Goal: Task Accomplishment & Management: Manage account settings

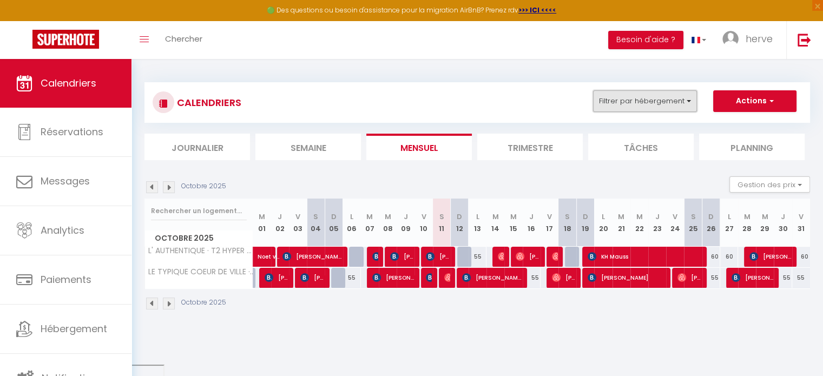
click at [670, 107] on button "Filtrer par hébergement" at bounding box center [645, 101] width 104 height 22
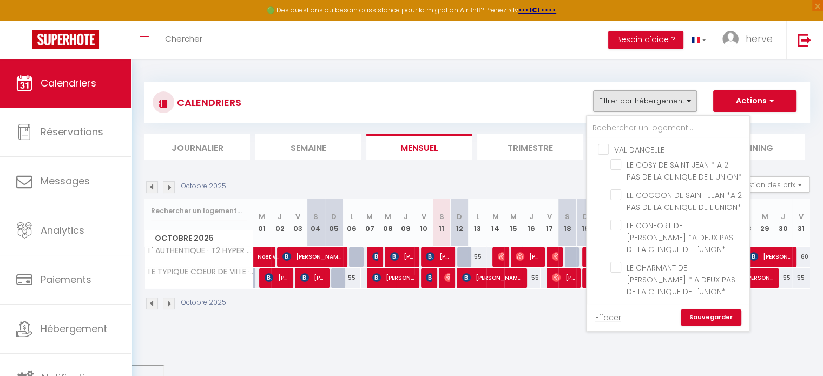
click at [601, 146] on input "VAL DANCELLE" at bounding box center [679, 148] width 162 height 11
checkbox input "true"
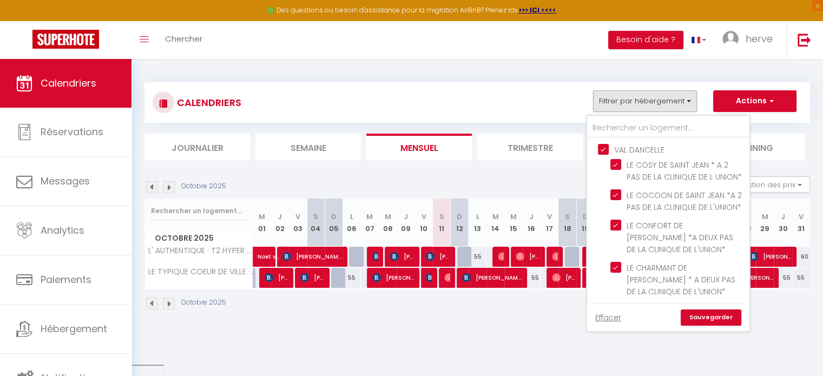
checkbox input "true"
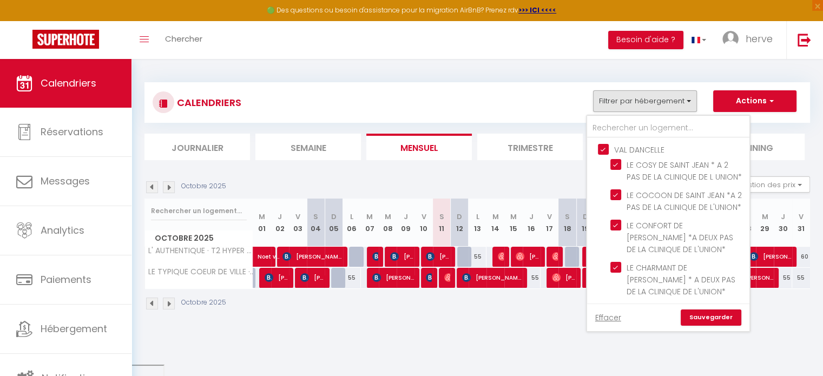
checkbox input "true"
checkbox input "false"
click at [705, 313] on link "Sauvegarder" at bounding box center [710, 317] width 61 height 16
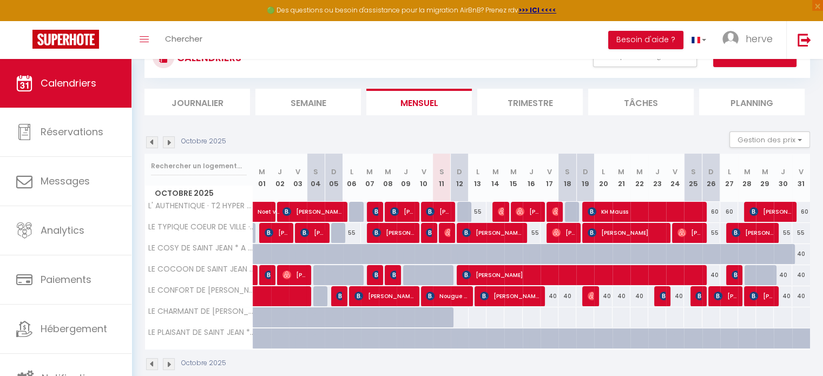
scroll to position [61, 0]
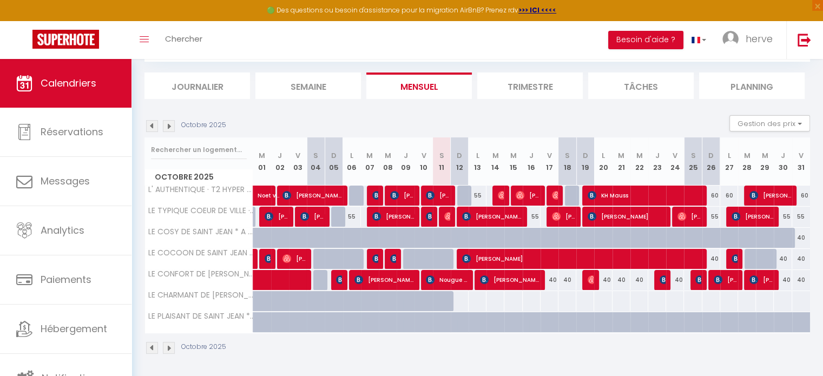
click at [167, 127] on img at bounding box center [169, 126] width 12 height 12
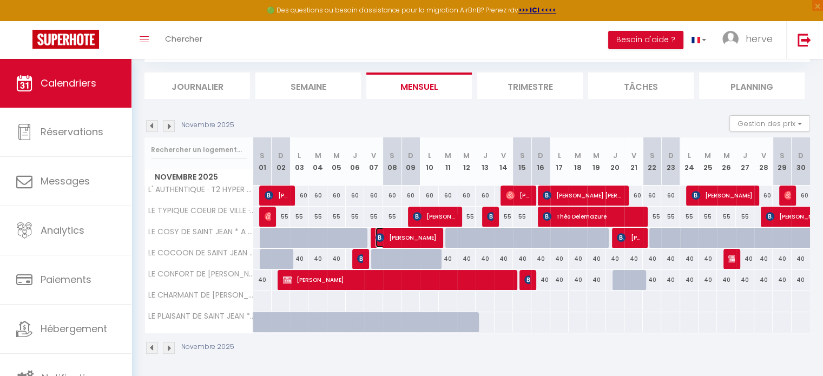
click at [383, 239] on img at bounding box center [379, 237] width 9 height 9
select select "KO"
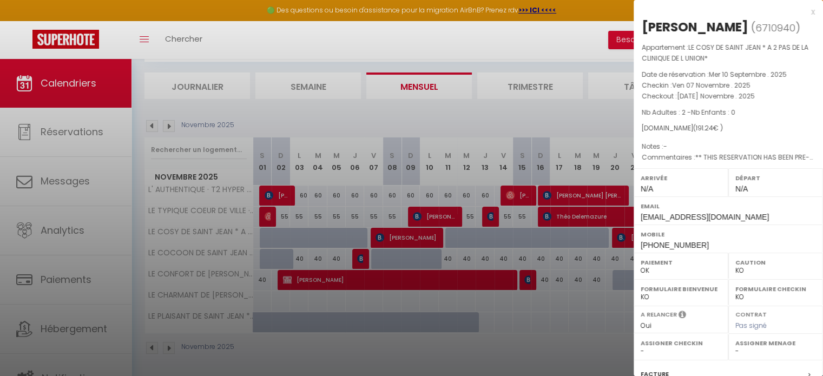
click at [383, 239] on div at bounding box center [411, 188] width 823 height 376
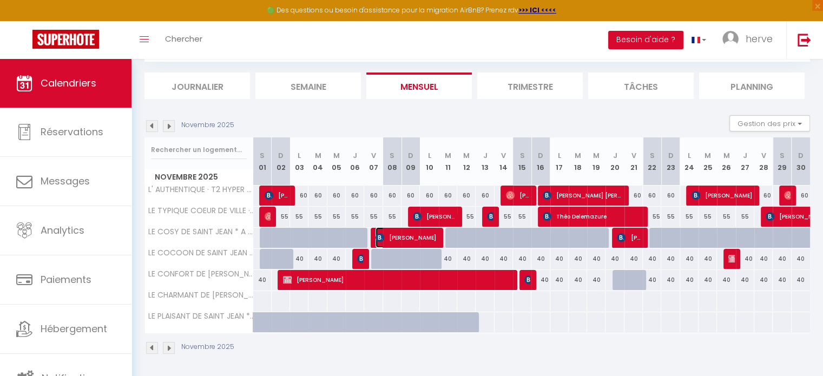
click at [399, 239] on span "[PERSON_NAME]" at bounding box center [405, 237] width 61 height 21
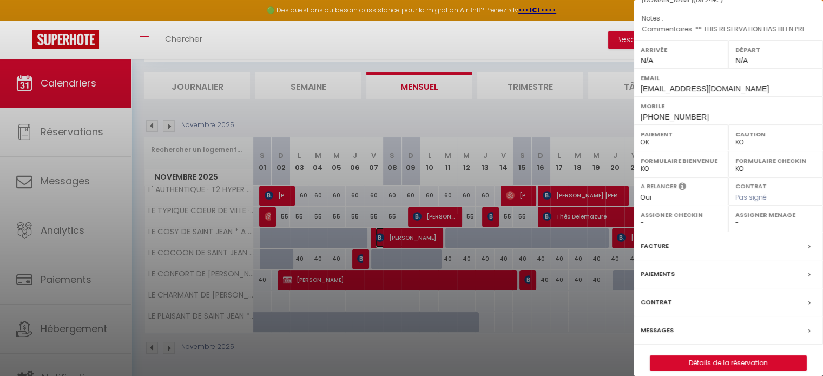
scroll to position [137, 0]
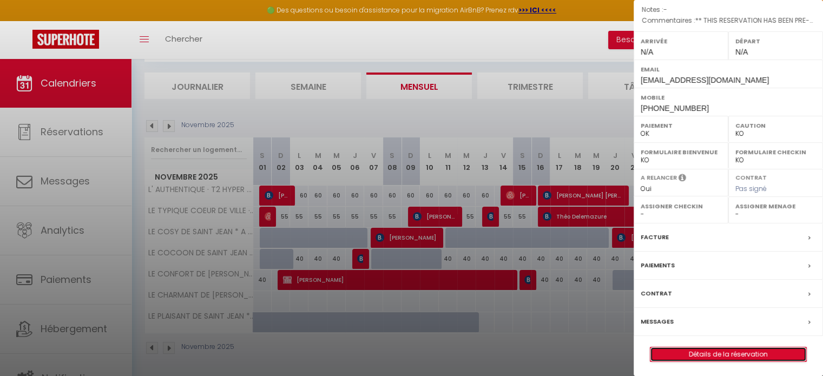
click at [683, 352] on link "Détails de la réservation" at bounding box center [728, 354] width 156 height 14
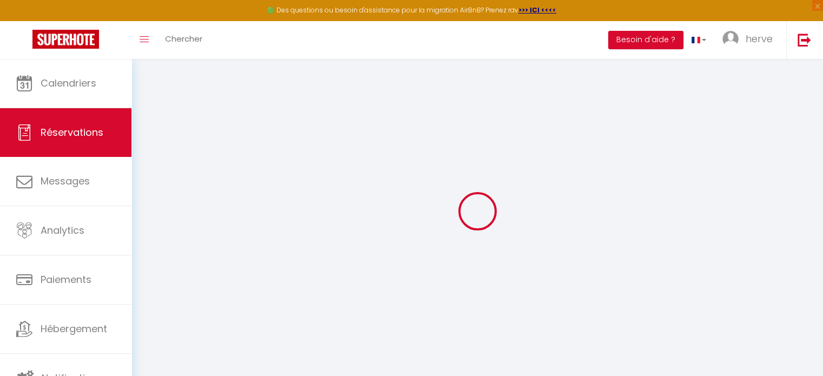
select select
checkbox input "false"
type textarea "** THIS RESERVATION HAS BEEN PRE-PAID ** BOOKING NOTE : Payment charge is EUR 2…"
type input "15"
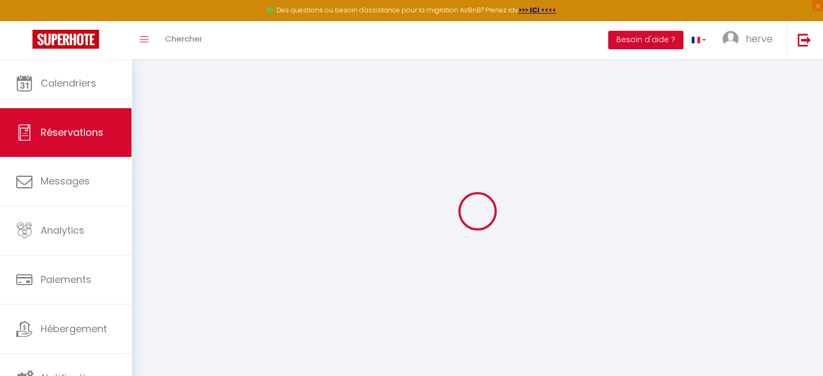
type input "7.04"
select select
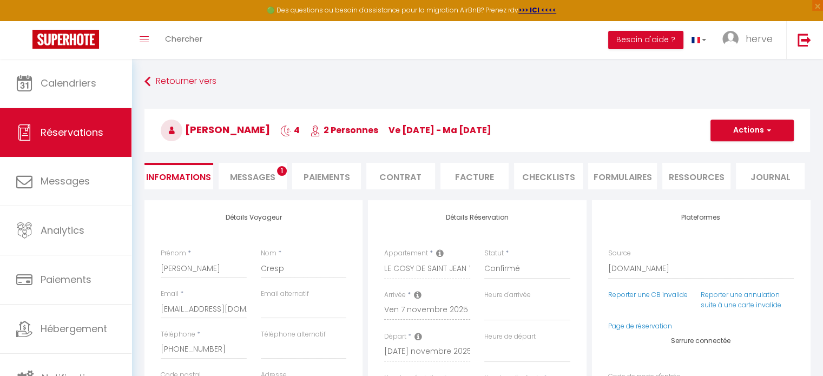
checkbox input "false"
select select
click at [256, 167] on li "Messages 1" at bounding box center [253, 176] width 69 height 27
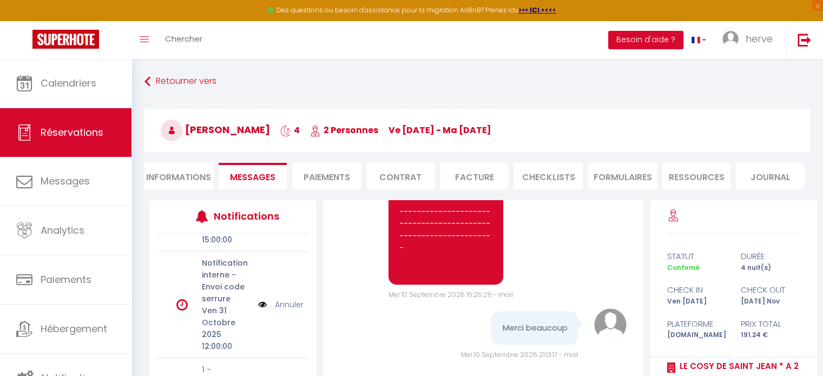
scroll to position [79, 0]
click at [292, 301] on link "Annuler" at bounding box center [289, 302] width 29 height 12
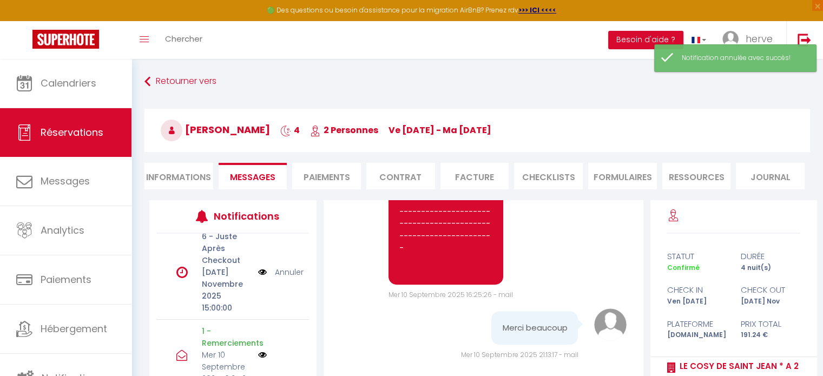
scroll to position [0, 0]
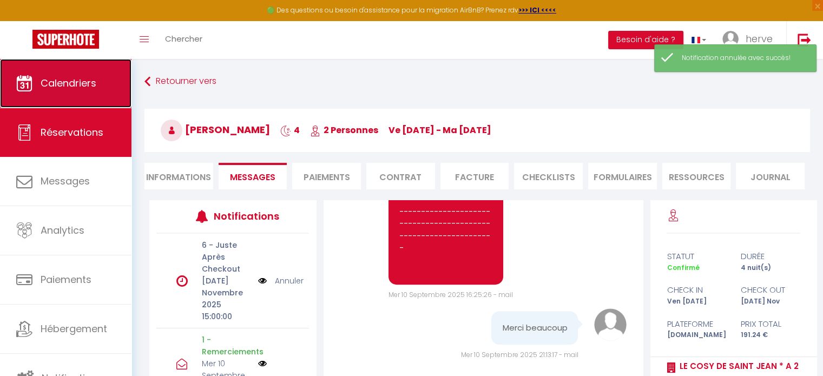
click at [63, 89] on span "Calendriers" at bounding box center [69, 83] width 56 height 14
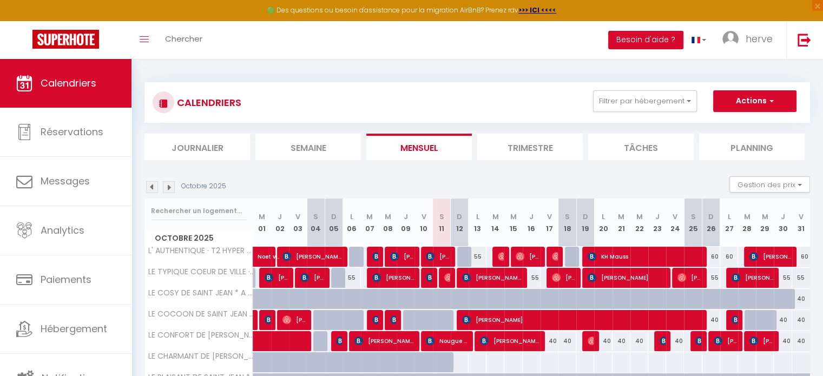
click at [169, 192] on img at bounding box center [169, 187] width 12 height 12
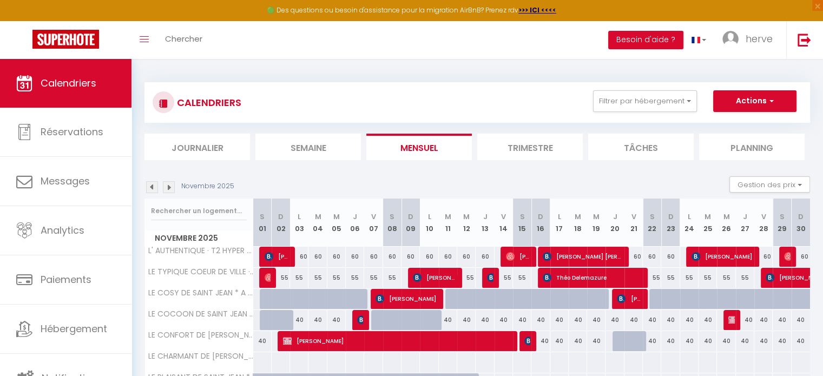
click at [381, 315] on div at bounding box center [380, 320] width 18 height 21
type input "40"
type input "Ven 07 Novembre 2025"
type input "Sam 08 Novembre 2025"
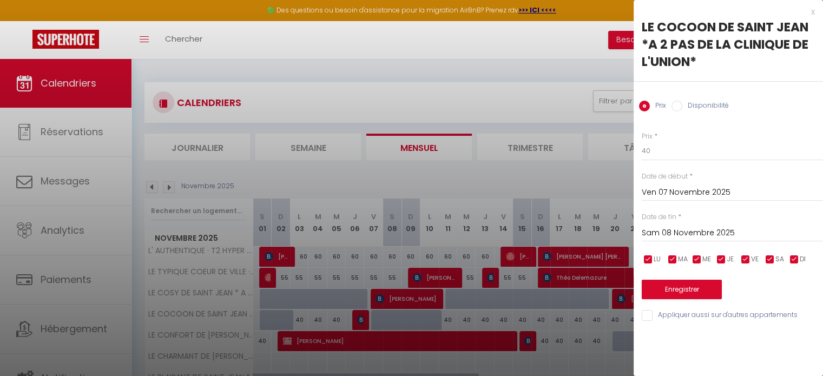
click at [809, 14] on div "x" at bounding box center [723, 11] width 181 height 13
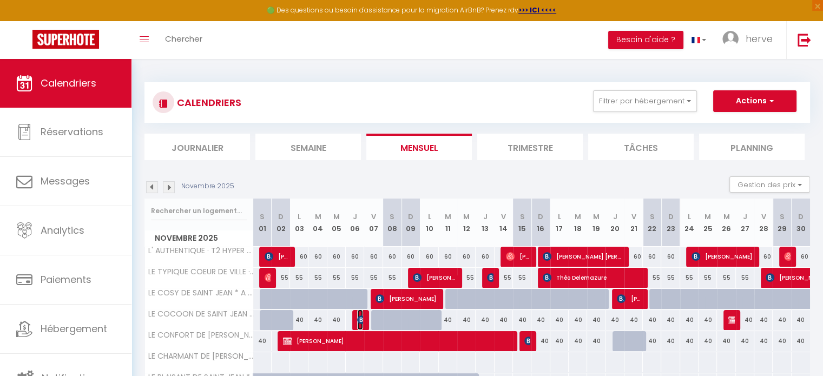
click at [360, 320] on img at bounding box center [361, 319] width 9 height 9
select select "OK"
select select "KO"
select select "0"
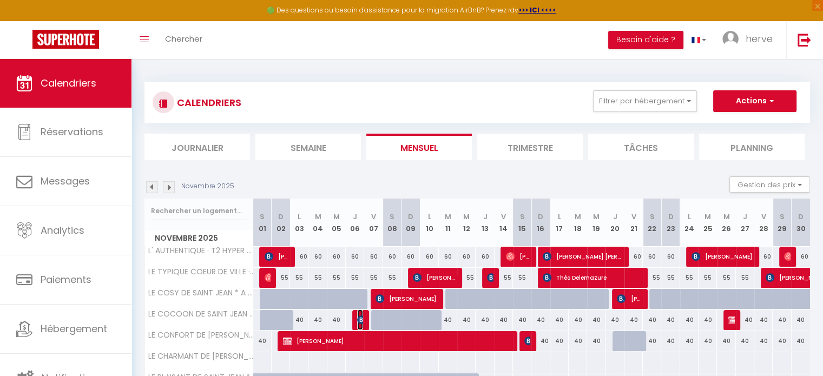
select select "1"
select select
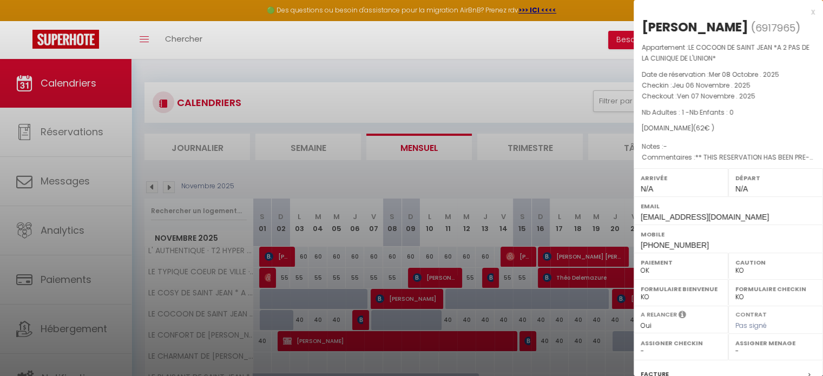
click at [151, 183] on div at bounding box center [411, 188] width 823 height 376
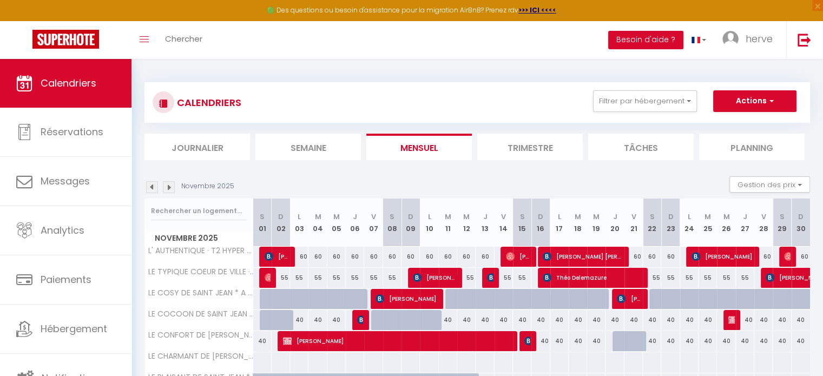
click at [150, 188] on img at bounding box center [152, 187] width 12 height 12
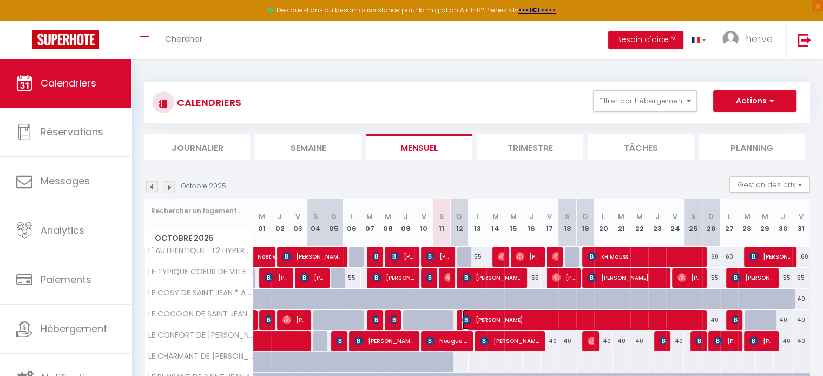
click at [485, 318] on span "[PERSON_NAME]" at bounding box center [581, 319] width 238 height 21
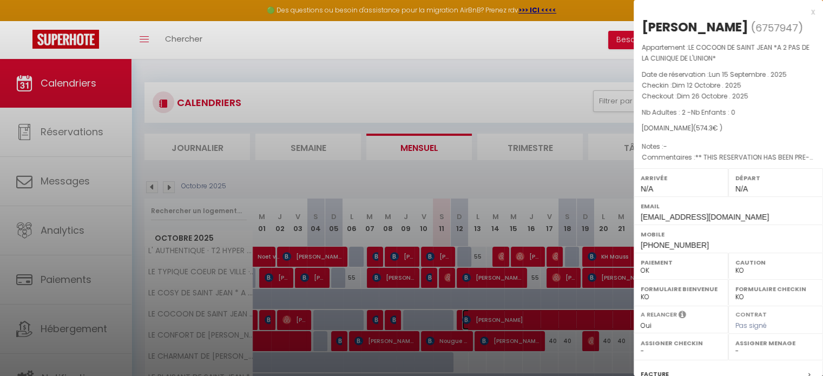
scroll to position [137, 0]
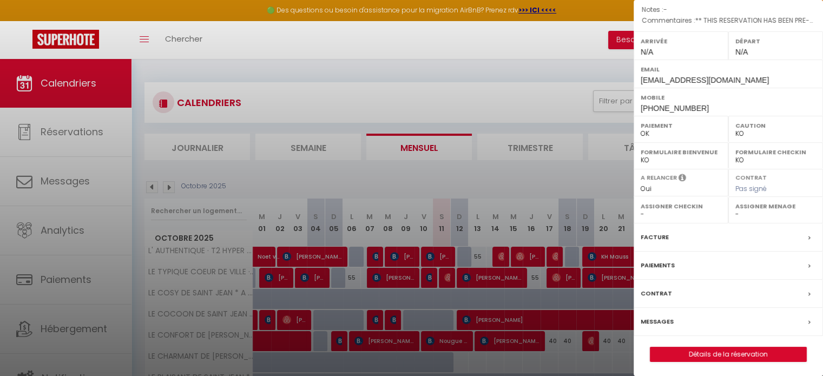
click at [644, 319] on label "Messages" at bounding box center [656, 321] width 33 height 11
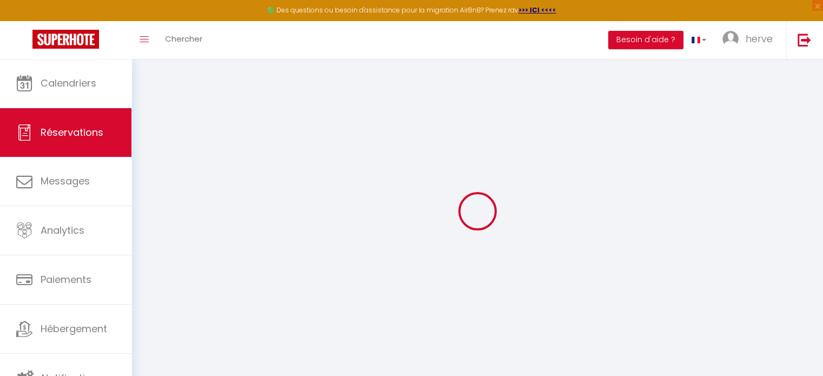
select select
checkbox input "false"
type textarea "** THIS RESERVATION HAS BEEN PRE-PAID ** BOOKING NOTE : Payment charge is EUR 6…"
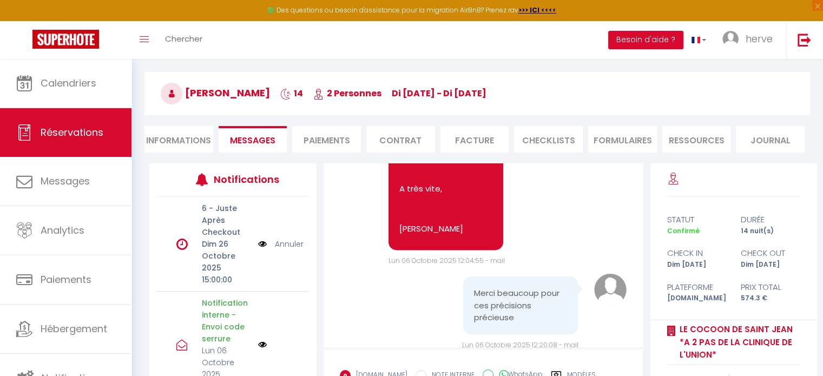
scroll to position [1961, 0]
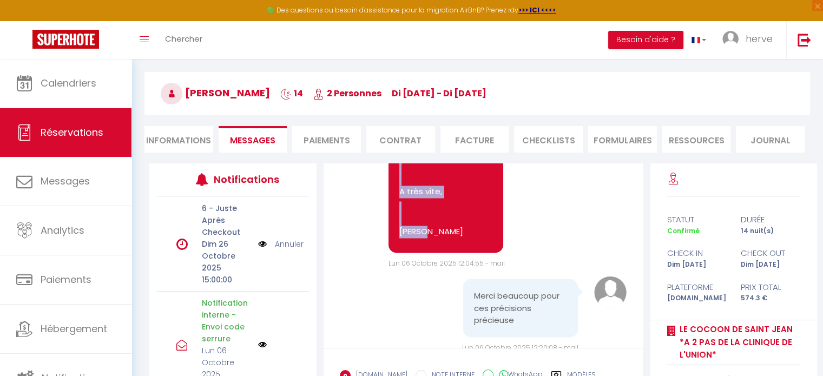
drag, startPoint x: 396, startPoint y: 280, endPoint x: 452, endPoint y: 296, distance: 58.4
copy pre "bonjour Ibrahim Merci de me confirmer la réception de ce message Il ne vous res…"
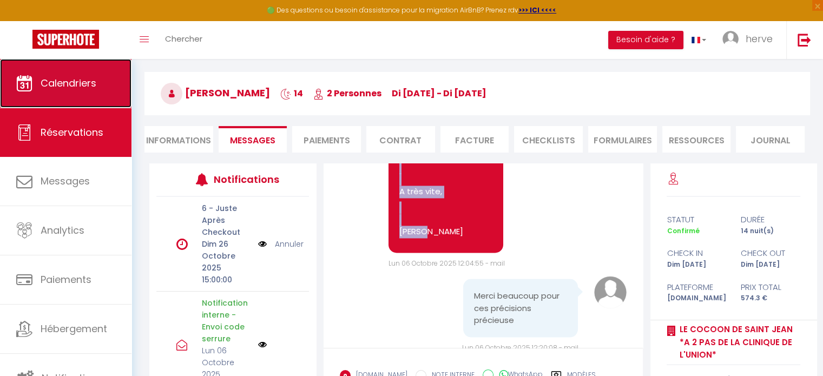
click at [25, 83] on icon at bounding box center [24, 83] width 16 height 16
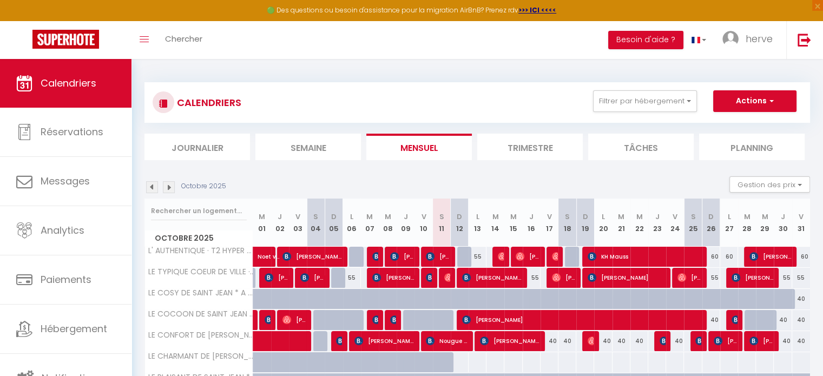
click at [171, 183] on img at bounding box center [169, 187] width 12 height 12
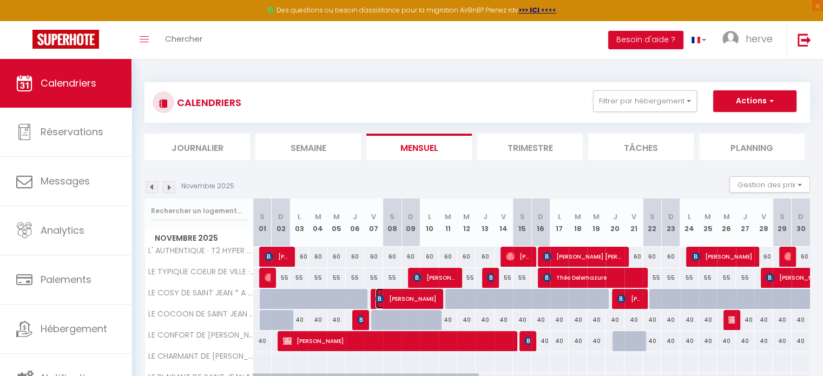
click at [399, 297] on span "[PERSON_NAME]" at bounding box center [405, 298] width 61 height 21
select select "OK"
select select "KO"
select select "0"
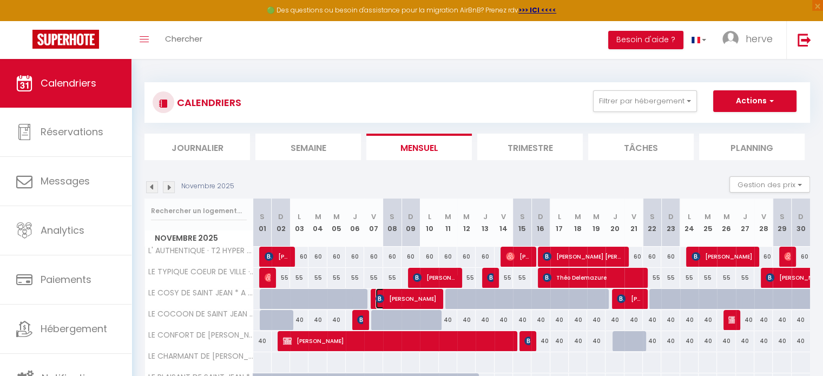
select select "1"
select select
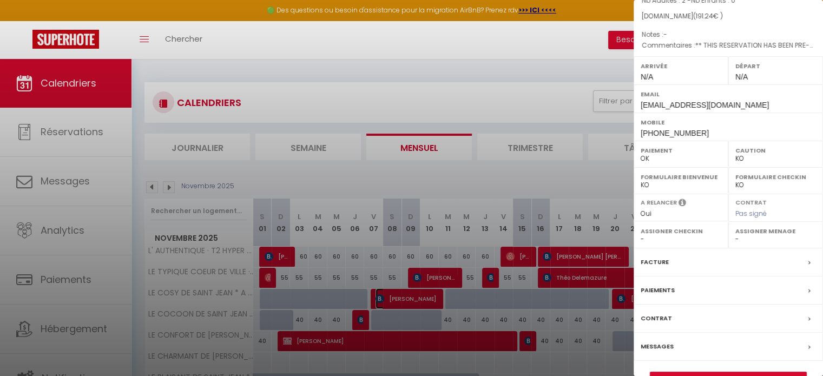
scroll to position [137, 0]
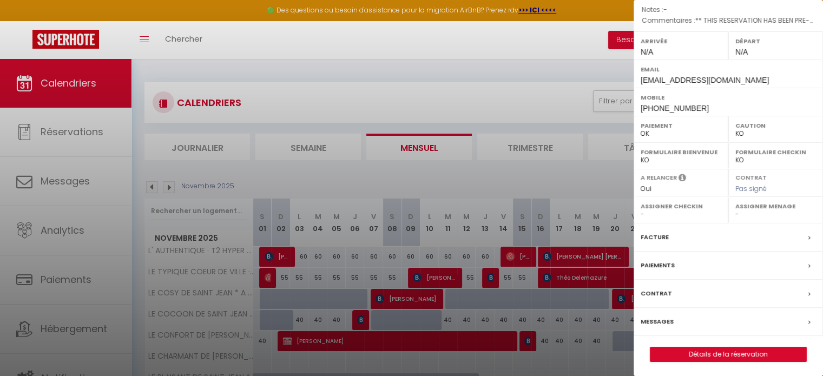
click at [650, 318] on label "Messages" at bounding box center [656, 321] width 33 height 11
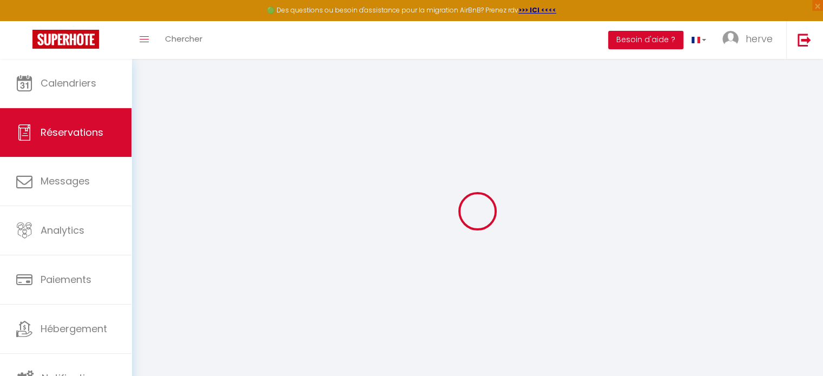
select select
checkbox input "false"
type textarea "** THIS RESERVATION HAS BEEN PRE-PAID ** BOOKING NOTE : Payment charge is EUR 2…"
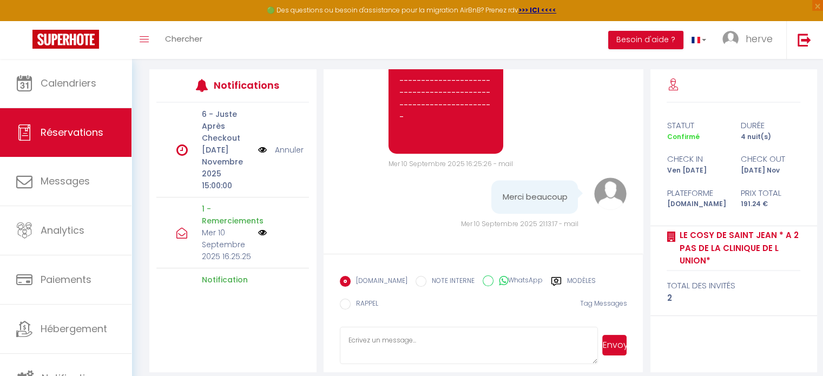
scroll to position [140, 0]
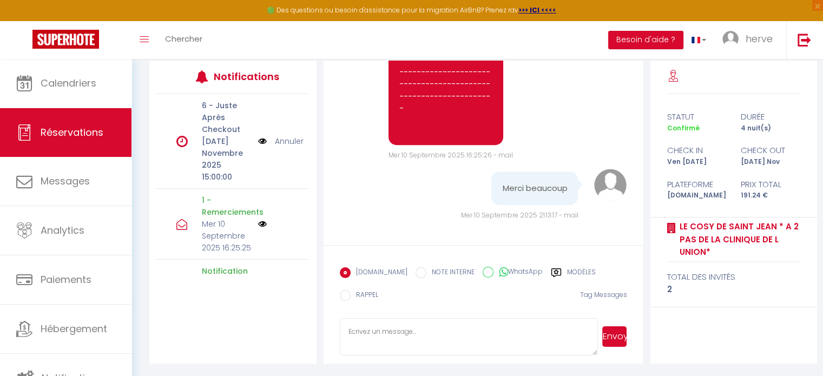
click at [349, 339] on textarea at bounding box center [469, 337] width 259 height 38
paste textarea "bonjour Ibrahim Merci de me confirmer la réception de ce message Il ne vous res…"
click at [558, 339] on textarea at bounding box center [469, 337] width 259 height 38
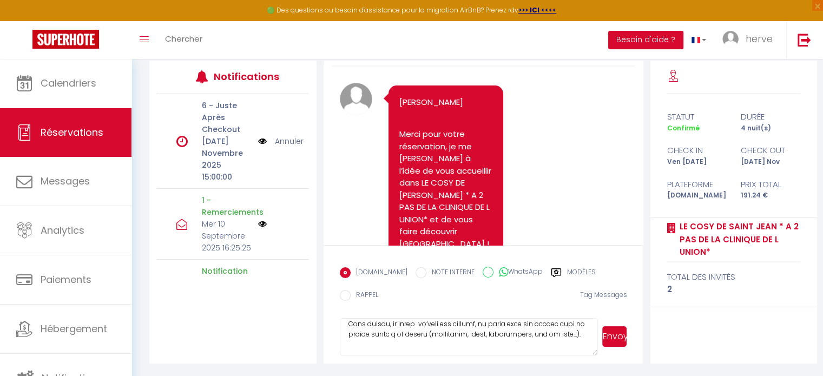
scroll to position [43, 0]
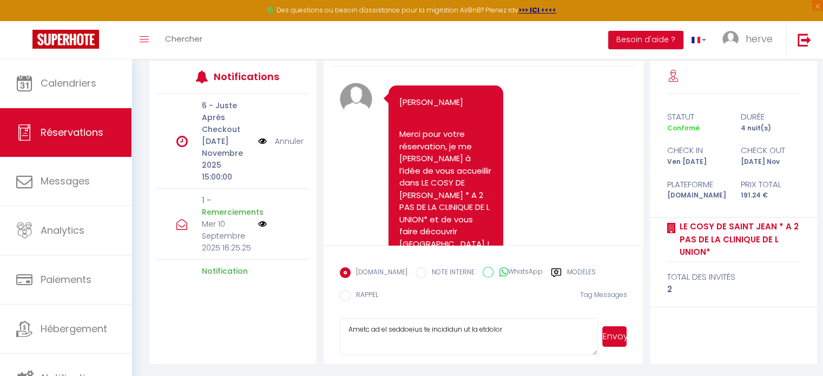
click at [539, 343] on textarea at bounding box center [469, 337] width 259 height 38
type textarea "bonjour Nathalie Merci de me confirmer la réception de ce message Il ne vous re…"
click at [611, 337] on button "Envoyer" at bounding box center [614, 336] width 24 height 21
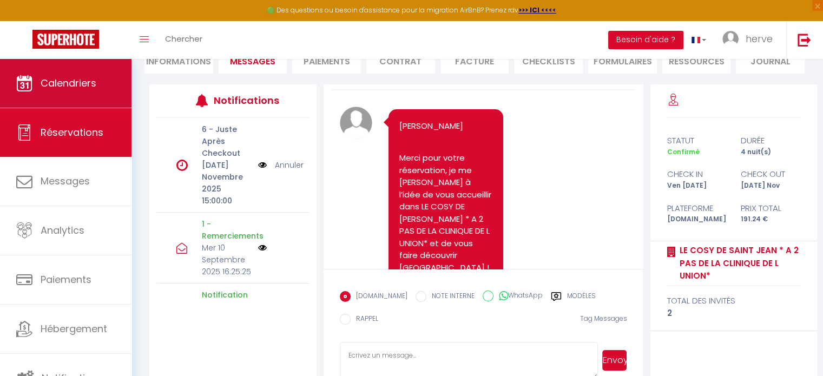
scroll to position [559, 0]
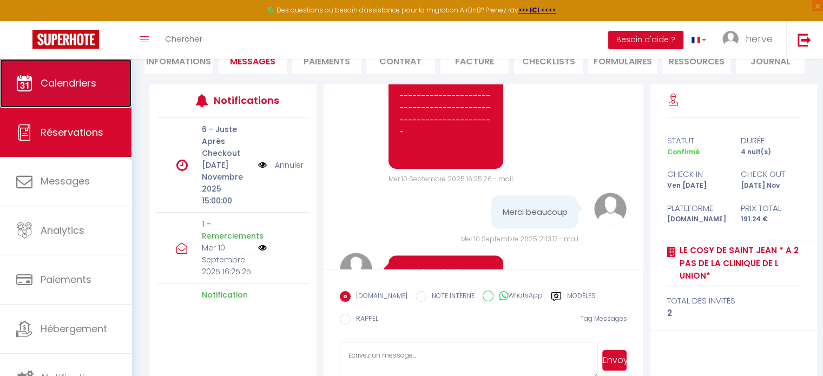
click at [64, 89] on span "Calendriers" at bounding box center [69, 83] width 56 height 14
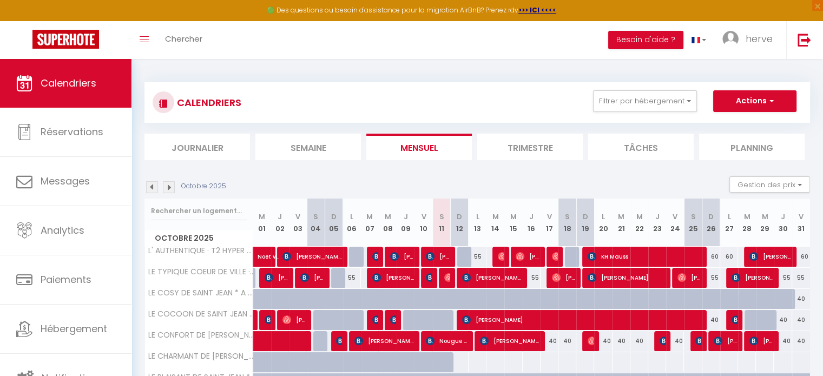
click at [167, 187] on img at bounding box center [169, 187] width 12 height 12
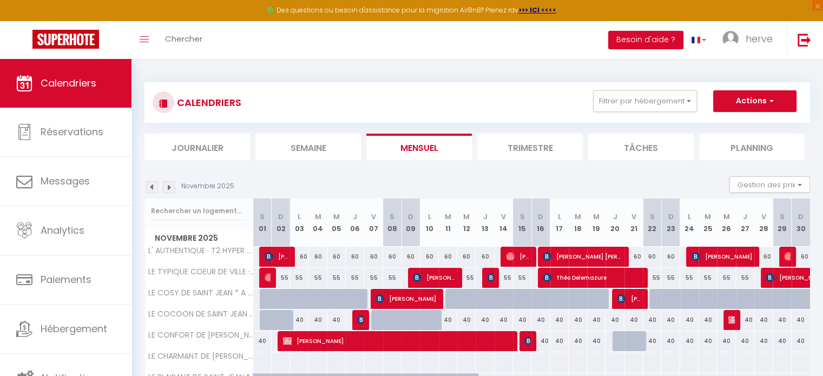
click at [152, 188] on img at bounding box center [152, 187] width 12 height 12
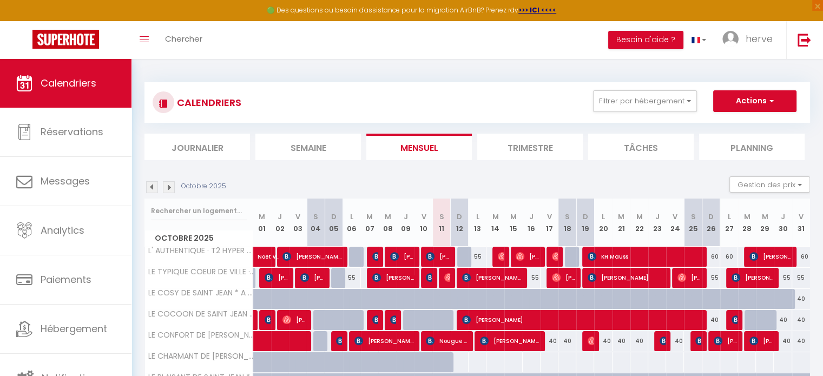
click at [747, 318] on div at bounding box center [753, 320] width 18 height 21
type input "40"
type input "[DATE] Octobre 2025"
type input "Mer 29 Octobre 2025"
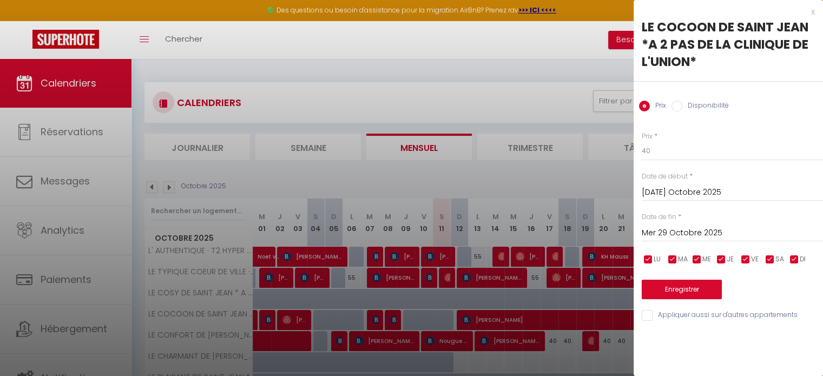
click at [812, 12] on div "x" at bounding box center [723, 11] width 181 height 13
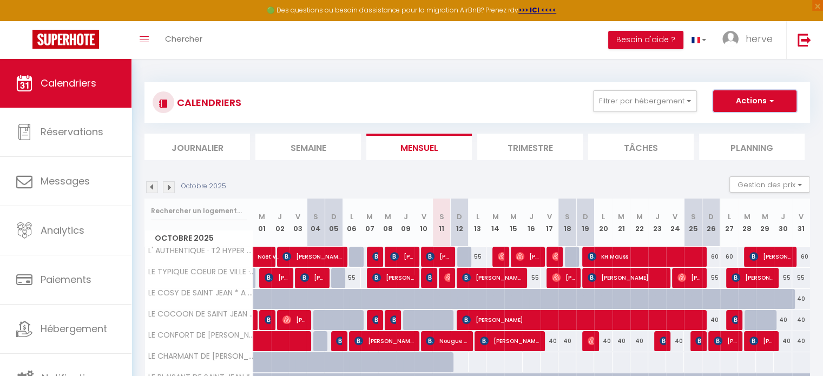
click at [746, 98] on button "Actions" at bounding box center [754, 101] width 83 height 22
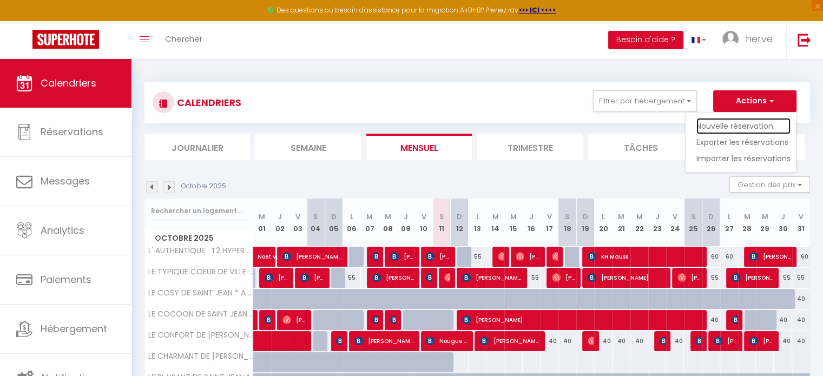
click at [726, 121] on link "Nouvelle réservation" at bounding box center [743, 126] width 94 height 16
select select
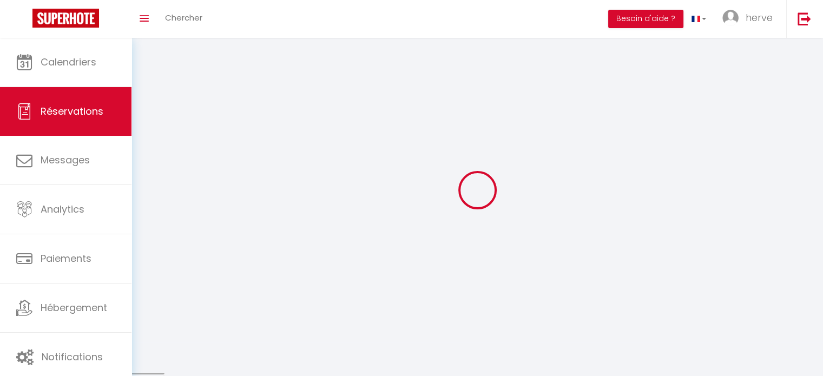
select select
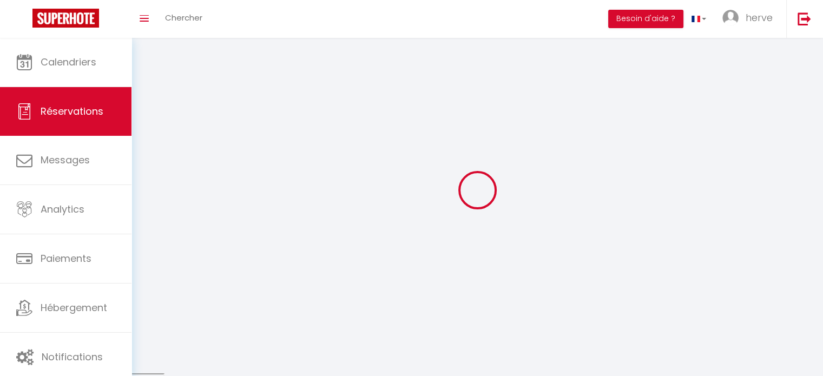
select select
checkbox input "false"
select select
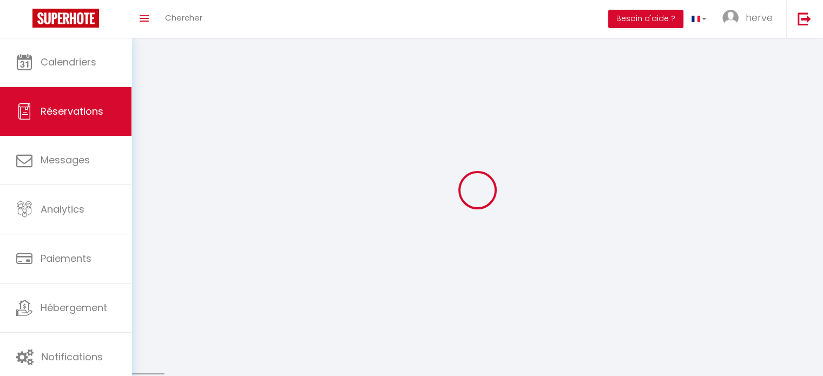
select select
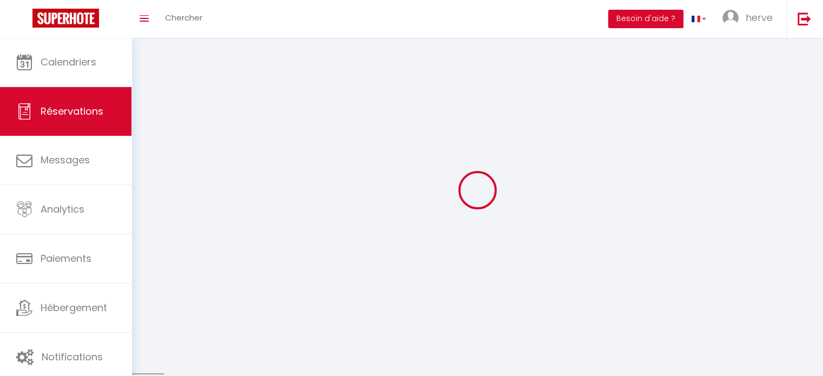
checkbox input "false"
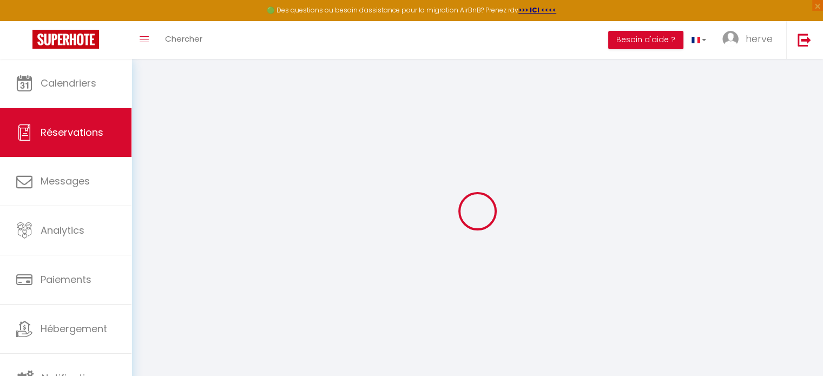
select select
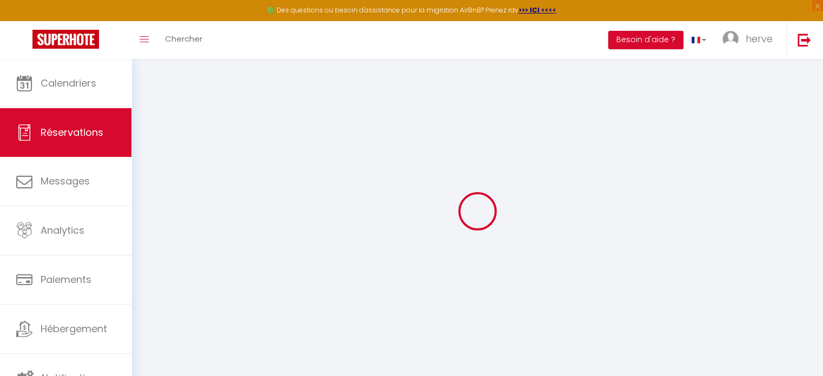
select select
checkbox input "false"
select select
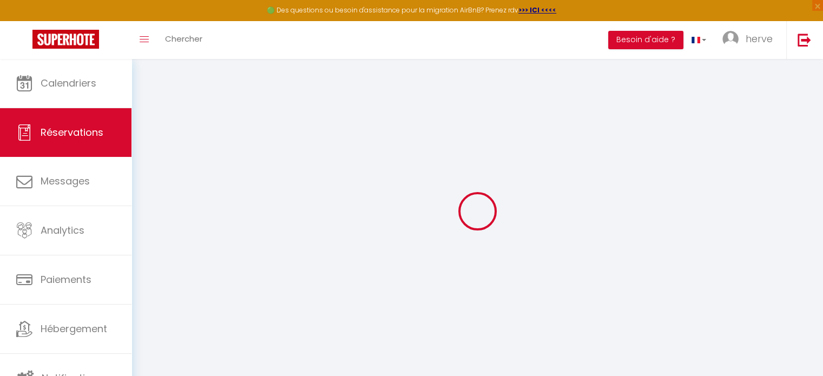
select select
checkbox input "false"
select select
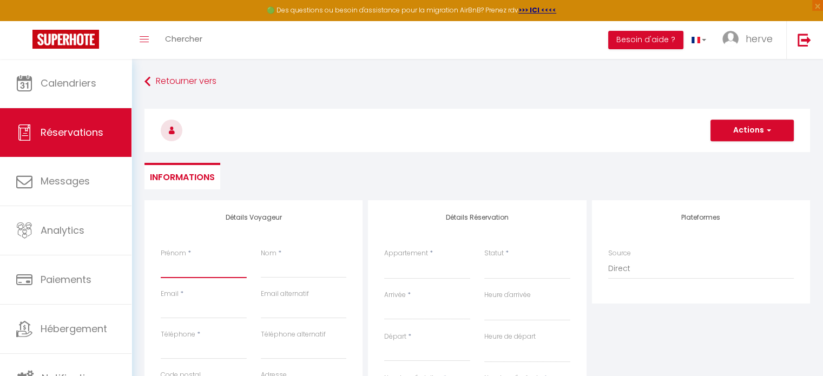
click at [195, 269] on input "Prénom" at bounding box center [204, 268] width 86 height 19
type input "d"
select select
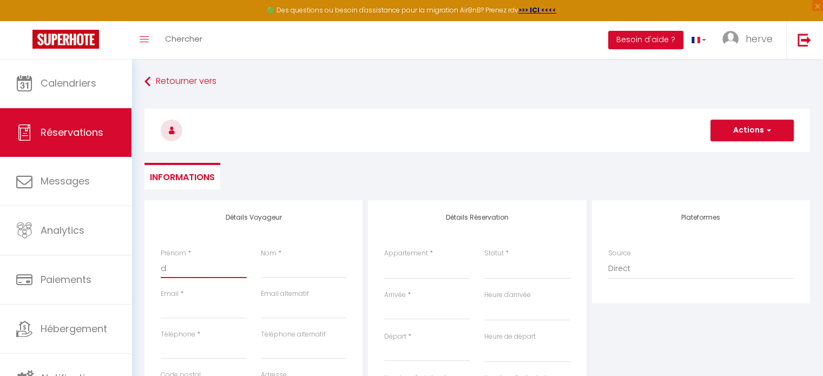
select select
checkbox input "false"
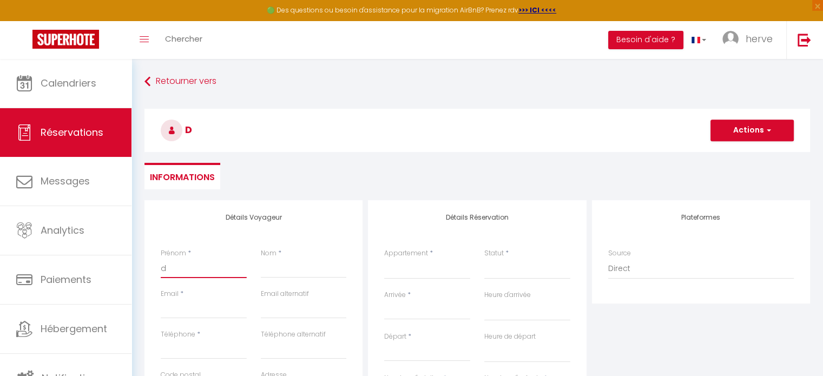
type input "du"
select select
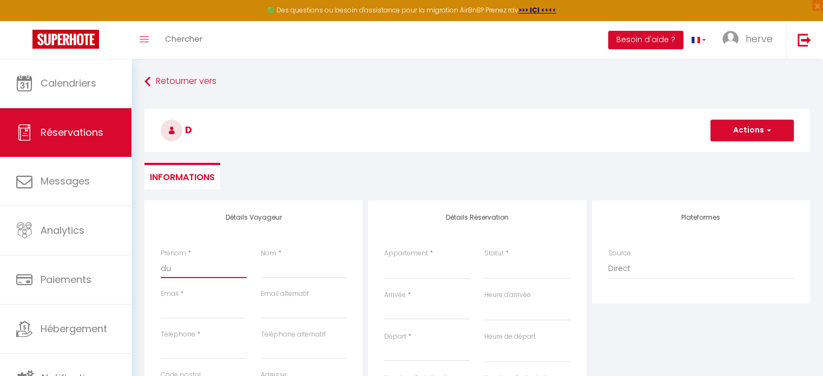
select select
checkbox input "false"
type input "duc"
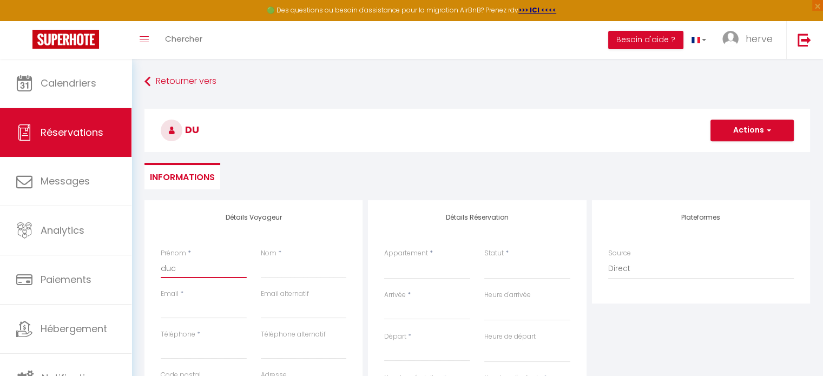
select select
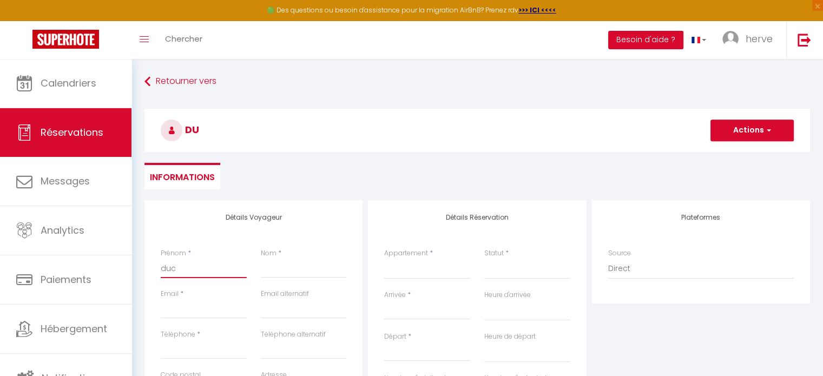
select select
checkbox input "false"
type input "duca"
select select
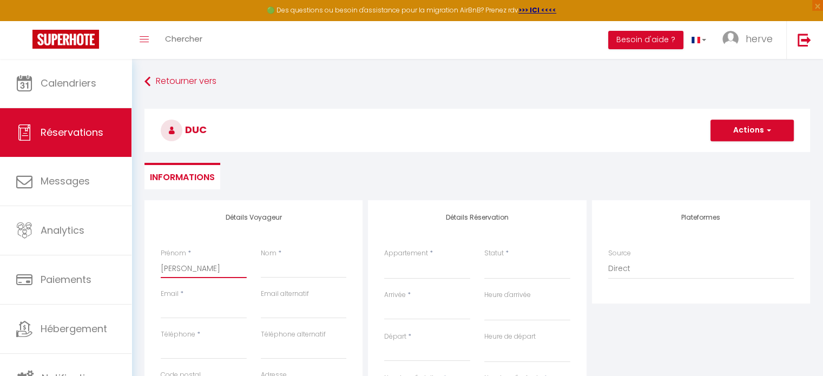
select select
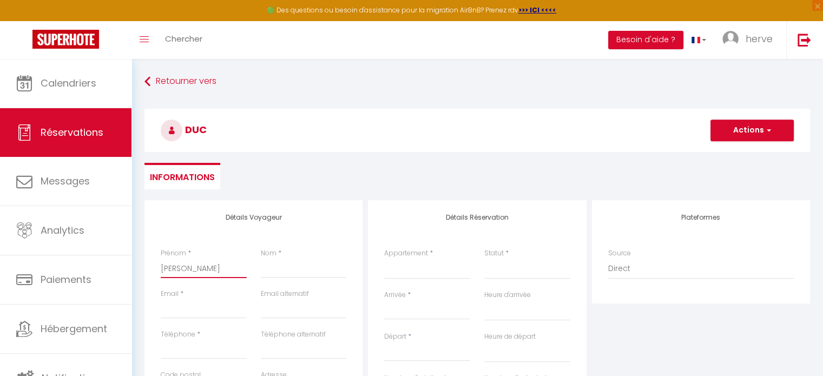
select select
checkbox input "false"
type input "ducar"
select select
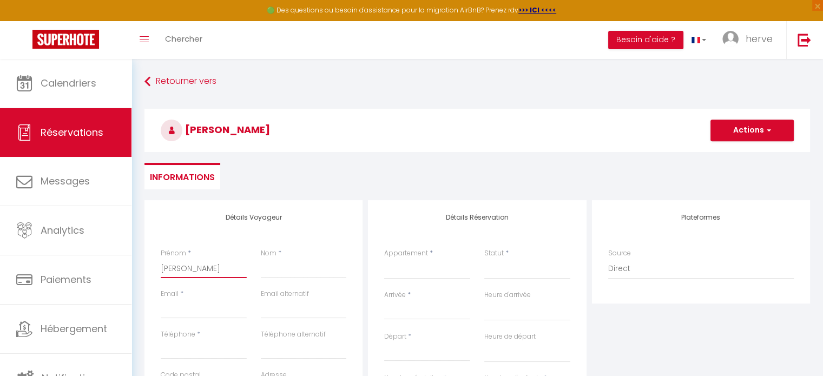
select select
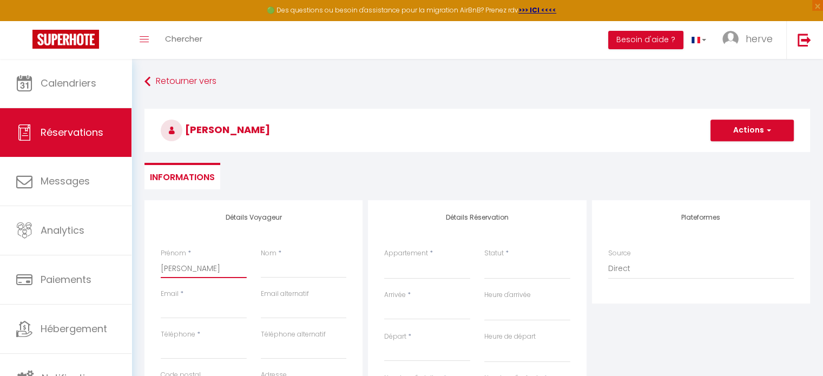
checkbox input "false"
type input "ducarr"
select select
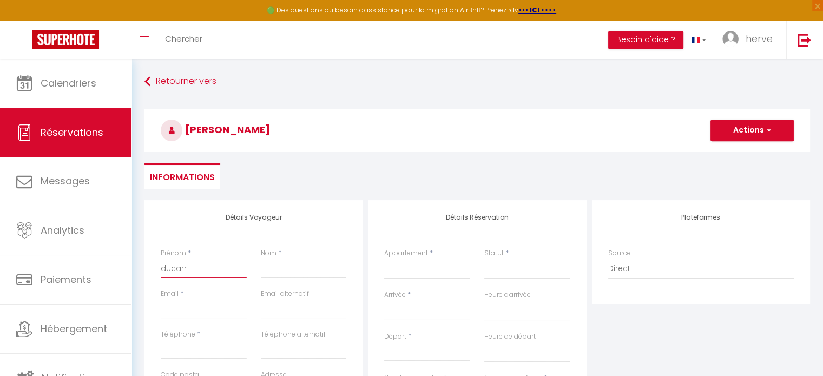
select select
checkbox input "false"
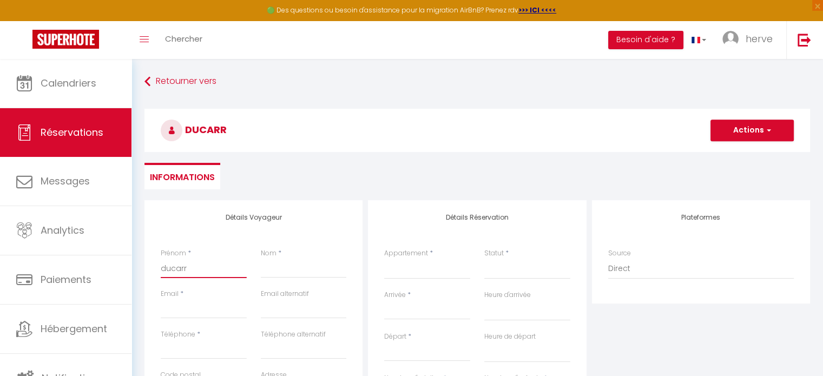
type input "ducarro"
select select
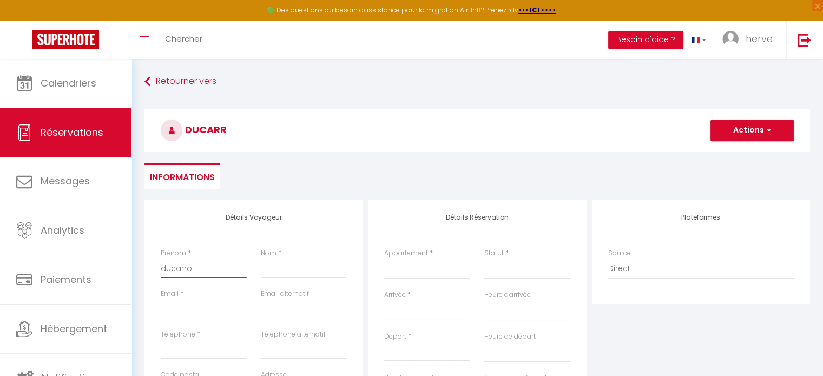
select select
checkbox input "false"
type input "ducarroi"
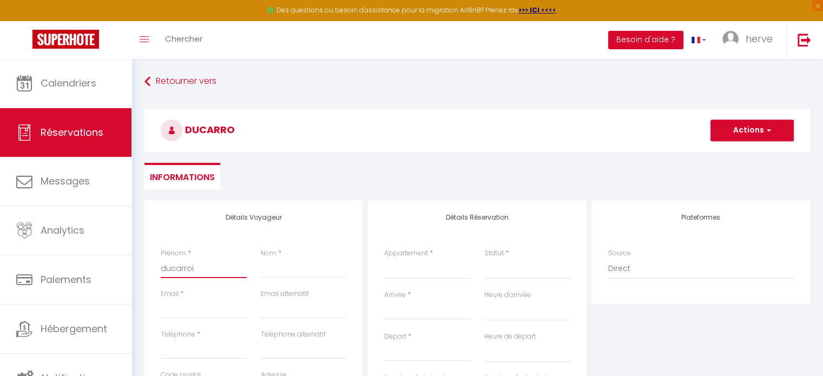
select select
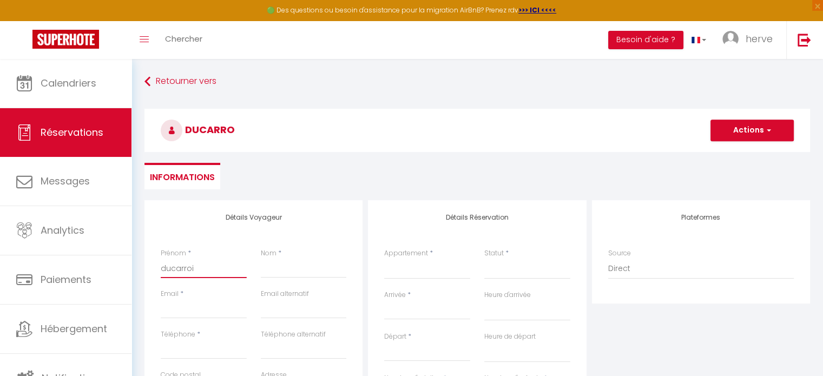
select select
checkbox input "false"
type input "ducarroir"
select select
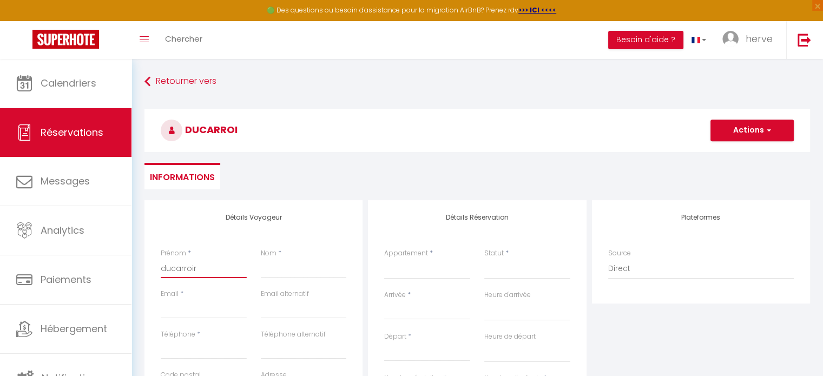
select select
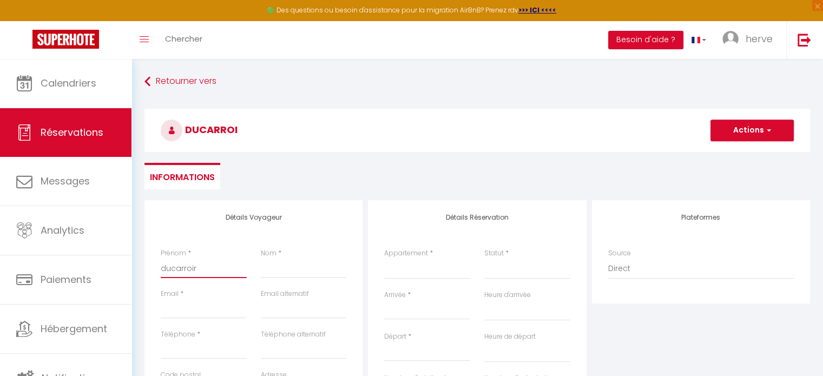
select select
checkbox input "false"
type input "ducarroir"
click at [290, 268] on input "Nom" at bounding box center [304, 268] width 86 height 19
drag, startPoint x: 198, startPoint y: 270, endPoint x: 154, endPoint y: 270, distance: 44.4
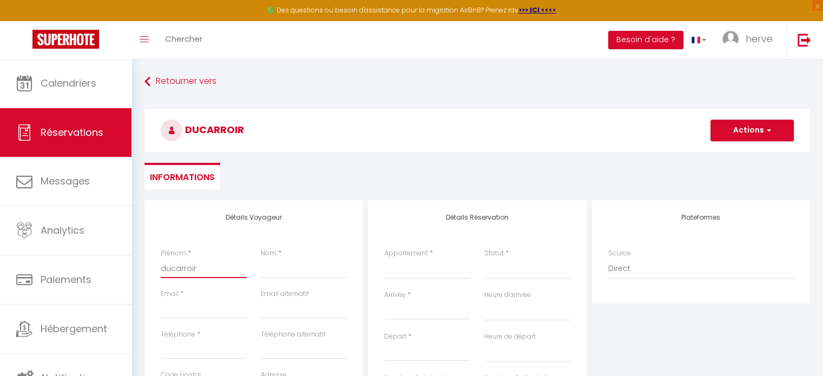
click at [154, 270] on div "Prénom * ducarroir" at bounding box center [204, 268] width 100 height 41
select select
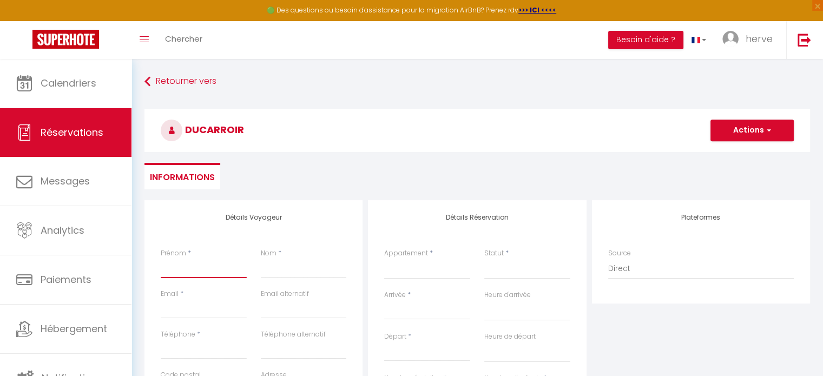
select select
checkbox input "false"
click at [283, 271] on input "Nom" at bounding box center [304, 268] width 86 height 19
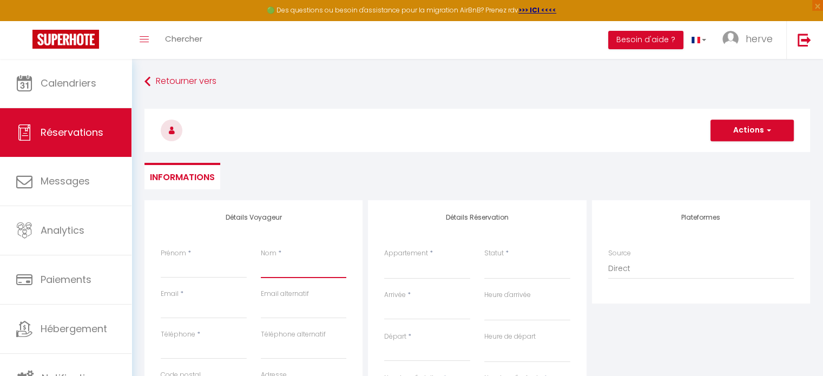
paste input "ducarroir"
type input "ducarroir"
select select
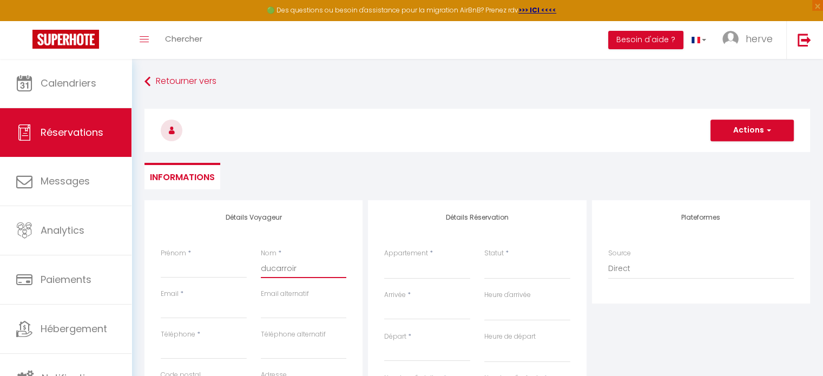
select select
checkbox input "false"
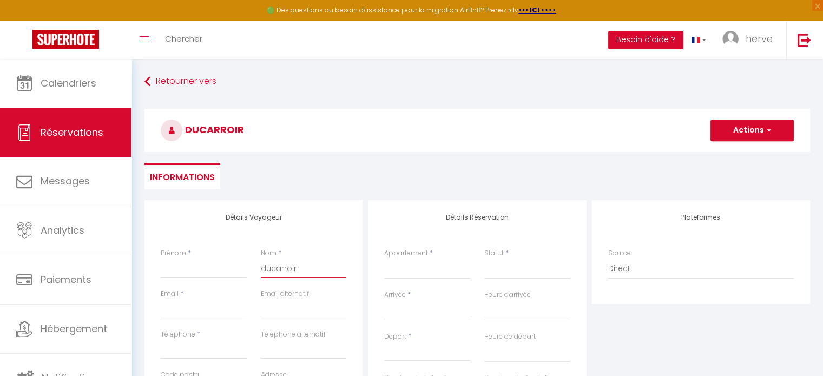
type input "ducarroir"
click at [207, 274] on input "Prénom" at bounding box center [204, 268] width 86 height 19
type input "m"
select select
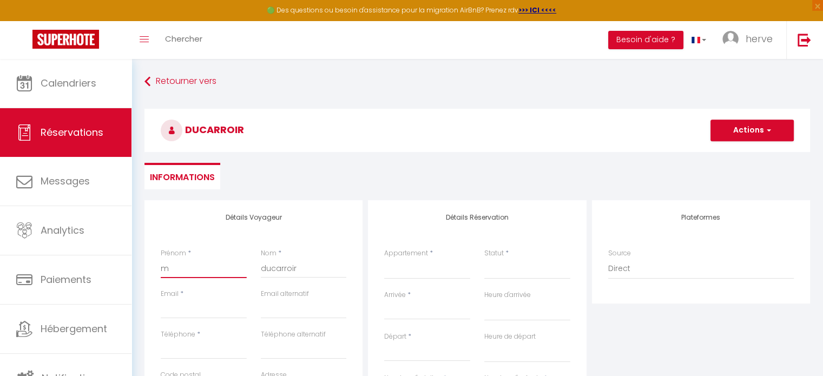
select select
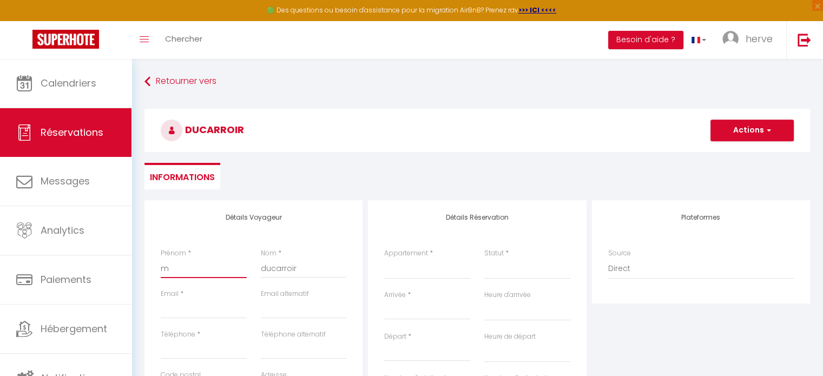
checkbox input "false"
type input "mo"
select select
click at [177, 313] on input "Email client" at bounding box center [204, 308] width 86 height 19
click at [282, 314] on input "email" at bounding box center [304, 308] width 86 height 19
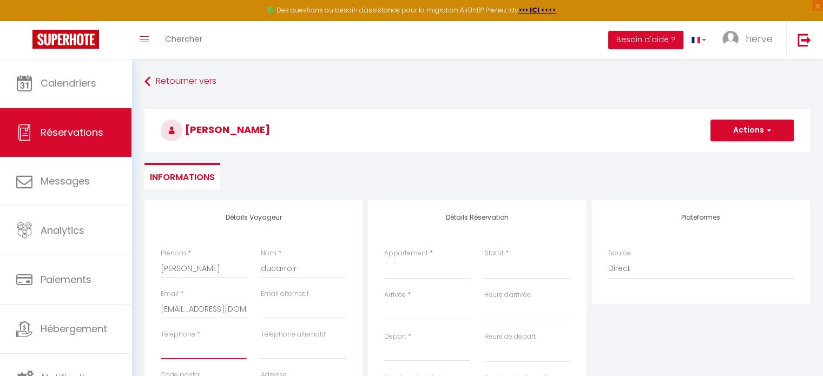
click at [200, 349] on input "Téléphone" at bounding box center [204, 349] width 86 height 19
click at [234, 352] on input "0689965310" at bounding box center [204, 349] width 86 height 19
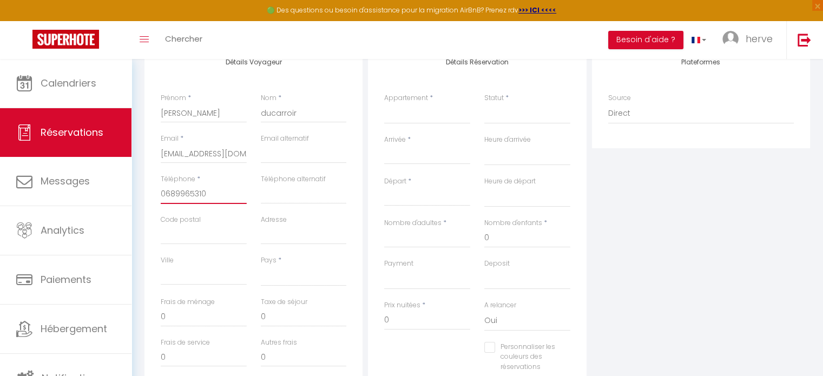
scroll to position [168, 0]
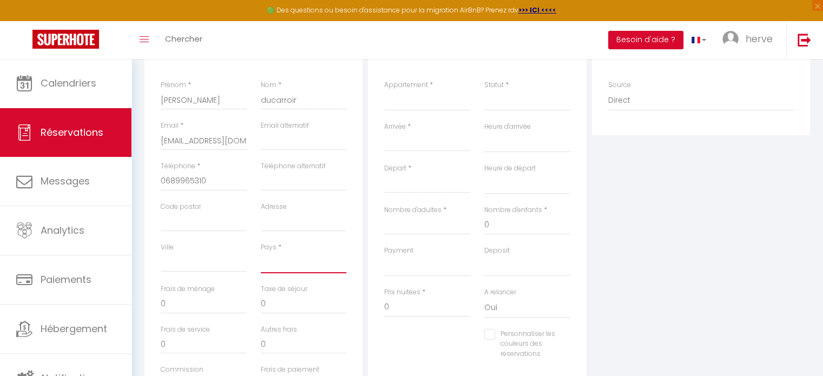
click at [273, 263] on select "[GEOGRAPHIC_DATA] [GEOGRAPHIC_DATA] [GEOGRAPHIC_DATA] [GEOGRAPHIC_DATA] [GEOGRA…" at bounding box center [304, 263] width 86 height 21
click at [261, 253] on select "[GEOGRAPHIC_DATA] [GEOGRAPHIC_DATA] [GEOGRAPHIC_DATA] [GEOGRAPHIC_DATA] [GEOGRA…" at bounding box center [304, 263] width 86 height 21
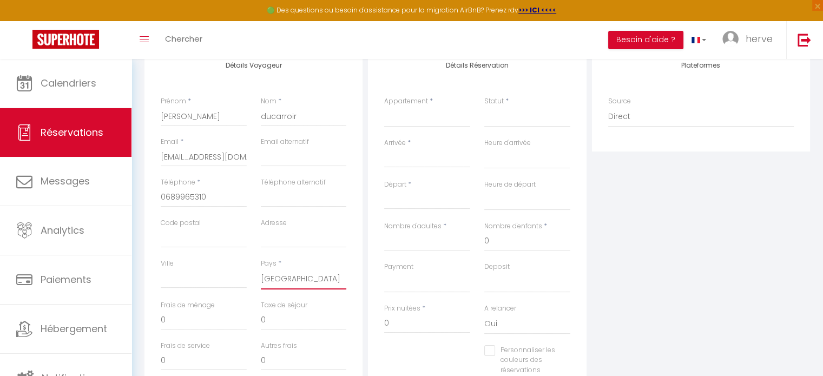
scroll to position [163, 0]
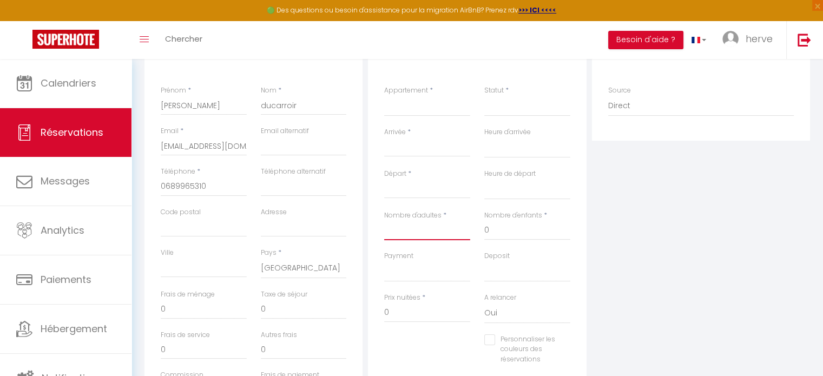
click at [433, 233] on input "Nombre d'adultes" at bounding box center [427, 230] width 86 height 19
click at [428, 227] on input "Nombre d'adultes" at bounding box center [427, 230] width 86 height 19
click at [425, 148] on input "Arrivée" at bounding box center [427, 148] width 86 height 14
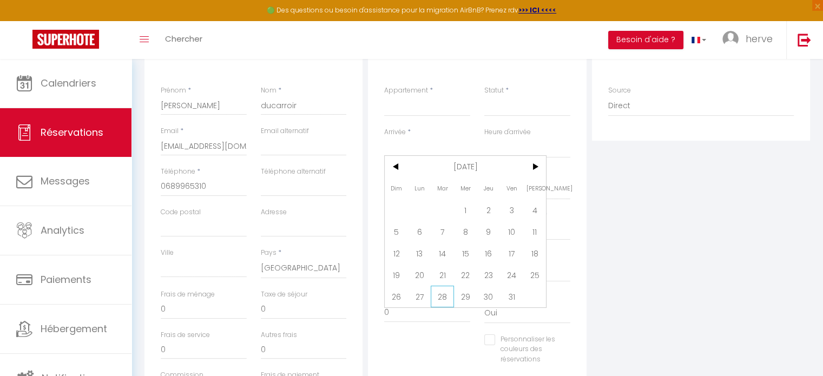
click at [442, 293] on span "28" at bounding box center [442, 297] width 23 height 22
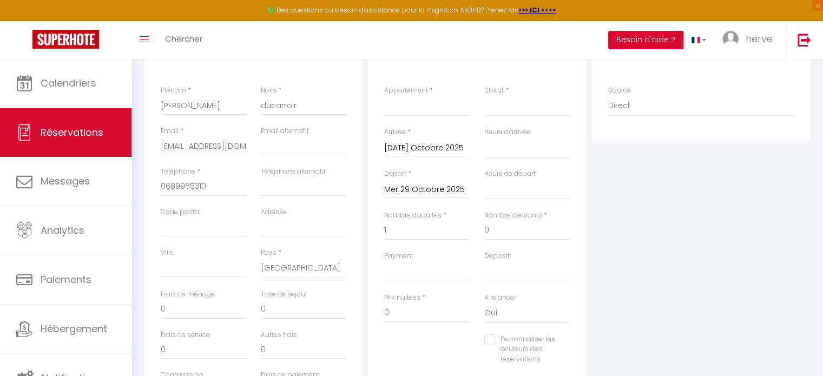
click at [438, 183] on input "Mer 29 Octobre 2025" at bounding box center [427, 190] width 86 height 14
click at [487, 330] on span "30" at bounding box center [488, 338] width 23 height 22
click at [415, 101] on select "L' AUTHENTIQUE · T2 HYPER CENTRE * A 2 PAS DU CAPITOLE * LE TYPIQUE COEUR DE VI…" at bounding box center [427, 106] width 86 height 21
click at [415, 98] on select "L' AUTHENTIQUE · T2 HYPER CENTRE * A 2 PAS DU CAPITOLE * LE TYPIQUE COEUR DE VI…" at bounding box center [427, 106] width 86 height 21
click at [422, 104] on select "L' AUTHENTIQUE · T2 HYPER CENTRE * A 2 PAS DU CAPITOLE * LE TYPIQUE COEUR DE VI…" at bounding box center [427, 106] width 86 height 21
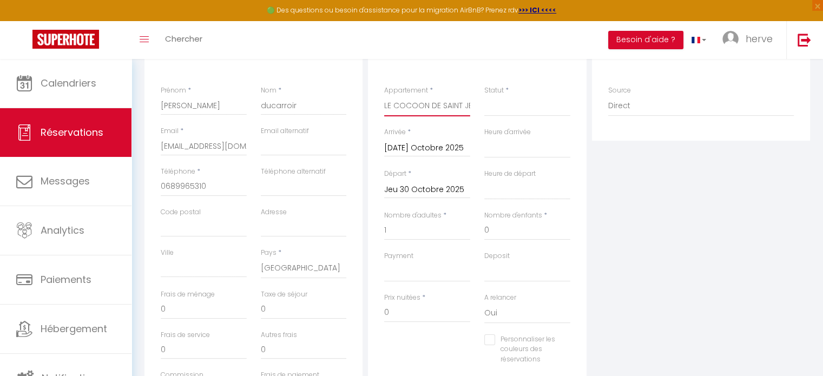
click at [384, 96] on select "L' AUTHENTIQUE · T2 HYPER CENTRE * A 2 PAS DU CAPITOLE * LE TYPIQUE COEUR DE VI…" at bounding box center [427, 106] width 86 height 21
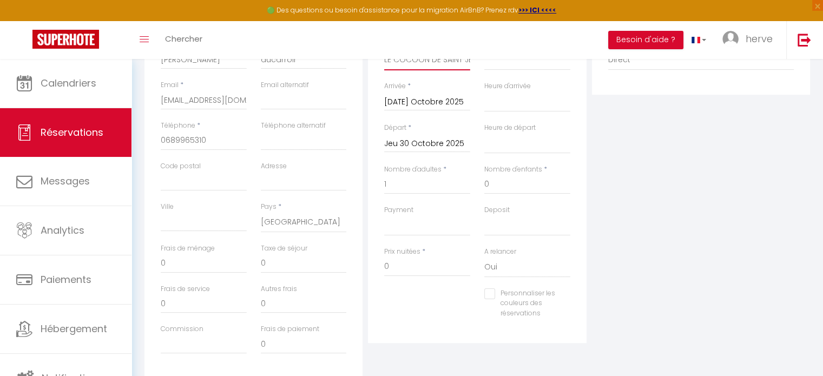
scroll to position [210, 0]
click at [175, 270] on input "0" at bounding box center [204, 262] width 86 height 19
click at [214, 298] on input "0" at bounding box center [204, 302] width 86 height 19
click at [286, 263] on input "0" at bounding box center [304, 262] width 86 height 19
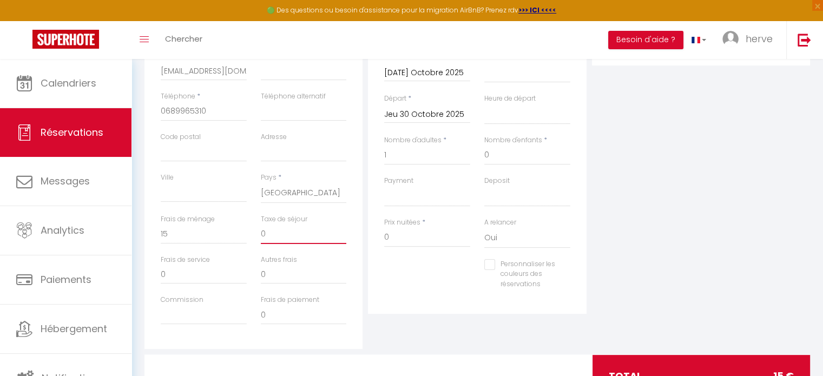
scroll to position [236, 0]
click at [408, 202] on select "OK KO" at bounding box center [427, 198] width 86 height 21
click at [401, 238] on input "0" at bounding box center [427, 238] width 86 height 19
drag, startPoint x: 401, startPoint y: 238, endPoint x: 372, endPoint y: 241, distance: 29.9
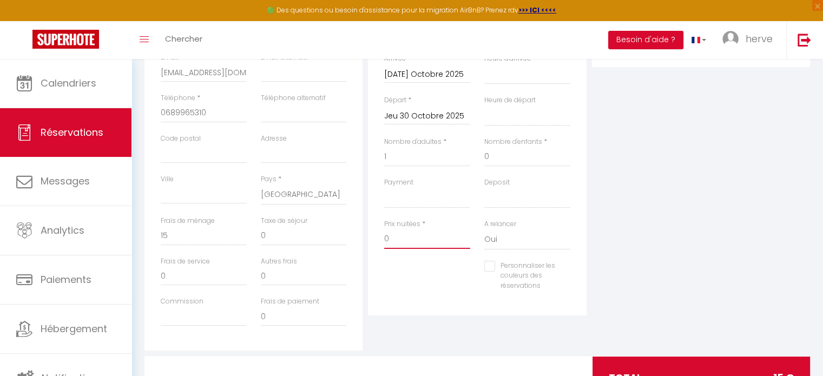
click at [372, 241] on div "Détails Réservation Appartement * L' AUTHENTIQUE · T2 HYPER CENTRE * A 2 PAS DU…" at bounding box center [477, 140] width 218 height 352
click at [443, 195] on select "OK KO" at bounding box center [427, 198] width 86 height 21
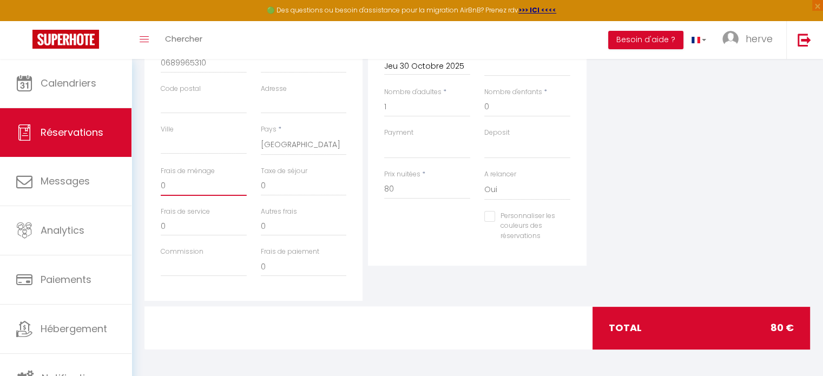
drag, startPoint x: 170, startPoint y: 182, endPoint x: 154, endPoint y: 180, distance: 16.5
click at [154, 180] on div "Frais de ménage 0" at bounding box center [204, 186] width 100 height 41
click at [424, 229] on div "Personnaliser les couleurs des réservations #D7092E" at bounding box center [477, 232] width 200 height 42
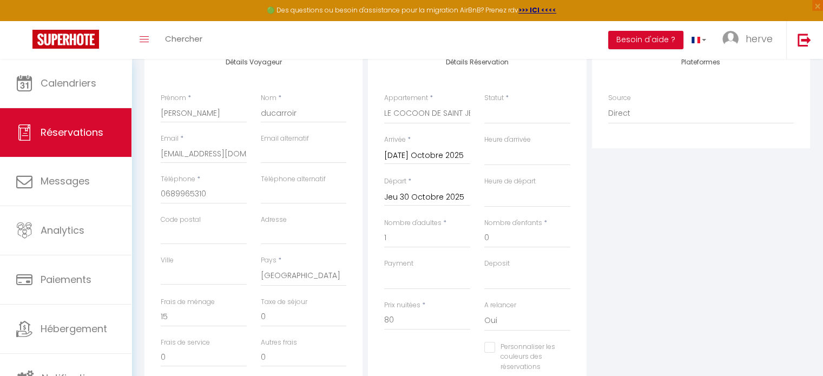
scroll to position [154, 0]
click at [400, 284] on select "OK KO" at bounding box center [427, 280] width 86 height 21
click at [384, 270] on select "OK KO" at bounding box center [427, 280] width 86 height 21
click at [509, 113] on select "Confirmé Non Confirmé [PERSON_NAME] par le voyageur No Show Request" at bounding box center [527, 114] width 86 height 21
click at [484, 104] on select "Confirmé Non Confirmé [PERSON_NAME] par le voyageur No Show Request" at bounding box center [527, 114] width 86 height 21
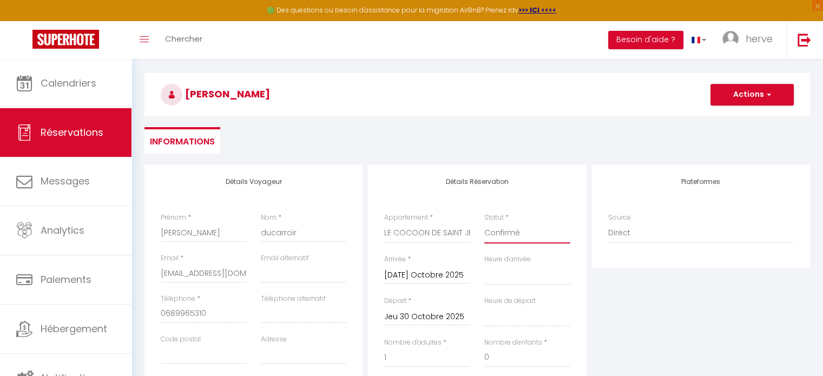
scroll to position [0, 0]
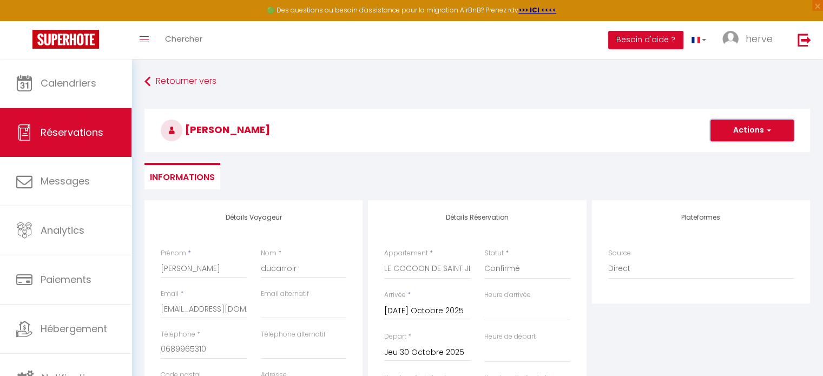
click at [731, 124] on button "Actions" at bounding box center [751, 131] width 83 height 22
click at [727, 151] on link "Enregistrer" at bounding box center [740, 154] width 85 height 14
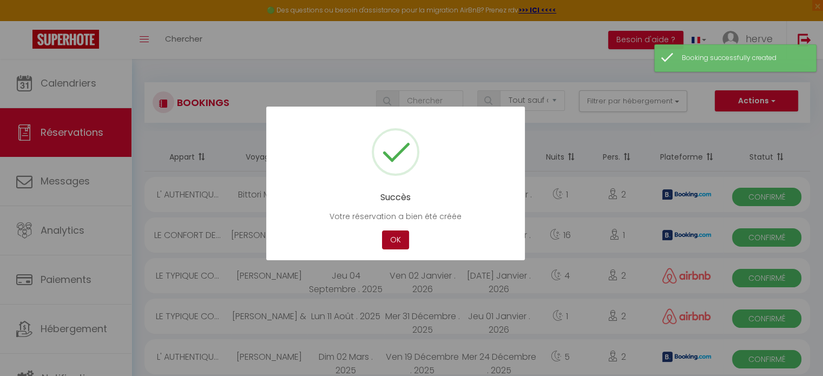
click at [402, 239] on button "OK" at bounding box center [395, 239] width 27 height 19
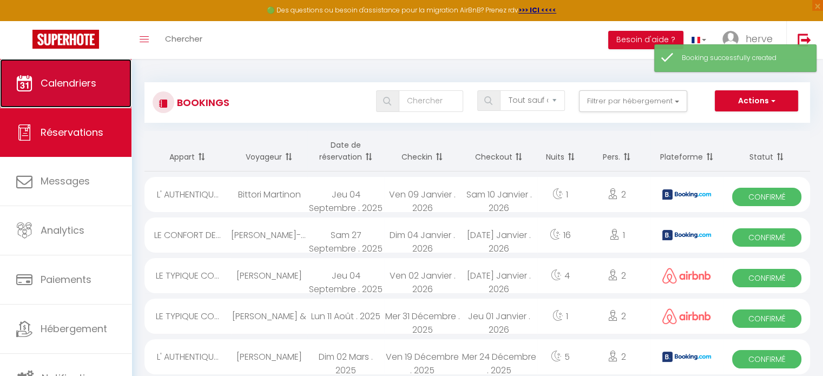
click at [101, 80] on link "Calendriers" at bounding box center [65, 83] width 131 height 49
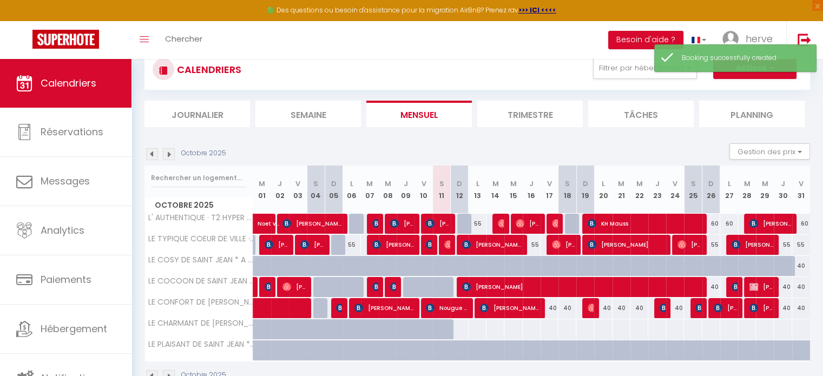
scroll to position [35, 0]
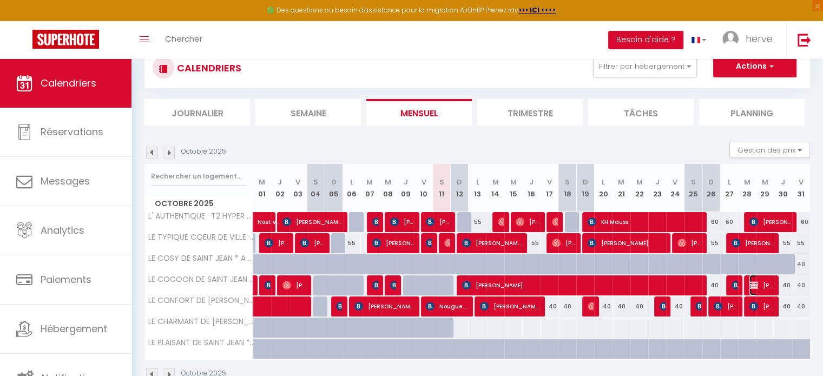
click at [759, 287] on span "[PERSON_NAME]" at bounding box center [761, 285] width 24 height 21
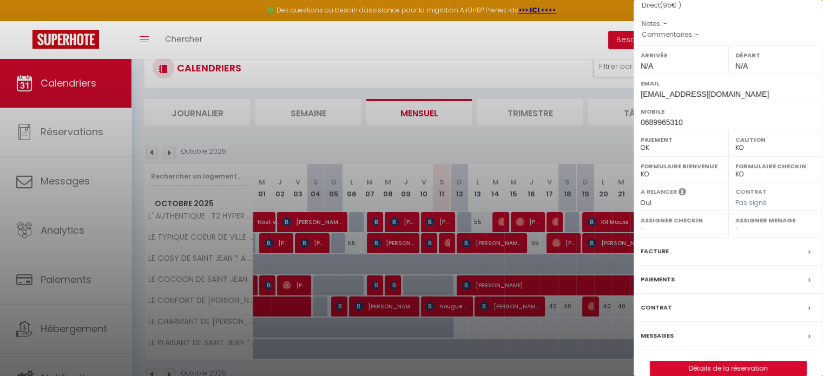
scroll to position [127, 0]
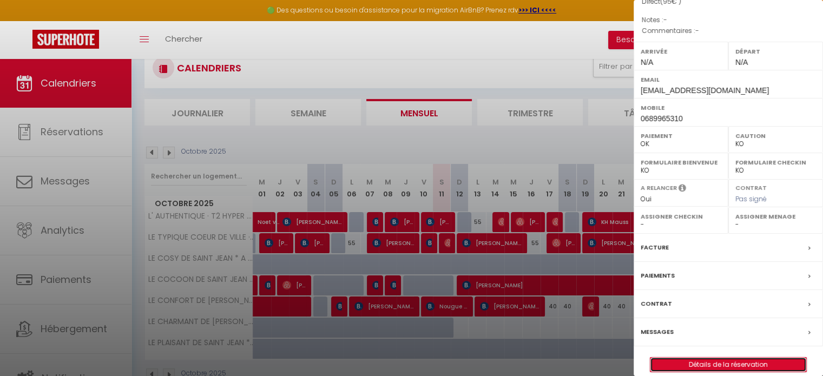
click at [746, 360] on link "Détails de la réservation" at bounding box center [728, 365] width 156 height 14
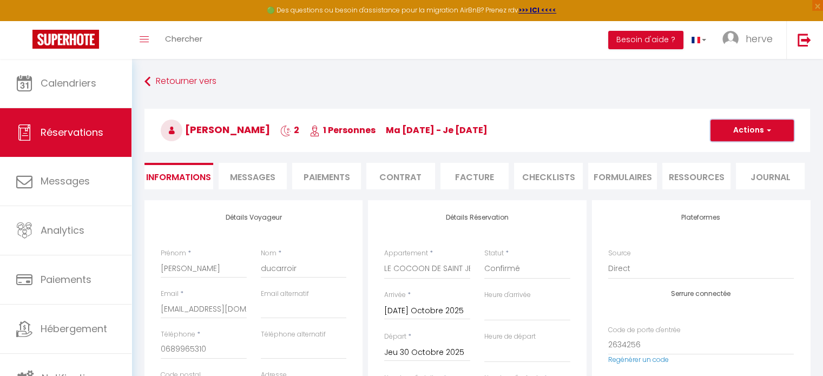
click at [735, 124] on button "Actions" at bounding box center [751, 131] width 83 height 22
click at [719, 167] on link "Dupliquer" at bounding box center [740, 168] width 85 height 14
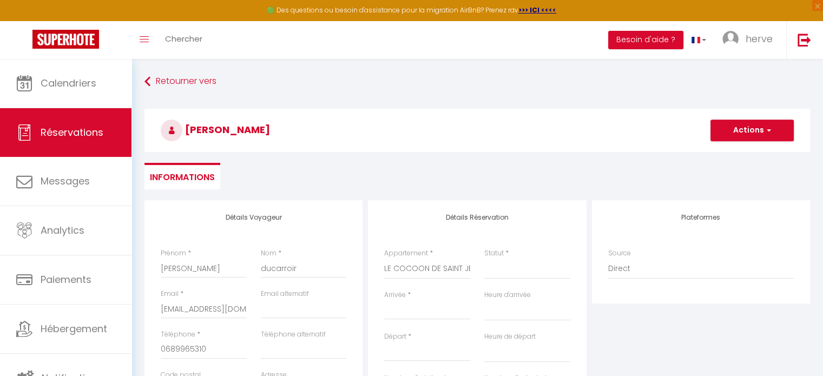
click at [421, 305] on input "Arrivée" at bounding box center [427, 311] width 86 height 14
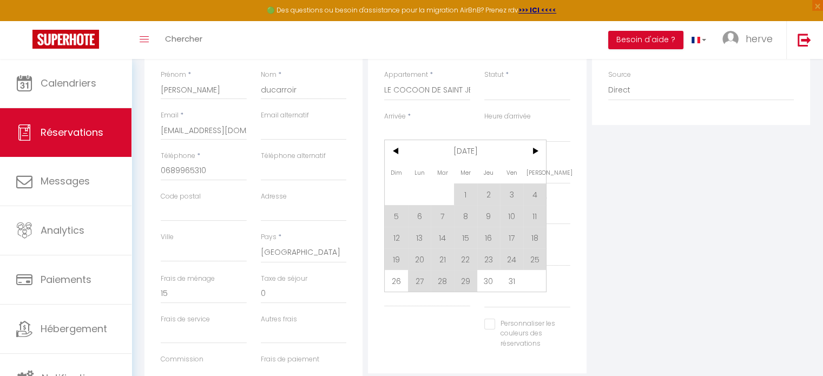
scroll to position [180, 0]
click at [538, 149] on span ">" at bounding box center [534, 150] width 23 height 22
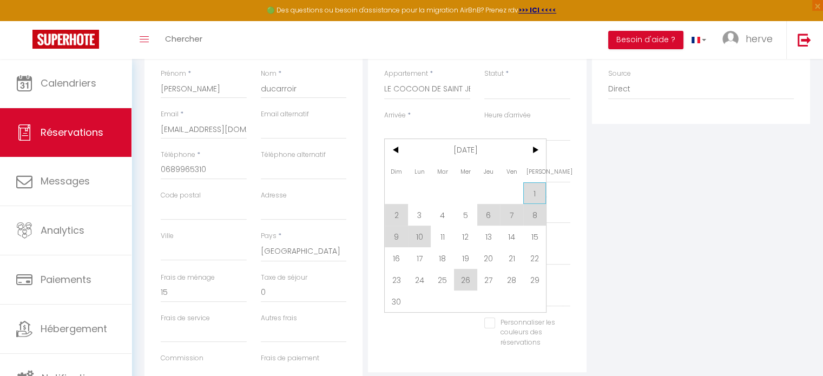
click at [532, 187] on span "1" at bounding box center [534, 193] width 23 height 22
click at [395, 212] on input "1" at bounding box center [427, 213] width 86 height 19
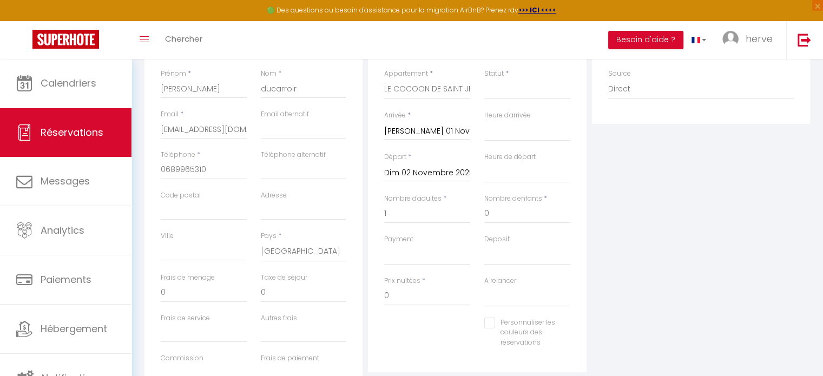
click at [428, 168] on input "Dim 02 Novembre 2025" at bounding box center [427, 173] width 86 height 14
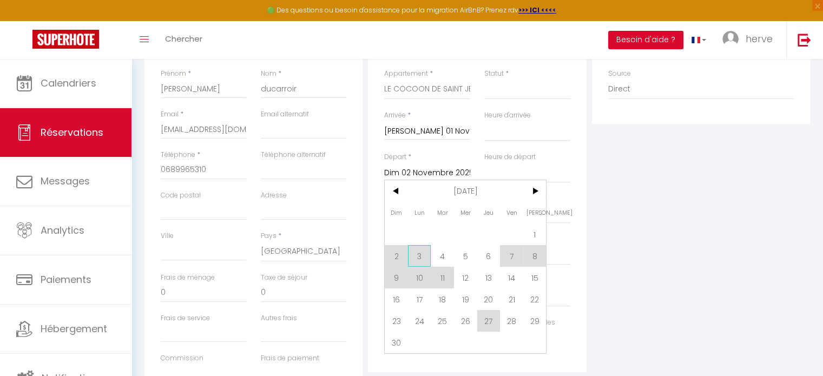
click at [418, 254] on span "3" at bounding box center [419, 256] width 23 height 22
click at [418, 254] on select "OK KO" at bounding box center [427, 254] width 86 height 21
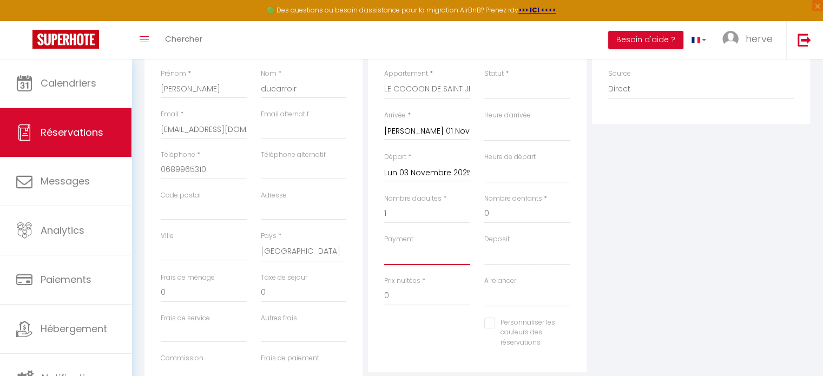
click at [384, 244] on select "OK KO" at bounding box center [427, 254] width 86 height 21
click at [508, 96] on select "Confirmé Non Confirmé [PERSON_NAME] par le voyageur No Show Request" at bounding box center [527, 89] width 86 height 21
click at [484, 79] on select "Confirmé Non Confirmé [PERSON_NAME] par le voyageur No Show Request" at bounding box center [527, 89] width 86 height 21
click at [388, 298] on input "0" at bounding box center [427, 295] width 86 height 19
click at [187, 295] on input "0" at bounding box center [204, 292] width 86 height 19
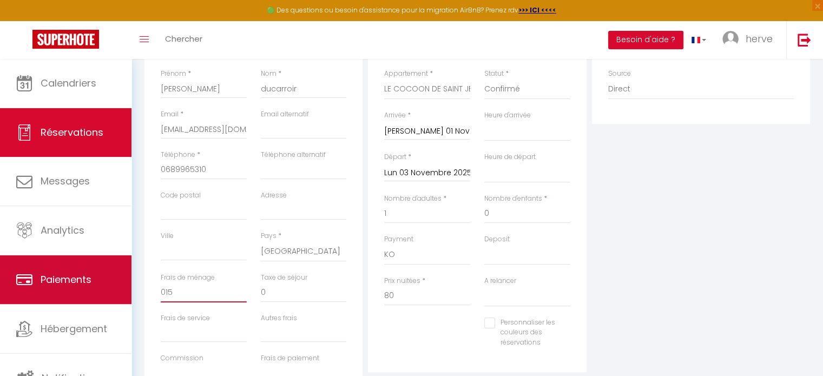
drag, startPoint x: 185, startPoint y: 295, endPoint x: 115, endPoint y: 294, distance: 70.3
click at [115, 294] on div "🟢 Des questions ou besoin d'assistance pour la migration AirBnB? Prenez rdv >>>…" at bounding box center [411, 181] width 823 height 604
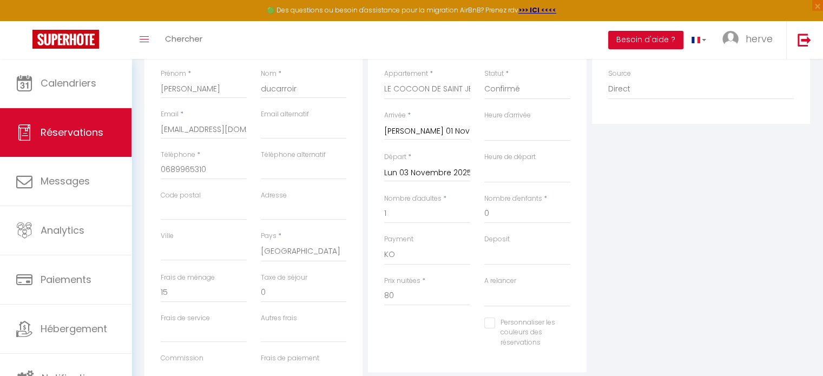
click at [632, 312] on div "Plateformes Source Direct [DOMAIN_NAME] [DOMAIN_NAME] Chalet montagne Expedia G…" at bounding box center [700, 214] width 223 height 387
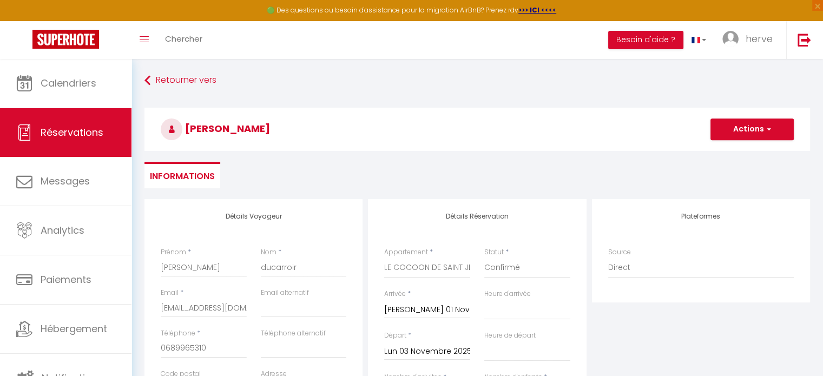
scroll to position [3, 0]
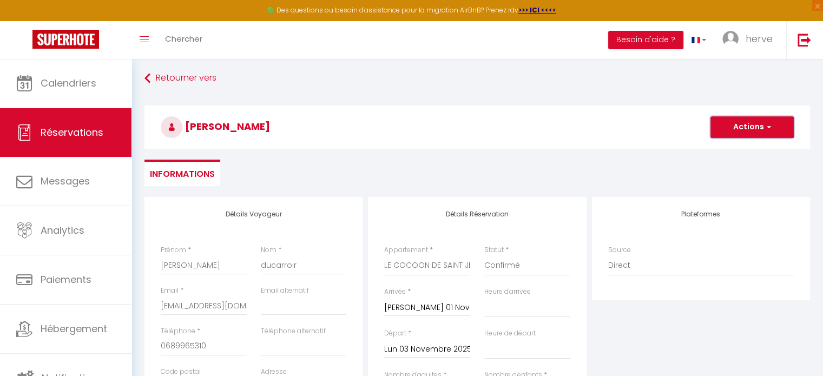
click at [750, 133] on button "Actions" at bounding box center [751, 127] width 83 height 22
click at [742, 147] on link "Enregistrer" at bounding box center [740, 151] width 85 height 14
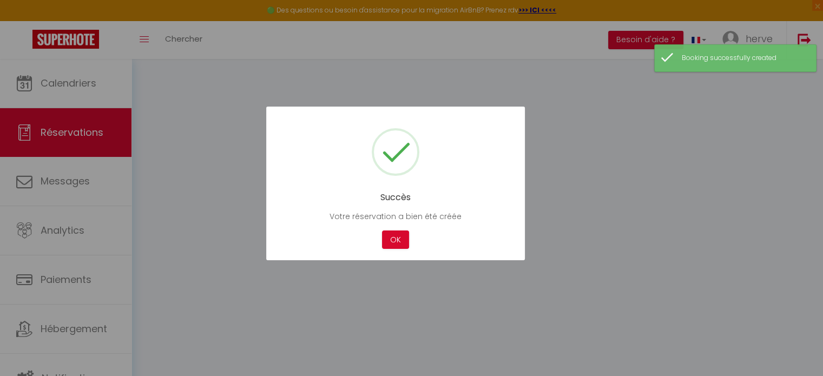
click at [65, 78] on div at bounding box center [411, 188] width 823 height 376
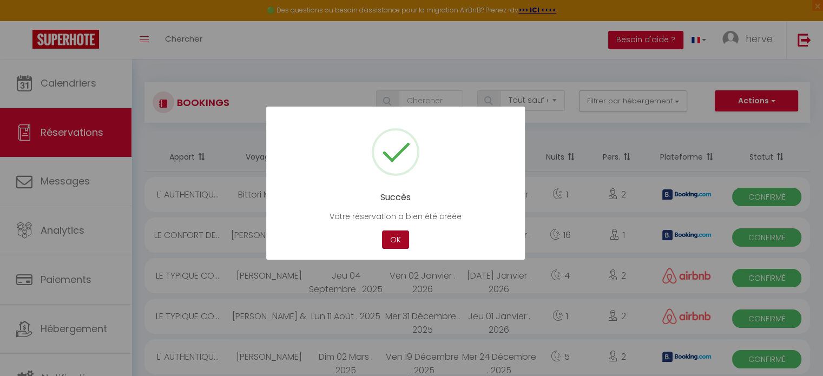
click at [395, 239] on button "OK" at bounding box center [395, 239] width 27 height 19
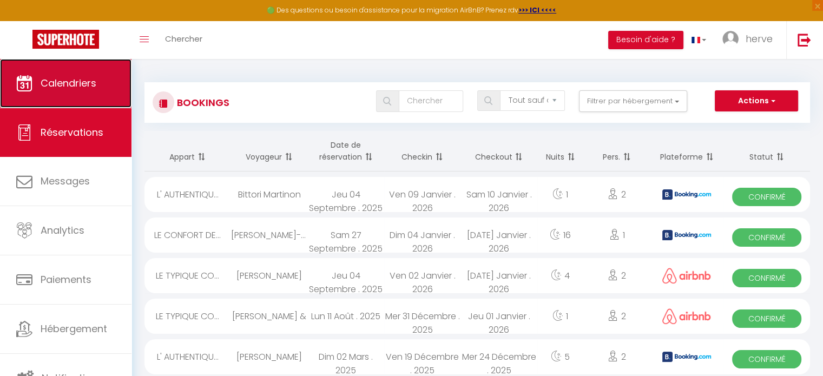
click at [63, 82] on span "Calendriers" at bounding box center [69, 83] width 56 height 14
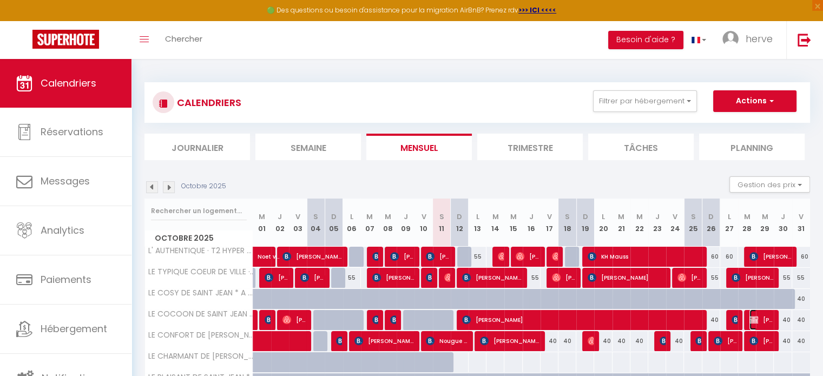
click at [762, 322] on span "[PERSON_NAME]" at bounding box center [761, 319] width 24 height 21
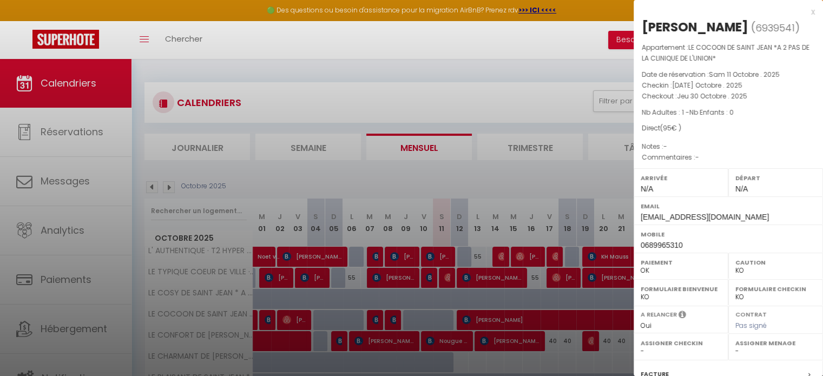
scroll to position [137, 0]
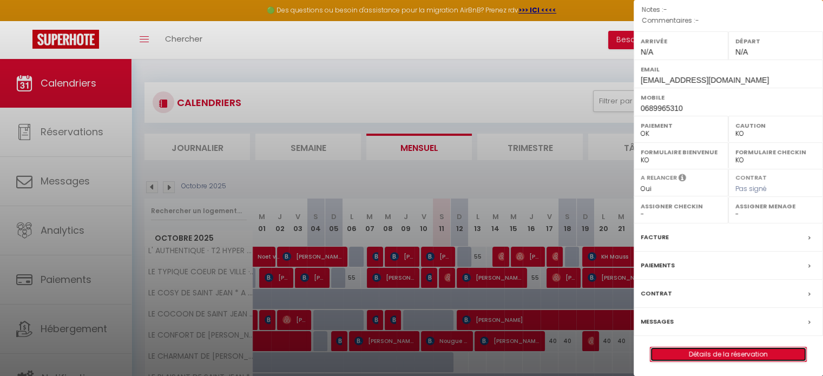
click at [756, 354] on link "Détails de la réservation" at bounding box center [728, 354] width 156 height 14
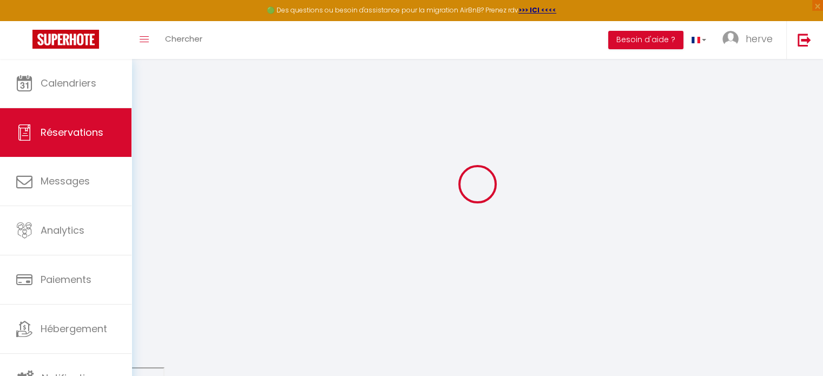
scroll to position [58, 0]
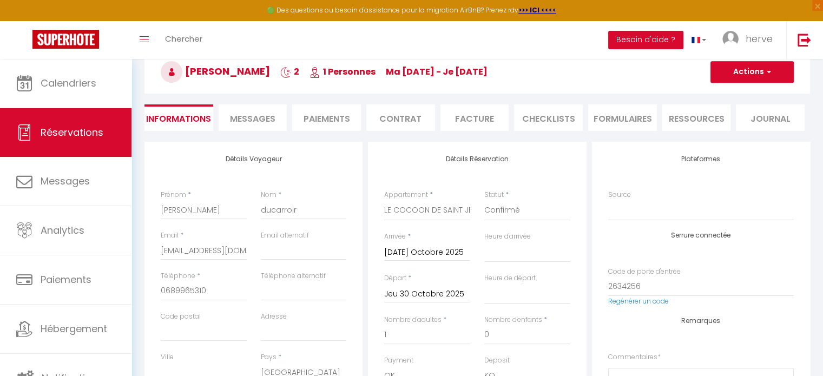
click at [537, 311] on div "Heure de départ 00:00 00:30 01:00 01:30 02:00 02:30 03:00 03:30 04:00 04:30 05:…" at bounding box center [527, 294] width 100 height 42
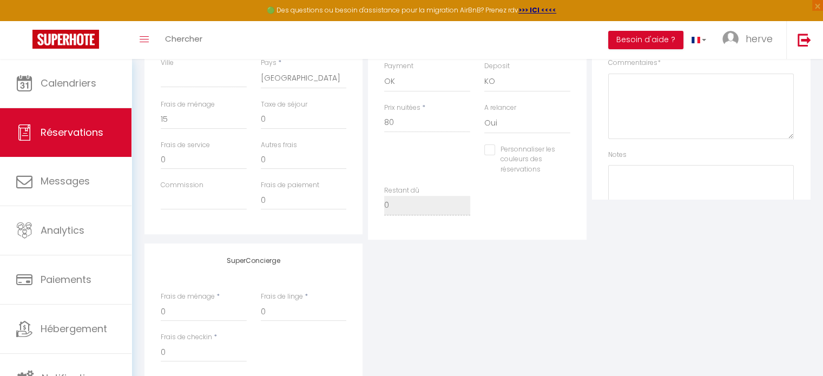
scroll to position [342, 0]
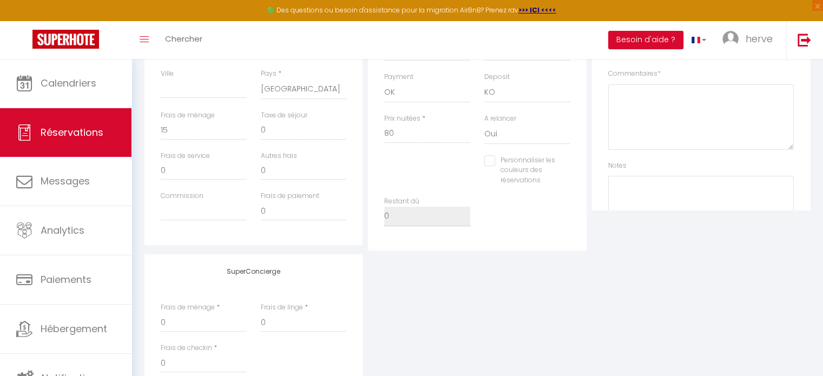
click at [493, 163] on input "Personnaliser les couleurs des réservations" at bounding box center [520, 160] width 72 height 11
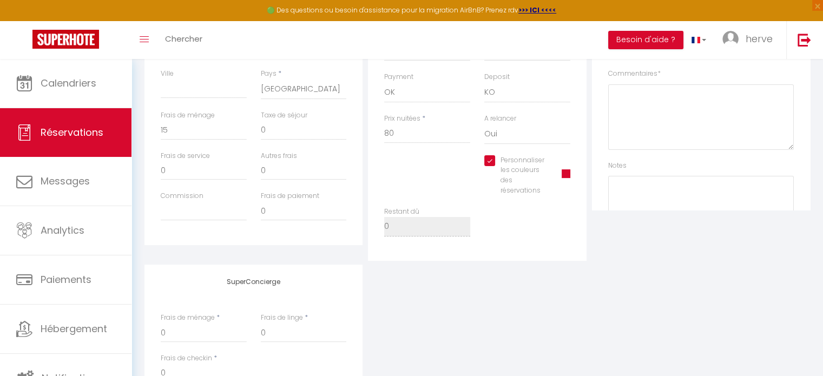
click at [569, 174] on span at bounding box center [565, 173] width 9 height 9
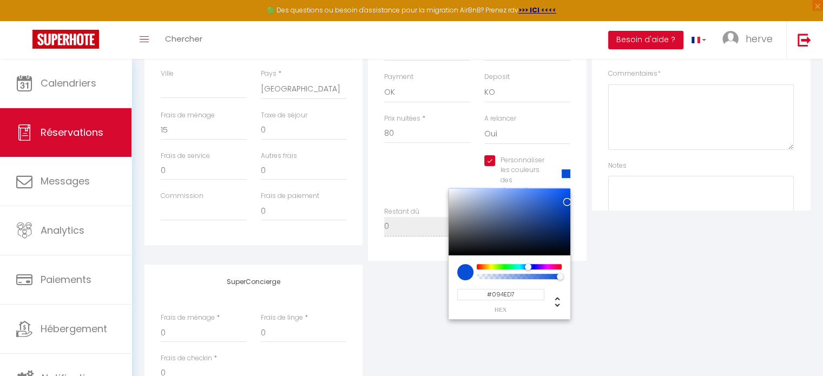
click at [528, 264] on div at bounding box center [519, 266] width 83 height 5
click at [624, 292] on div "SuperConcierge Frais de ménage * 0 Frais de linge * 0 Frais de checkin * 0" at bounding box center [477, 335] width 671 height 143
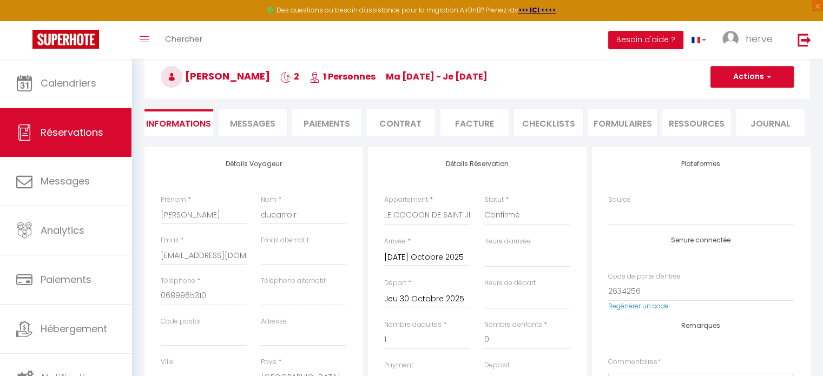
scroll to position [0, 0]
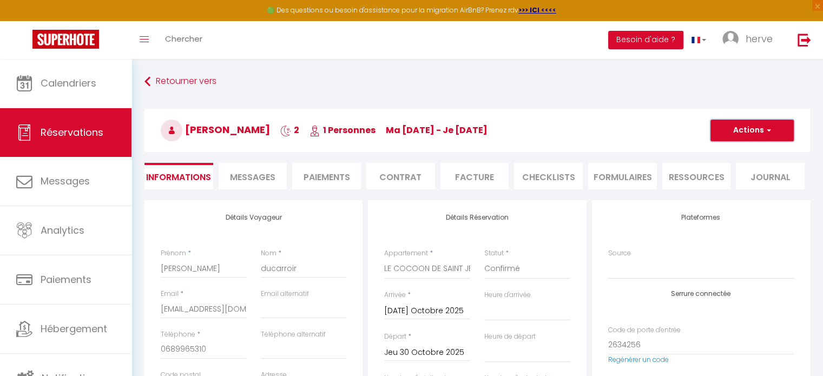
click at [751, 121] on button "Actions" at bounding box center [751, 131] width 83 height 22
click at [737, 148] on link "Enregistrer" at bounding box center [740, 154] width 85 height 14
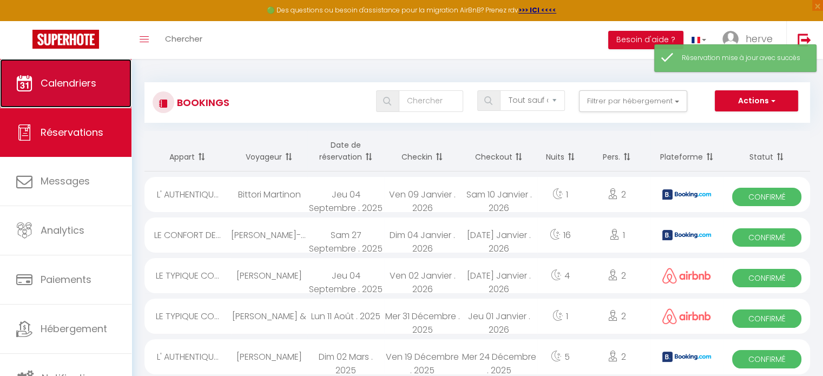
click at [71, 74] on link "Calendriers" at bounding box center [65, 83] width 131 height 49
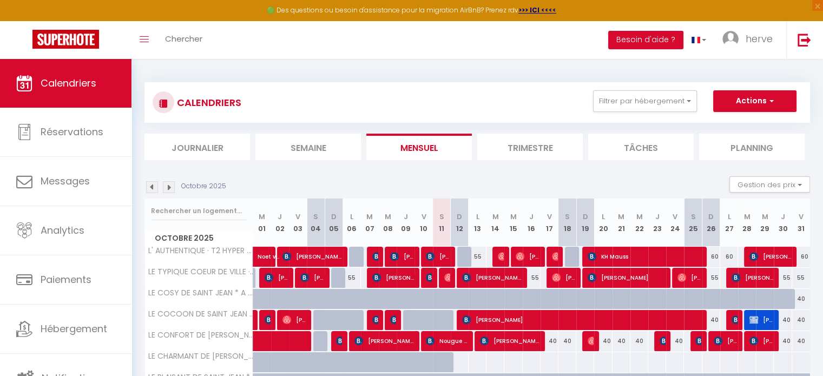
click at [167, 186] on img at bounding box center [169, 187] width 12 height 12
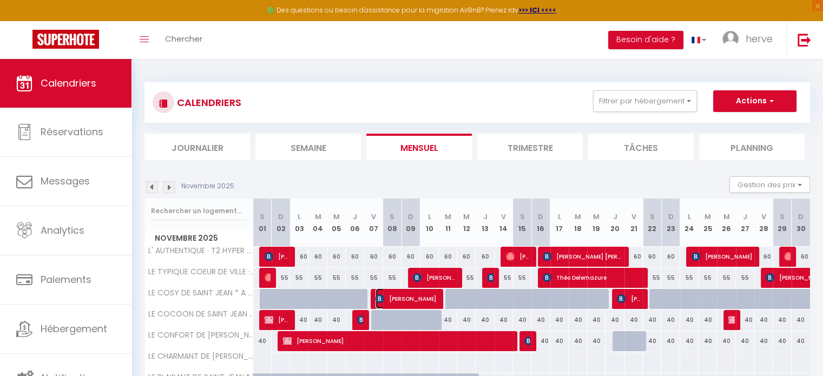
click at [389, 297] on span "[PERSON_NAME]" at bounding box center [405, 298] width 61 height 21
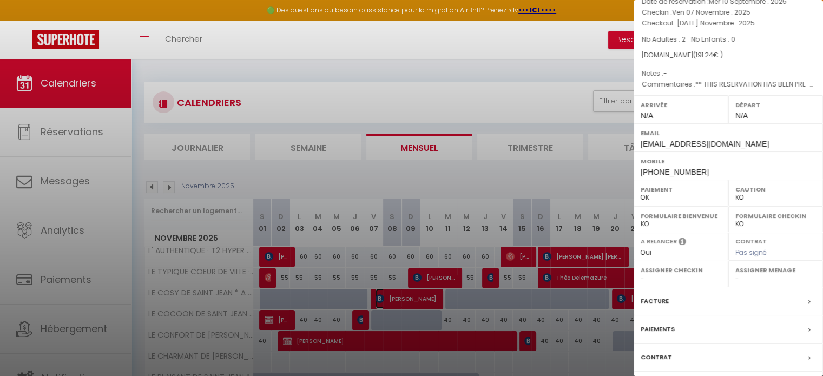
scroll to position [137, 0]
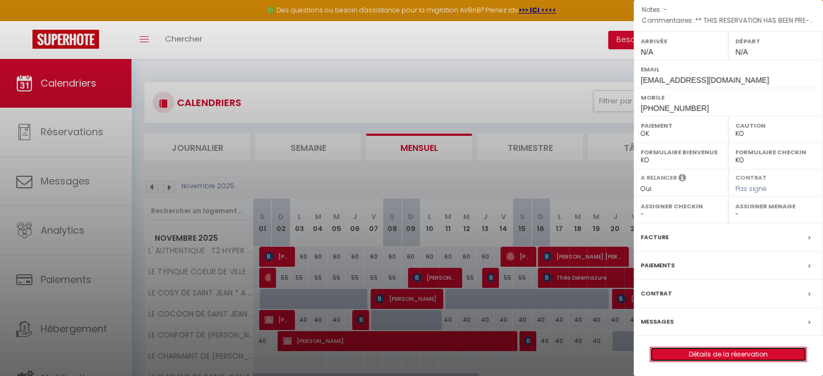
click at [738, 352] on link "Détails de la réservation" at bounding box center [728, 354] width 156 height 14
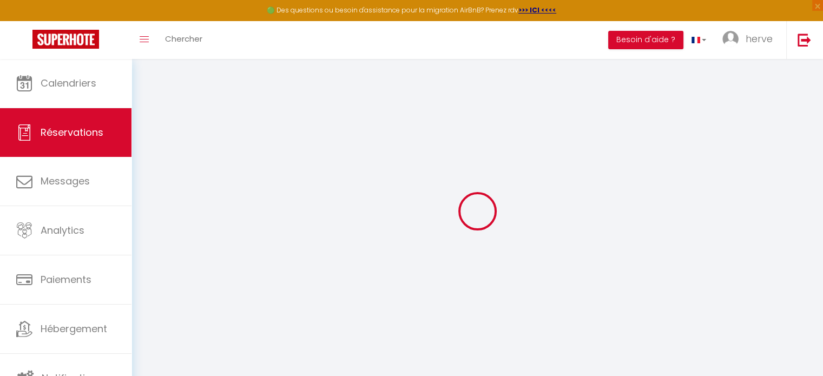
click at [738, 352] on div "Retourner vers Actions Enregistrer Actions Enregistrer Aperçu et éditer Envoyer…" at bounding box center [476, 211] width 691 height 305
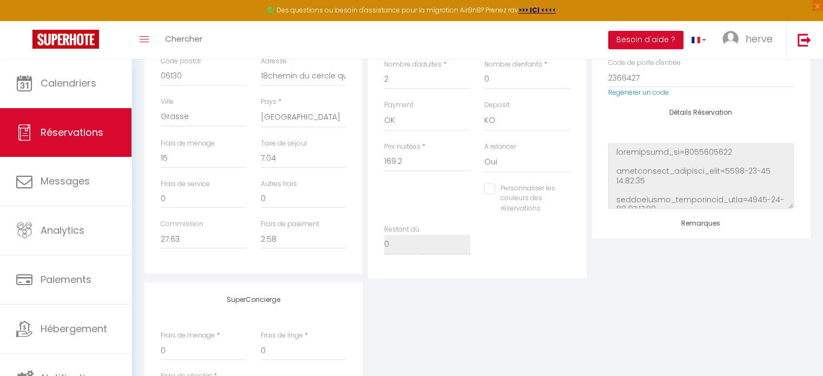
scroll to position [315, 0]
click at [490, 188] on input "Personnaliser les couleurs des réservations" at bounding box center [520, 187] width 72 height 11
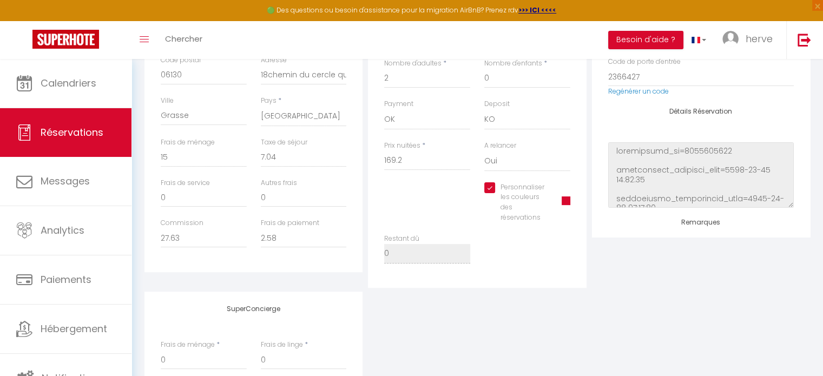
click at [565, 203] on span at bounding box center [565, 200] width 9 height 9
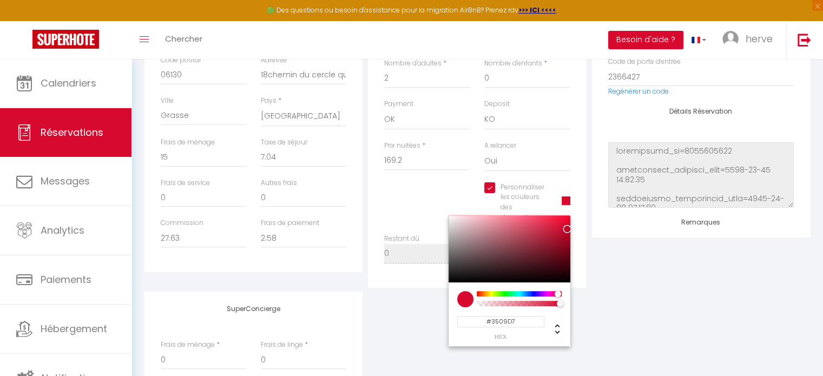
click at [535, 293] on div at bounding box center [519, 293] width 83 height 5
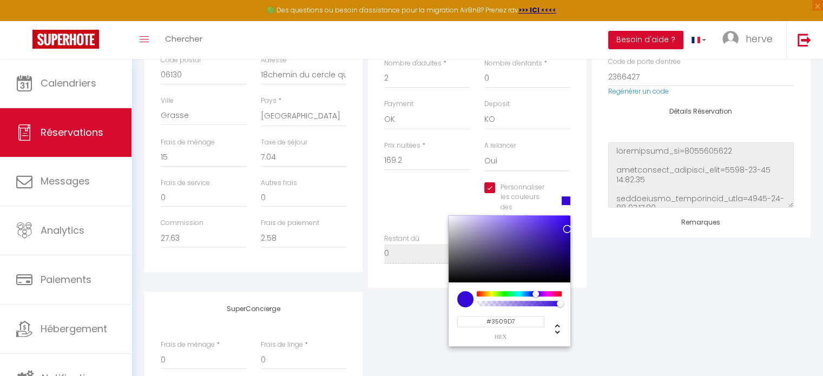
click at [816, 105] on div "Détails Voyageur Prénom * Nathalie Nom * Cresp Email * ncresp.538507@guest.book…" at bounding box center [476, 190] width 679 height 611
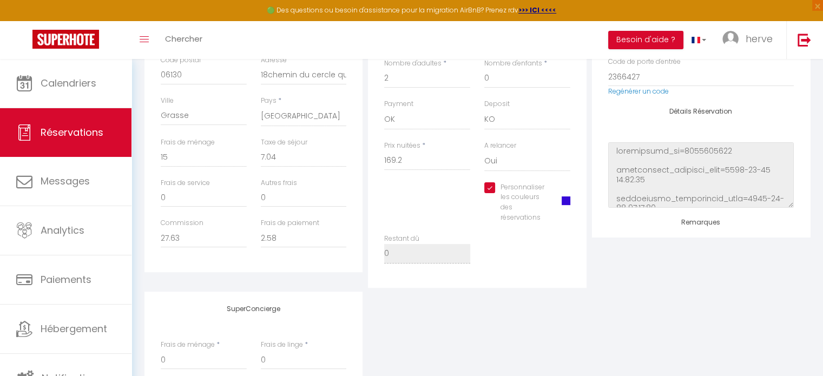
scroll to position [0, 0]
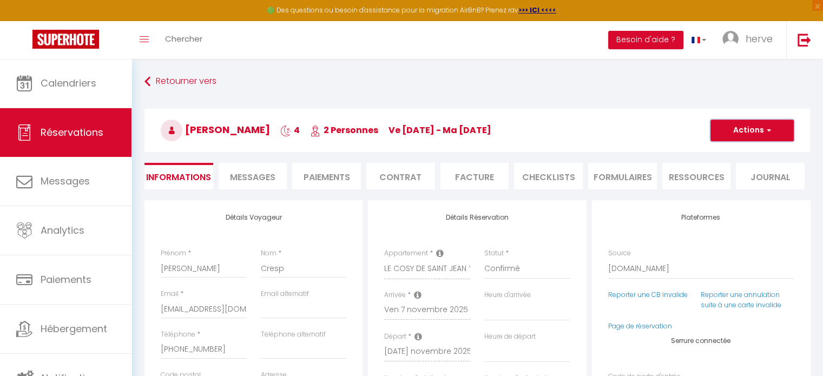
click at [758, 130] on button "Actions" at bounding box center [751, 131] width 83 height 22
click at [737, 153] on link "Enregistrer" at bounding box center [740, 154] width 85 height 14
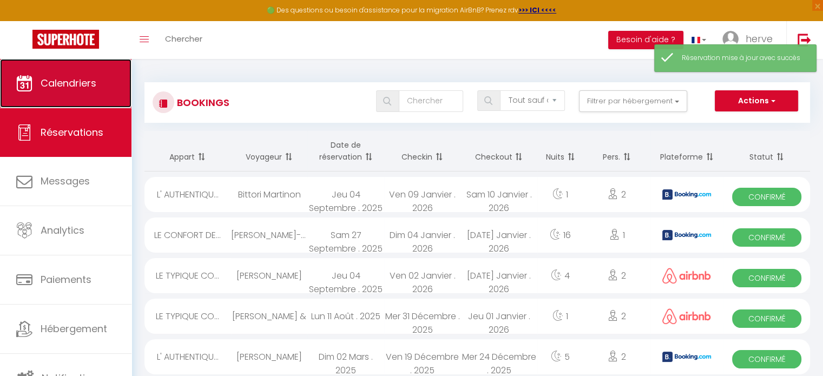
click at [78, 72] on link "Calendriers" at bounding box center [65, 83] width 131 height 49
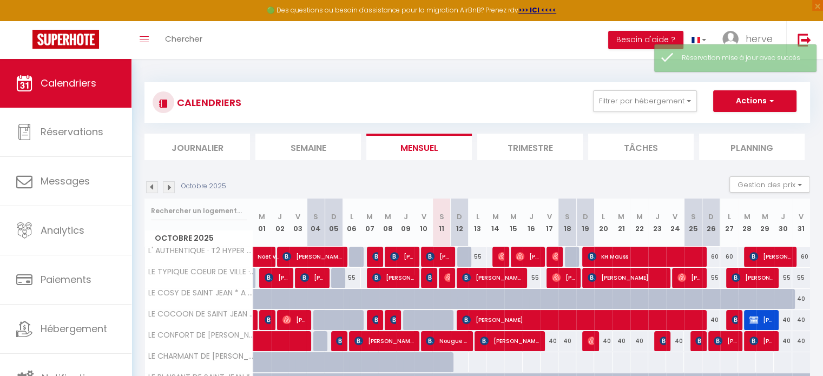
click at [164, 189] on img at bounding box center [169, 187] width 12 height 12
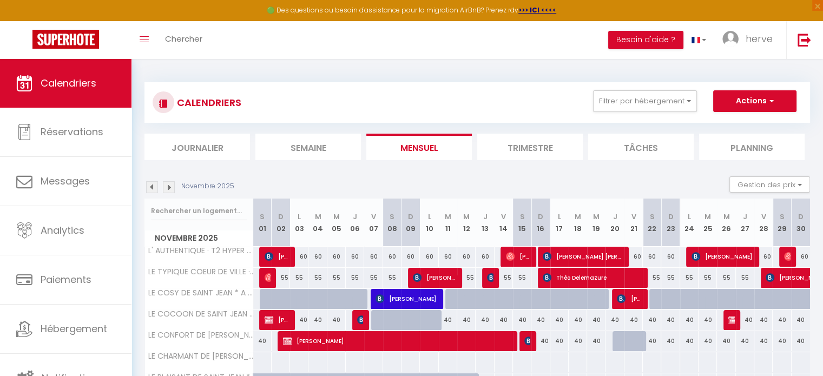
click at [383, 269] on div "55" at bounding box center [392, 278] width 18 height 20
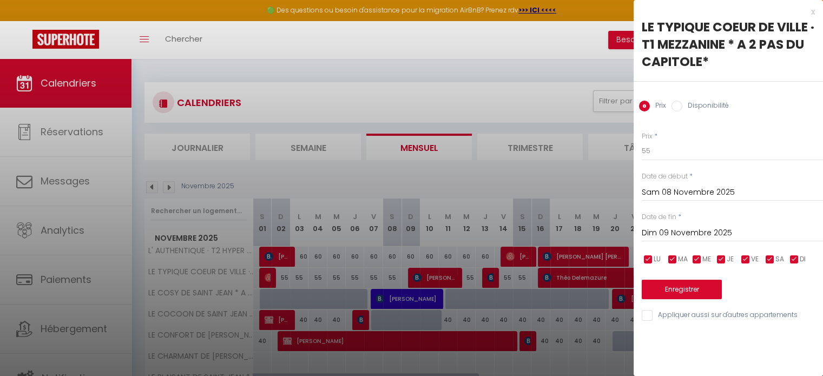
click at [814, 9] on div "x" at bounding box center [723, 11] width 181 height 13
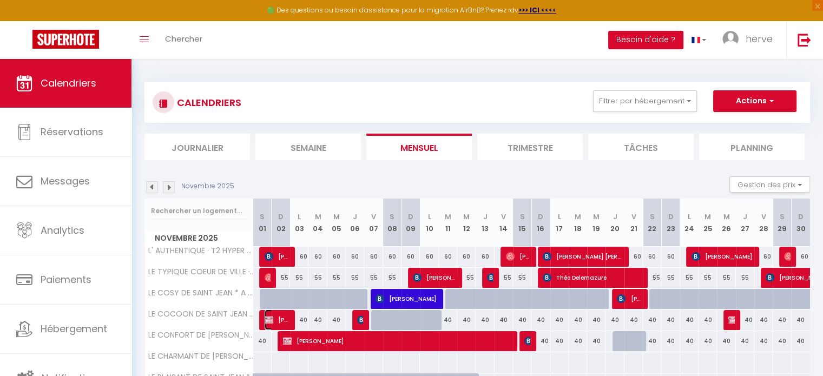
click at [286, 323] on span "[PERSON_NAME]" at bounding box center [276, 319] width 24 height 21
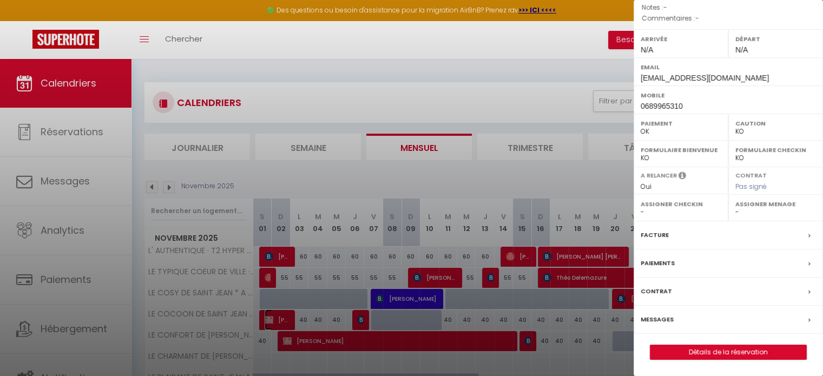
scroll to position [154, 0]
click at [733, 351] on link "Détails de la réservation" at bounding box center [728, 352] width 156 height 14
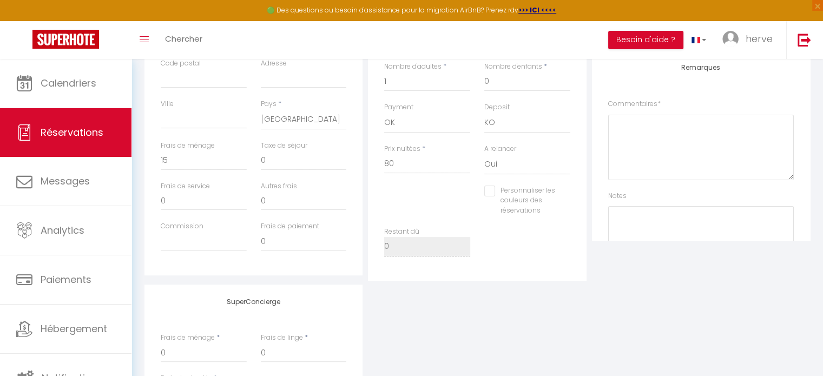
scroll to position [320, 0]
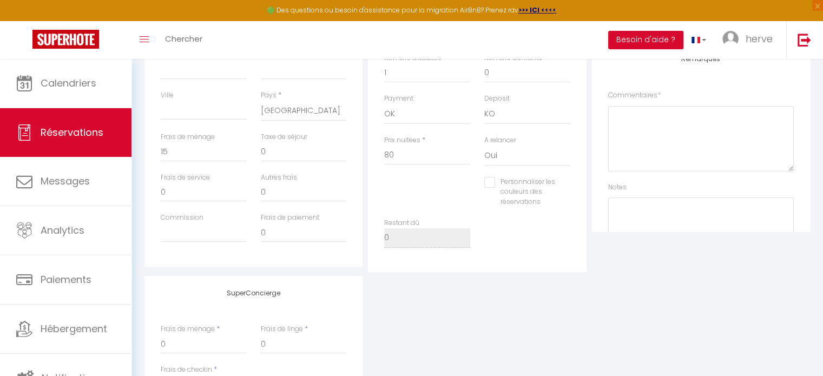
click at [491, 183] on input "Personnaliser les couleurs des réservations" at bounding box center [520, 182] width 72 height 11
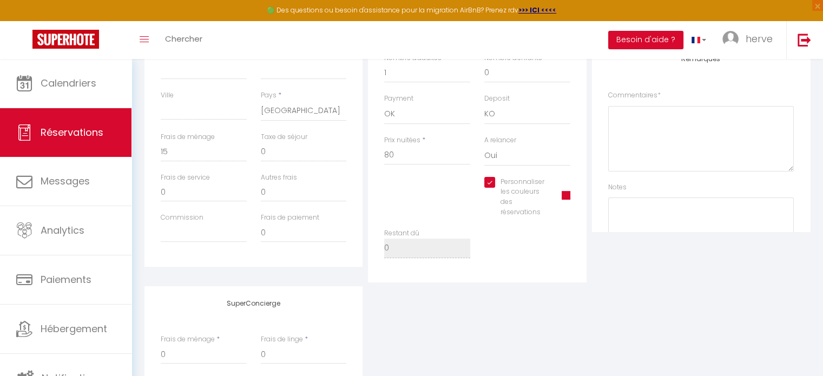
click at [558, 196] on div "Personnaliser les couleurs des réservations #D7092E" at bounding box center [527, 197] width 86 height 41
click at [566, 195] on span at bounding box center [565, 195] width 9 height 9
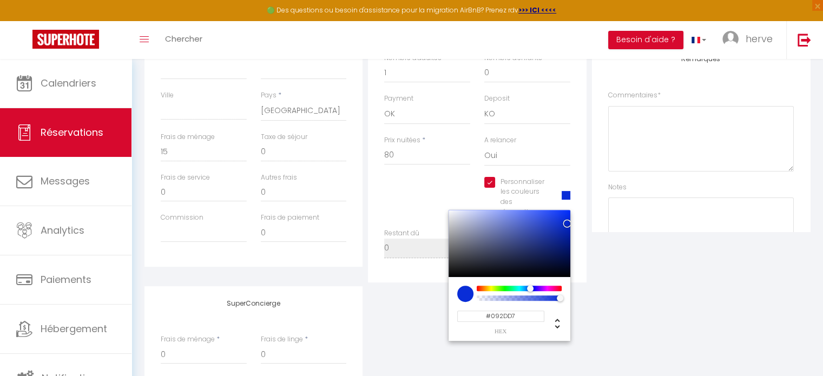
click at [530, 288] on div at bounding box center [519, 288] width 83 height 5
click at [633, 290] on div "SuperConcierge Frais de ménage * 0 Frais de linge * 0 Frais de checkin * 0" at bounding box center [477, 357] width 671 height 143
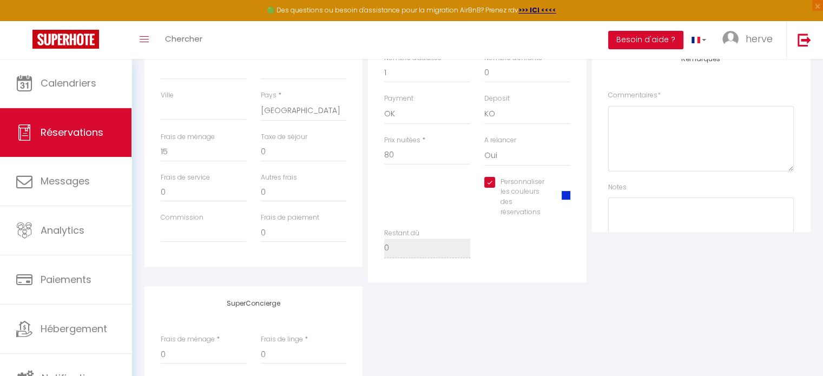
scroll to position [0, 0]
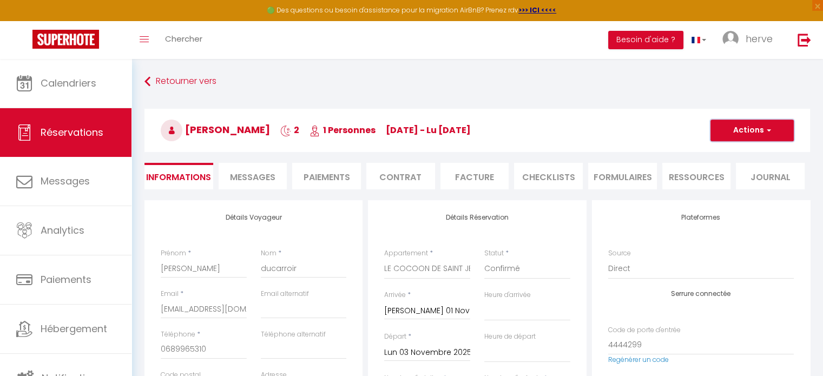
click at [758, 130] on button "Actions" at bounding box center [751, 131] width 83 height 22
click at [744, 149] on link "Enregistrer" at bounding box center [740, 154] width 85 height 14
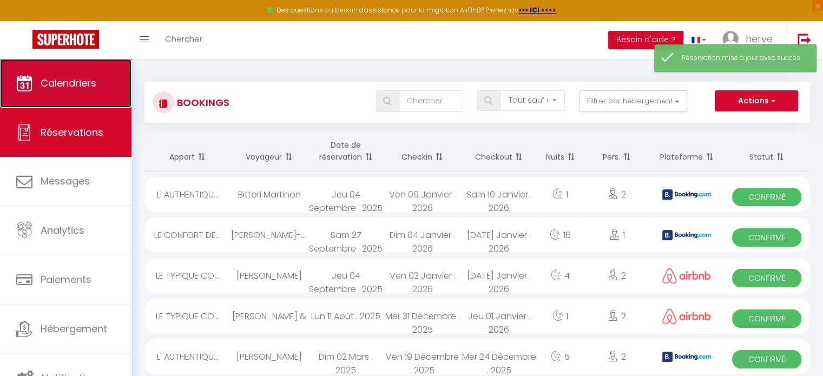
click at [71, 80] on span "Calendriers" at bounding box center [69, 83] width 56 height 14
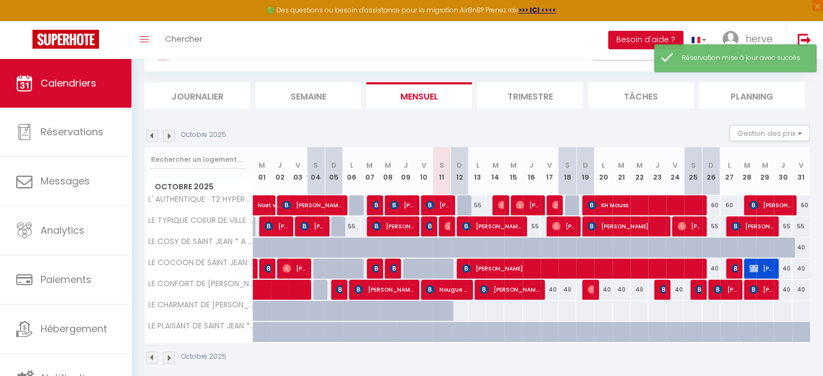
scroll to position [61, 0]
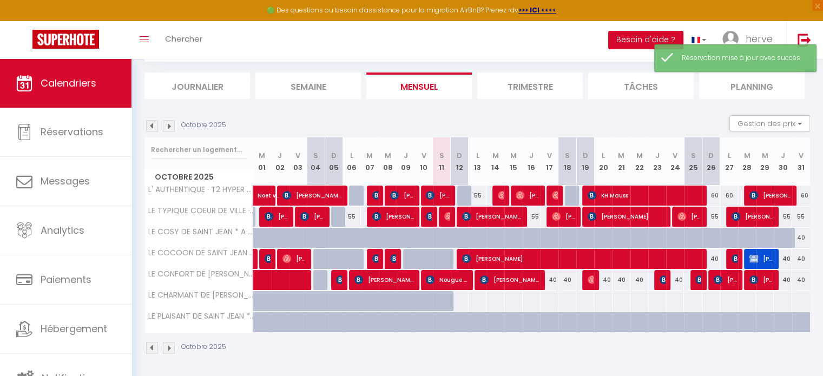
click at [169, 125] on img at bounding box center [169, 126] width 12 height 12
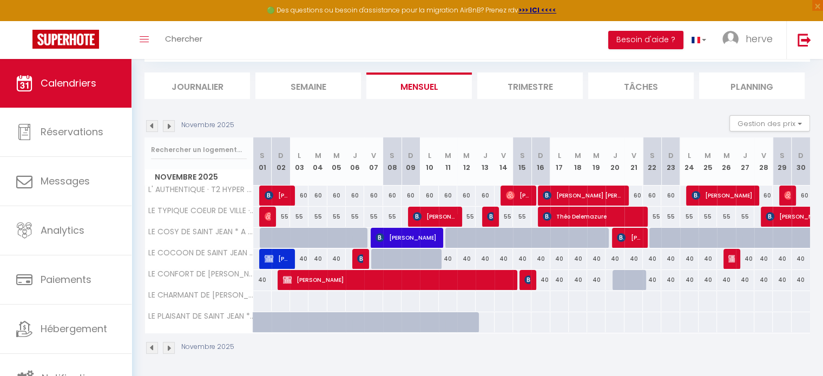
click at [619, 280] on div at bounding box center [621, 280] width 18 height 21
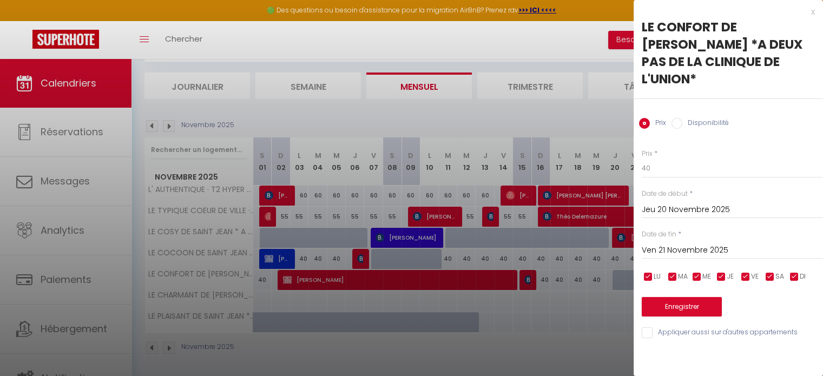
click at [812, 14] on div "x" at bounding box center [723, 11] width 181 height 13
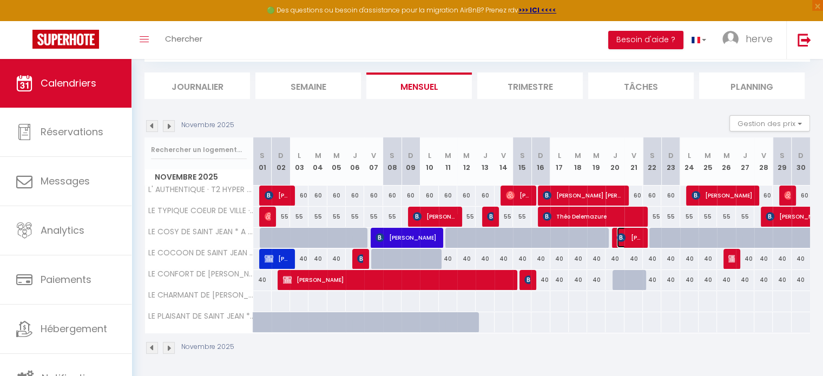
click at [630, 237] on span "[PERSON_NAME]" at bounding box center [629, 237] width 24 height 21
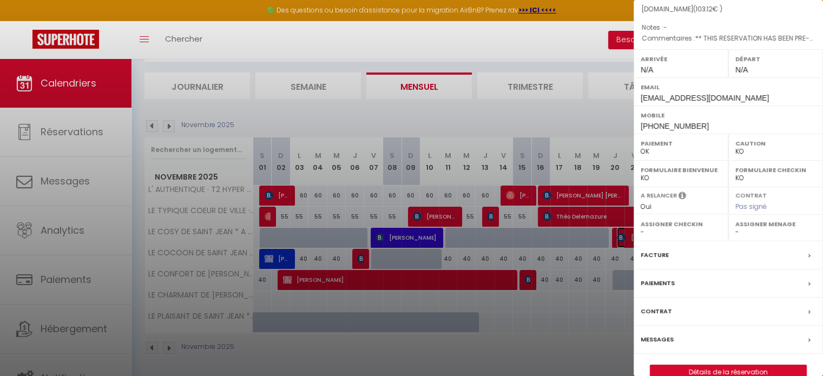
scroll to position [137, 0]
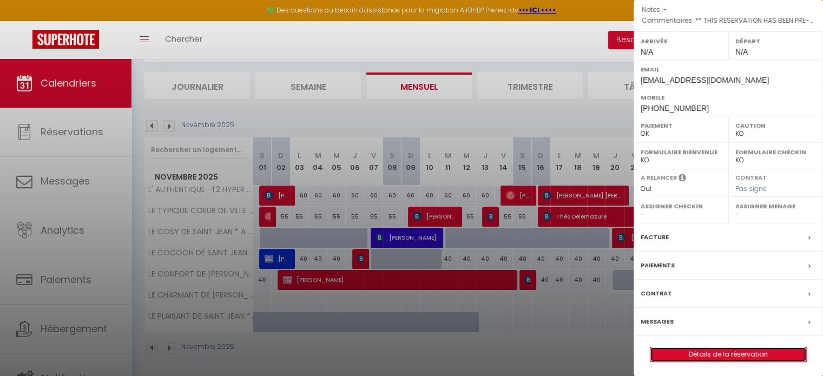
click at [755, 352] on link "Détails de la réservation" at bounding box center [728, 354] width 156 height 14
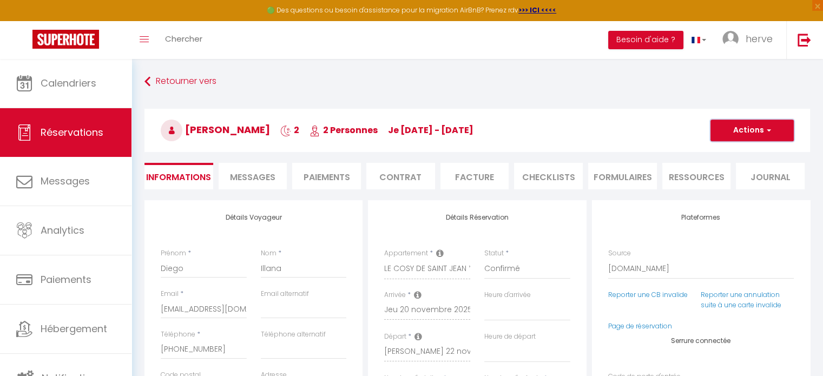
click at [750, 126] on button "Actions" at bounding box center [751, 131] width 83 height 22
click at [725, 162] on link "Dupliquer" at bounding box center [740, 168] width 85 height 14
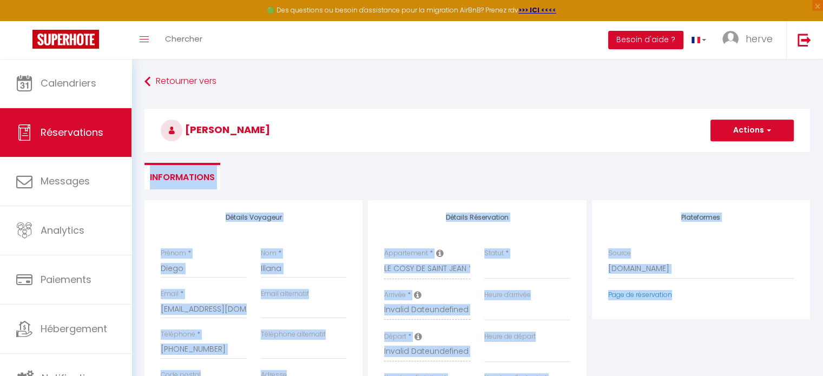
drag, startPoint x: 425, startPoint y: 307, endPoint x: 830, endPoint y: 300, distance: 405.7
click at [822, 300] on html "🟢 Des questions ou besoin d'assistance pour la migration AirBnB? Prenez rdv >>>…" at bounding box center [411, 188] width 823 height 376
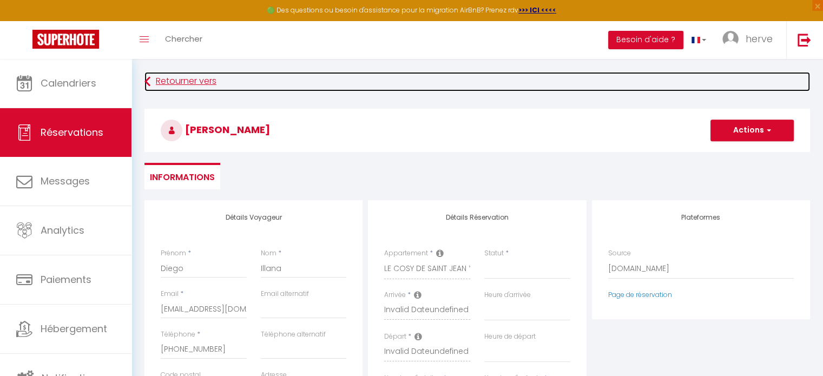
click at [164, 82] on link "Retourner vers" at bounding box center [476, 81] width 665 height 19
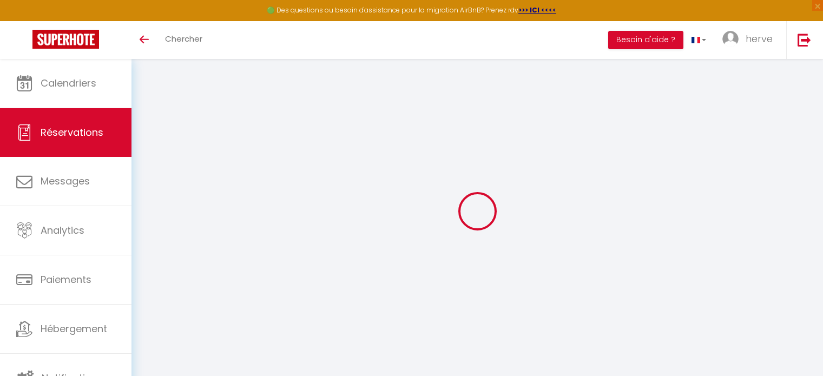
select select
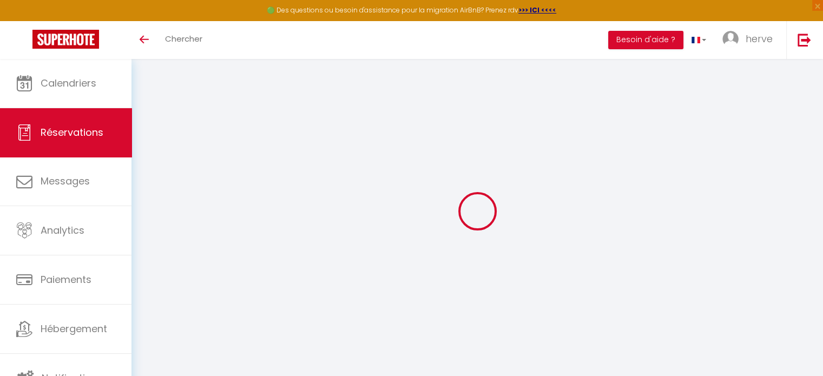
type input "Diego"
type input "Illana"
type input "[EMAIL_ADDRESS][DOMAIN_NAME]"
type input "[PHONE_NUMBER]"
type input "31800"
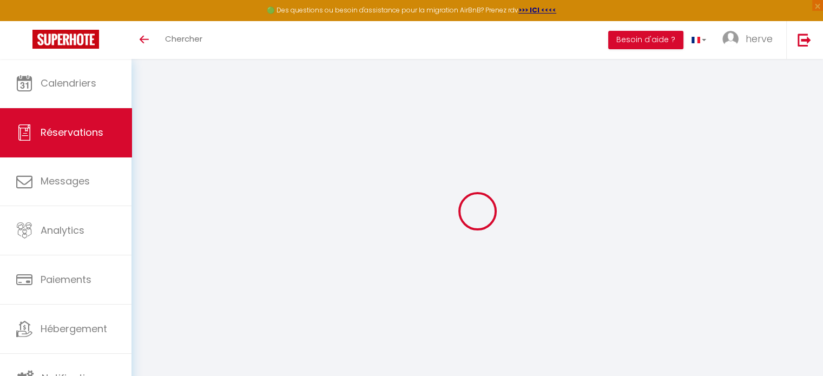
type input "[STREET_ADDRESS]"
type input "Saint Gaudens"
select select "FR"
type input "14.94"
type input "1.3900000000000001"
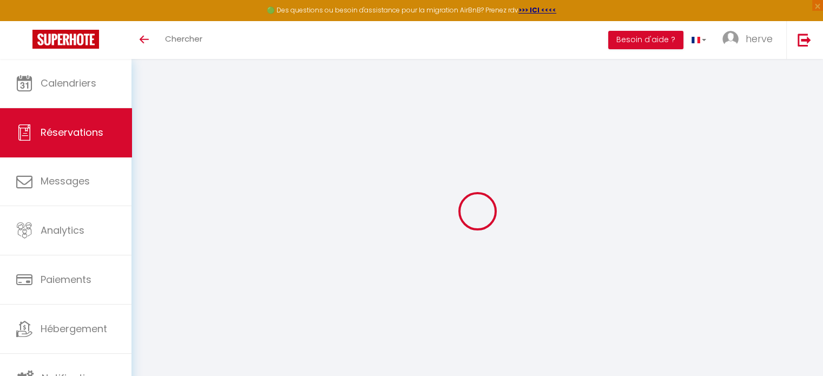
select select "3017"
select select "1"
select select
type input "2"
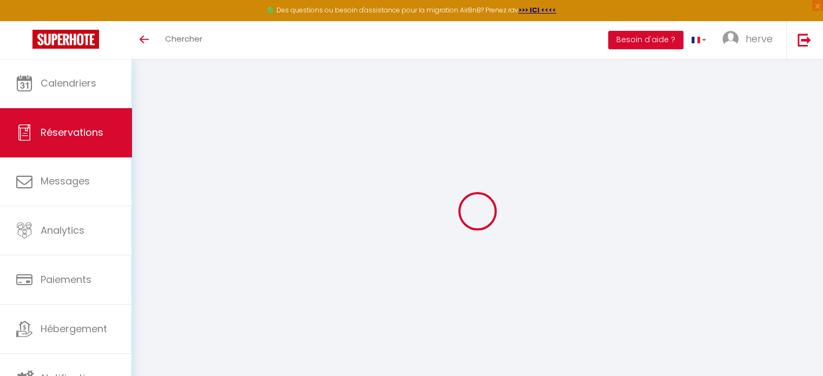
select select "12"
select select
type input "84.6"
checkbox input "false"
type input "0"
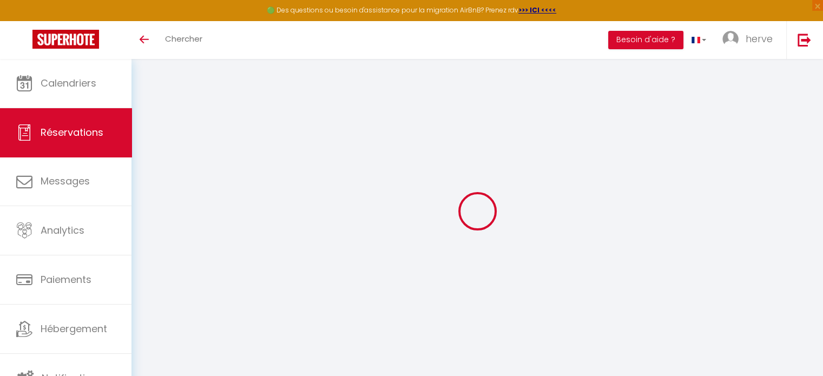
select select "2"
type input "0"
select select
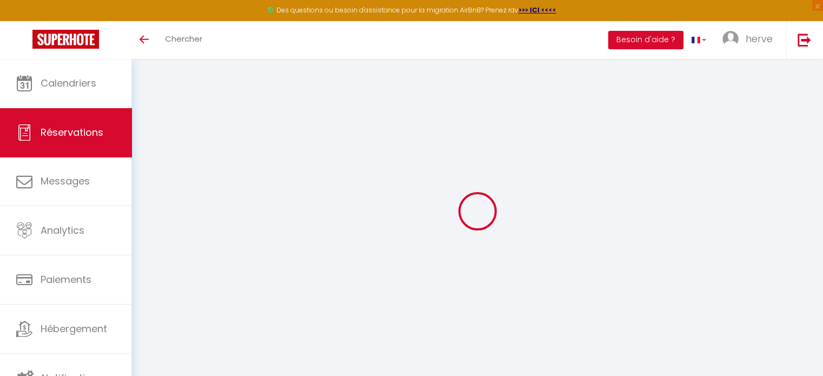
select select
select select "14"
checkbox input "false"
select select
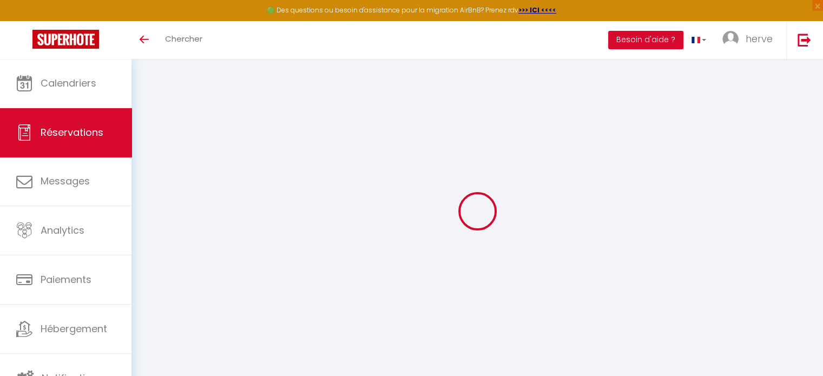
checkbox input "false"
select select
checkbox input "false"
select select
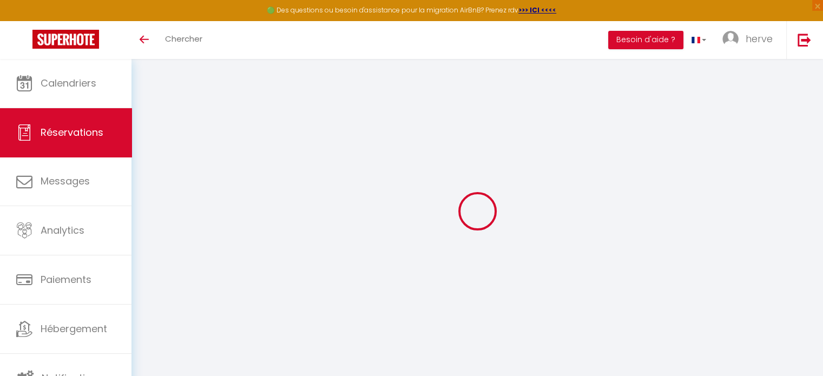
select select
checkbox input "false"
type textarea "** THIS RESERVATION HAS BEEN PRE-PAID ** BOOKING NOTE : Payment charge is EUR 1…"
type input "15"
type input "3.52"
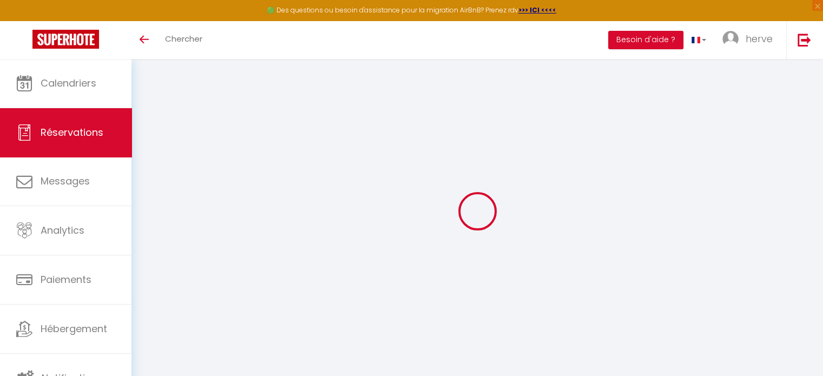
select select
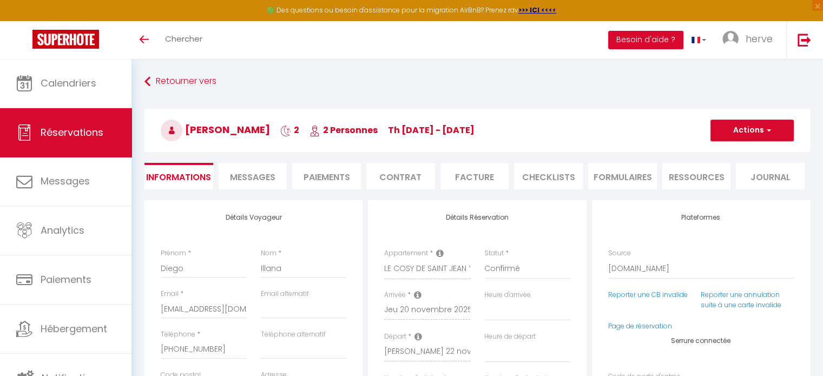
checkbox input "false"
select select
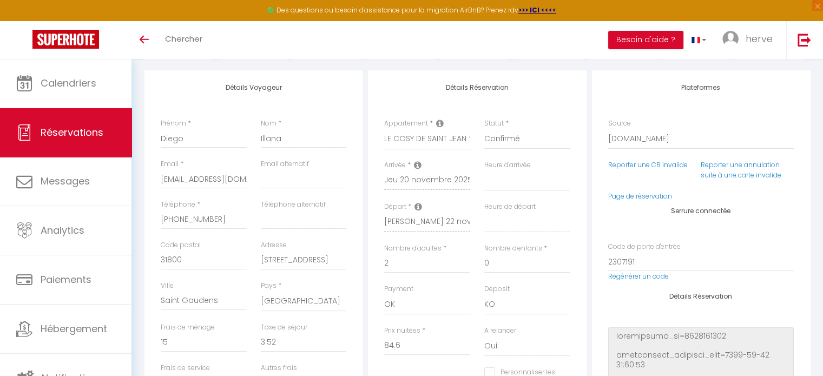
scroll to position [119, 0]
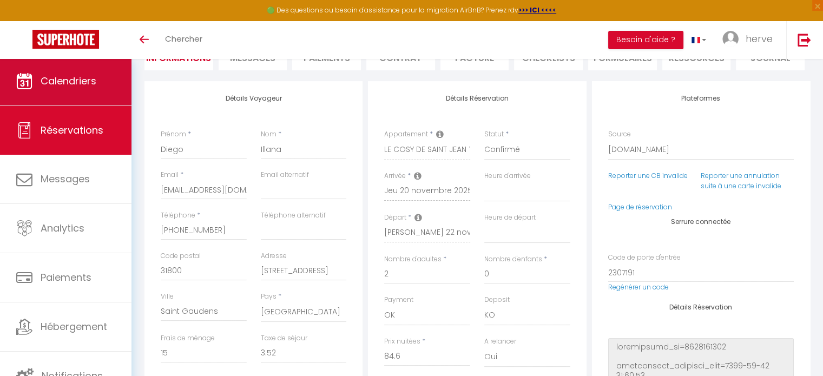
click at [59, 90] on link "Calendriers" at bounding box center [65, 81] width 131 height 49
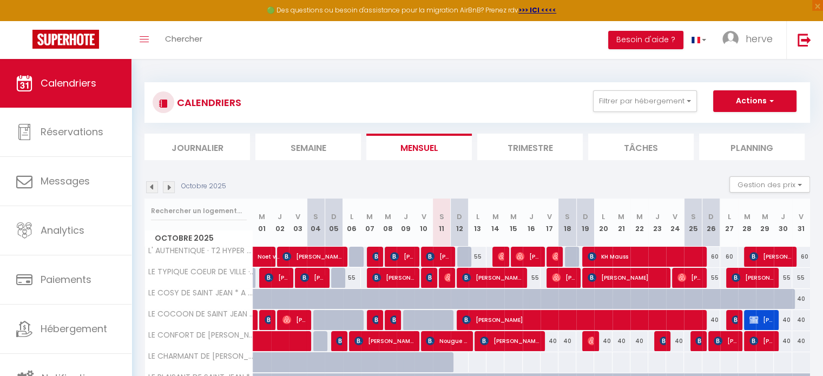
click at [171, 183] on img at bounding box center [169, 187] width 12 height 12
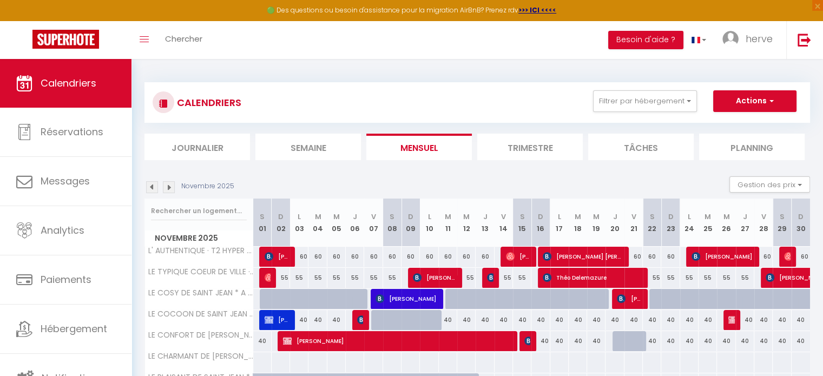
click at [614, 319] on div "40" at bounding box center [614, 320] width 18 height 20
type input "40"
type input "Jeu 20 Novembre 2025"
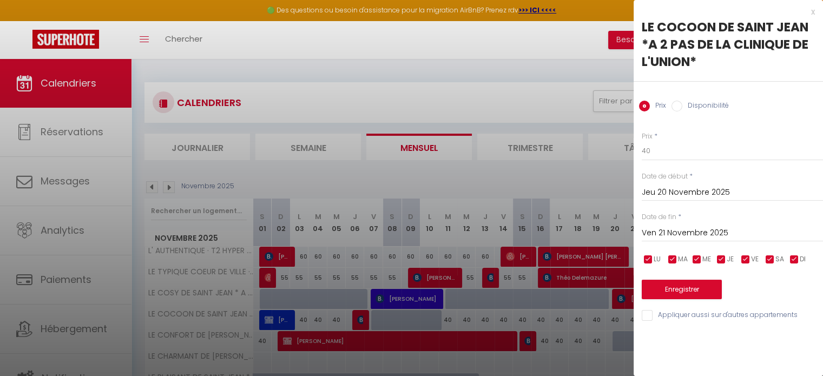
click at [686, 235] on input "Ven 21 Novembre 2025" at bounding box center [731, 233] width 181 height 14
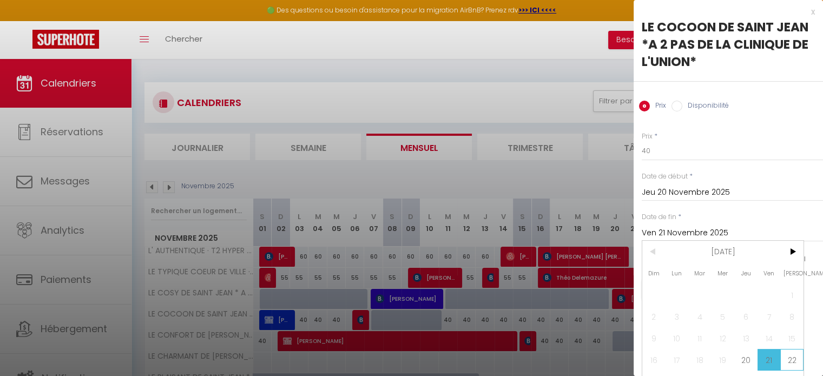
click at [791, 358] on span "22" at bounding box center [791, 360] width 23 height 22
type input "[PERSON_NAME] 22 Novembre 2025"
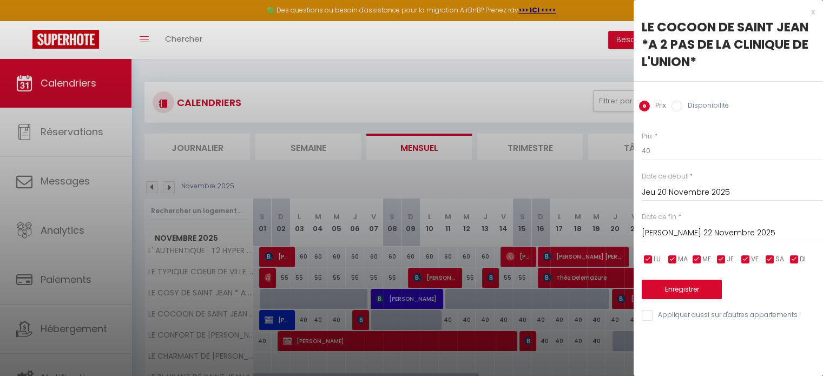
click at [681, 103] on input "Disponibilité" at bounding box center [676, 106] width 11 height 11
radio input "true"
radio input "false"
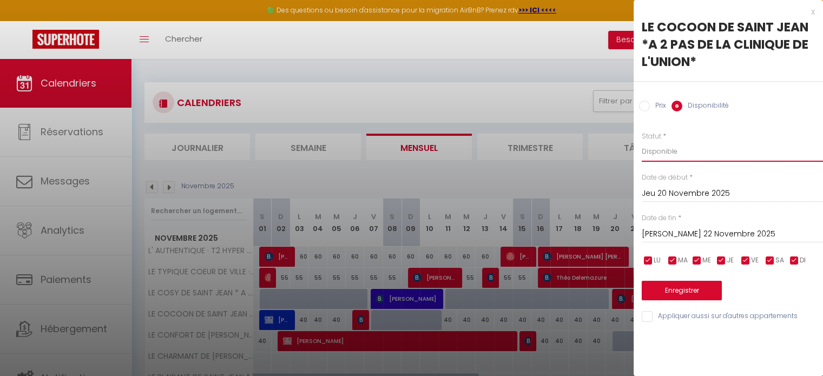
click at [663, 146] on select "Disponible Indisponible" at bounding box center [731, 151] width 181 height 21
select select "0"
click at [641, 141] on select "Disponible Indisponible" at bounding box center [731, 151] width 181 height 21
click at [665, 285] on button "Enregistrer" at bounding box center [681, 290] width 80 height 19
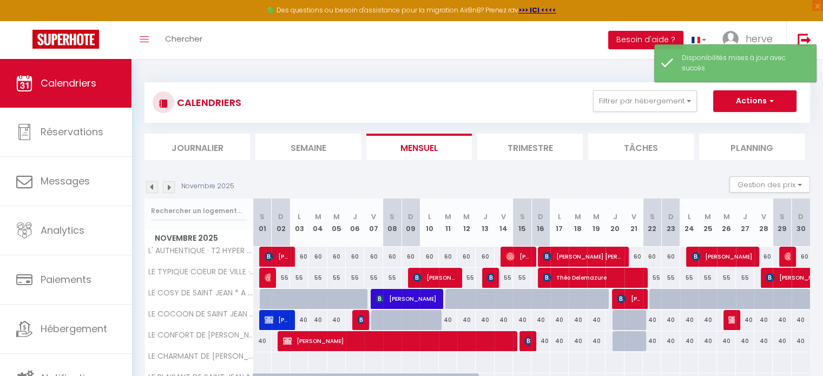
click at [620, 339] on div at bounding box center [621, 341] width 18 height 21
select select "1"
type input "Jeu 20 Novembre 2025"
type input "Ven 21 Novembre 2025"
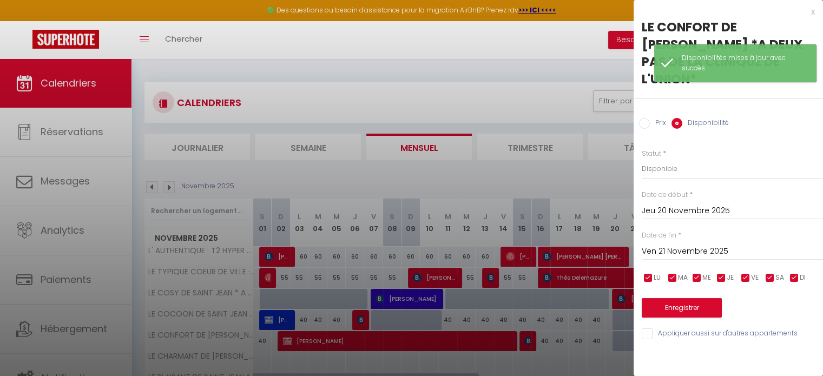
click at [694, 244] on input "Ven 21 Novembre 2025" at bounding box center [731, 251] width 181 height 14
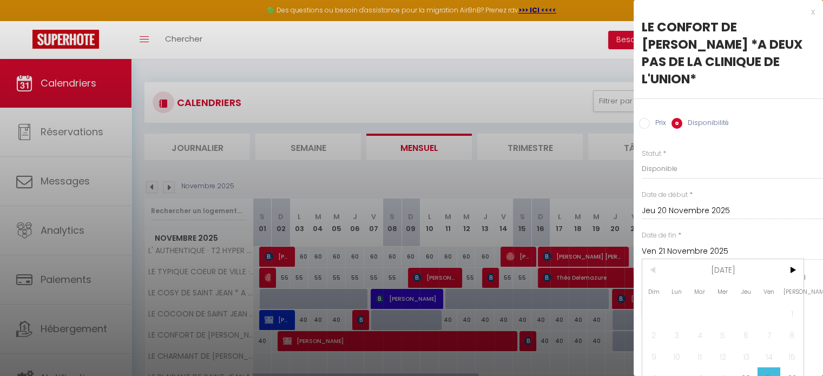
drag, startPoint x: 791, startPoint y: 356, endPoint x: 774, endPoint y: 363, distance: 18.5
click at [774, 367] on span "21" at bounding box center [768, 378] width 23 height 22
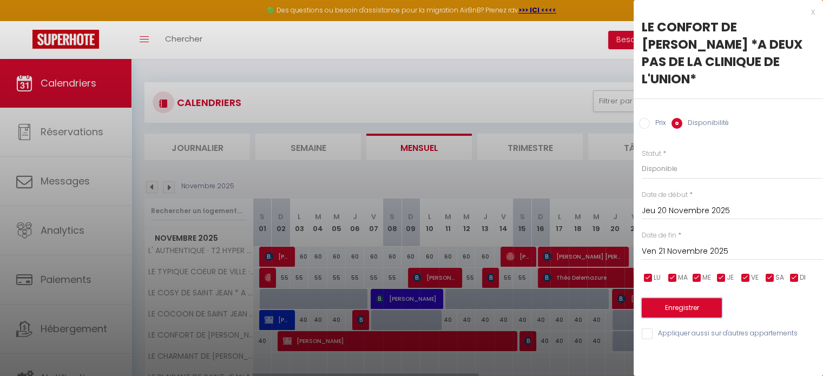
click at [668, 298] on button "Enregistrer" at bounding box center [681, 307] width 80 height 19
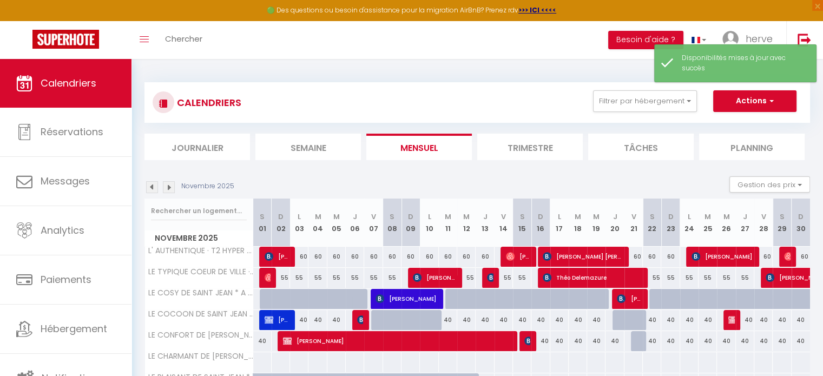
click at [637, 337] on div at bounding box center [640, 341] width 18 height 21
select select "1"
type input "Ven 21 Novembre 2025"
type input "[PERSON_NAME] 22 Novembre 2025"
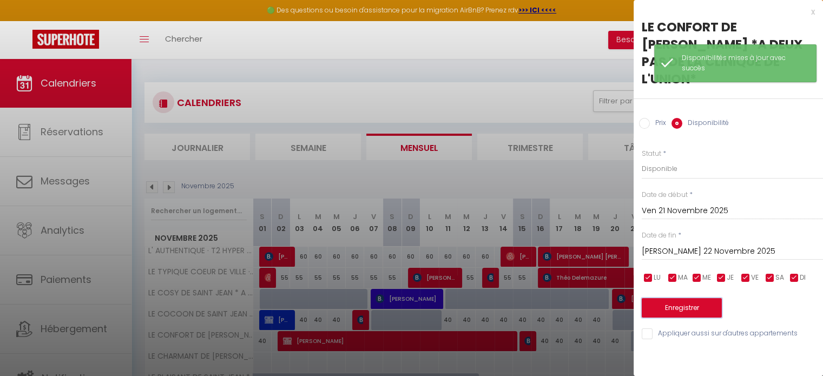
click at [671, 298] on button "Enregistrer" at bounding box center [681, 307] width 80 height 19
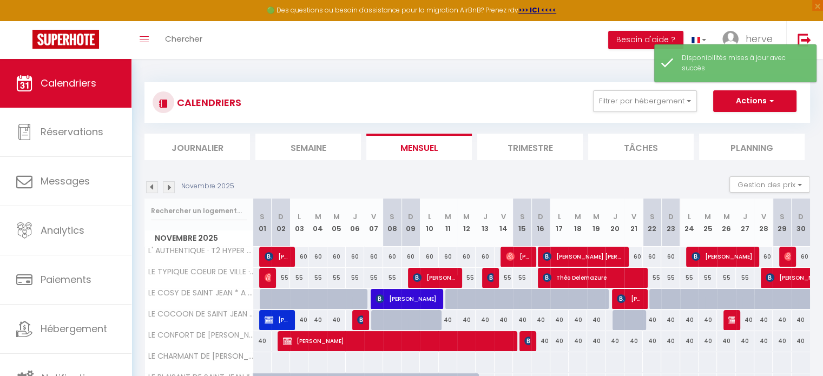
click at [406, 317] on div at bounding box center [410, 320] width 18 height 21
select select "1"
type input "Dim 09 Novembre 2025"
type input "Lun 10 Novembre 2025"
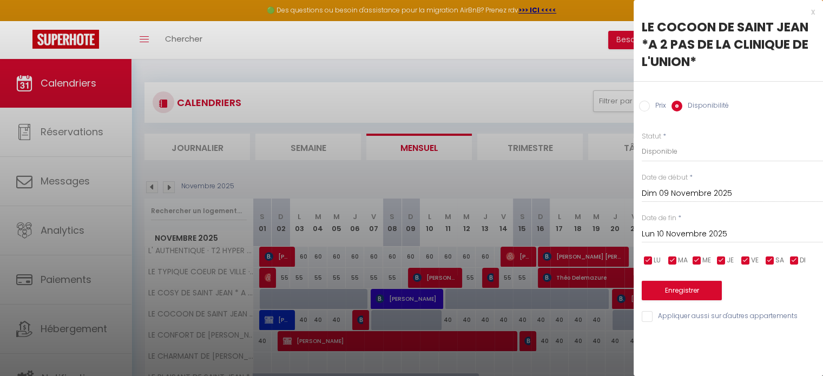
click at [813, 8] on div "x" at bounding box center [723, 11] width 181 height 13
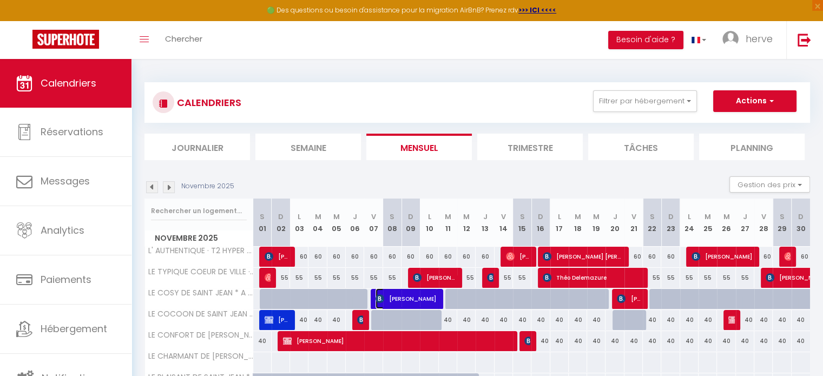
click at [402, 296] on span "[PERSON_NAME]" at bounding box center [405, 298] width 61 height 21
select select "OK"
select select "KO"
select select "0"
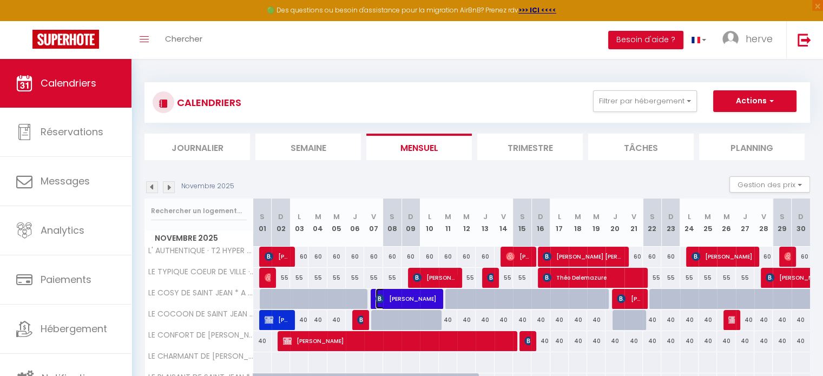
select select "1"
select select
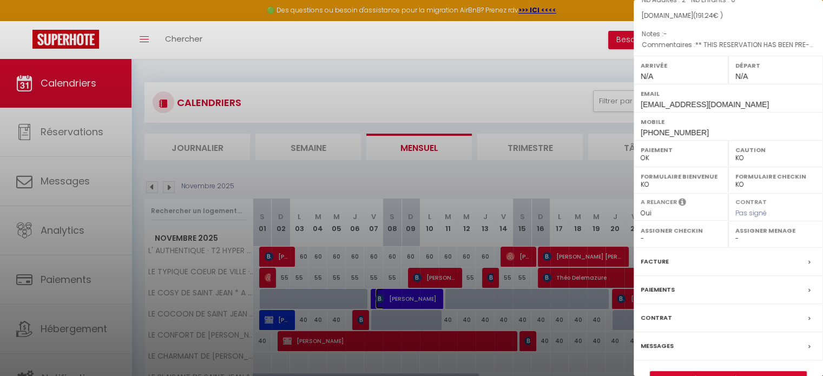
scroll to position [137, 0]
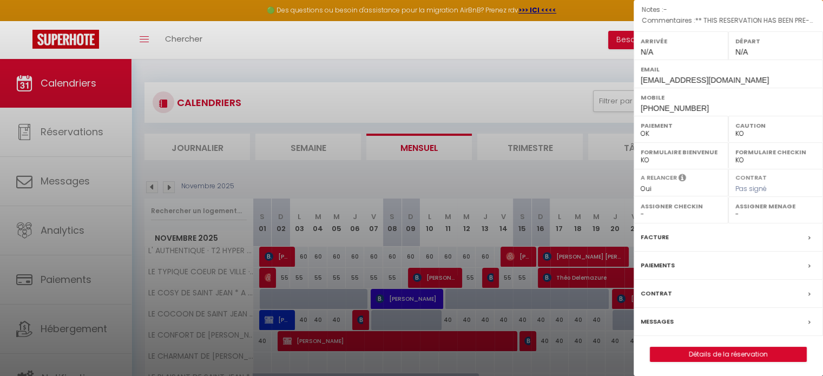
click at [659, 317] on label "Messages" at bounding box center [656, 321] width 33 height 11
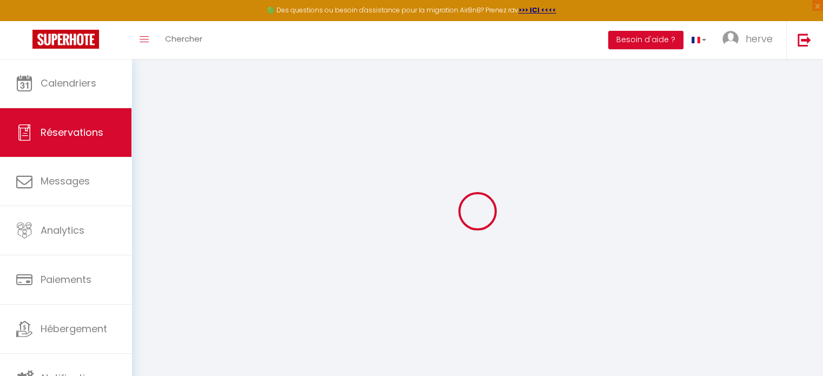
select select
checkbox input "true"
type textarea "** THIS RESERVATION HAS BEEN PRE-PAID ** BOOKING NOTE : Payment charge is EUR 2…"
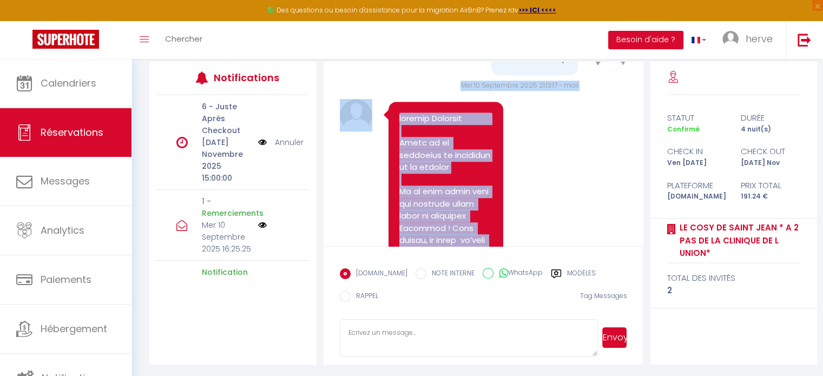
scroll to position [646, 0]
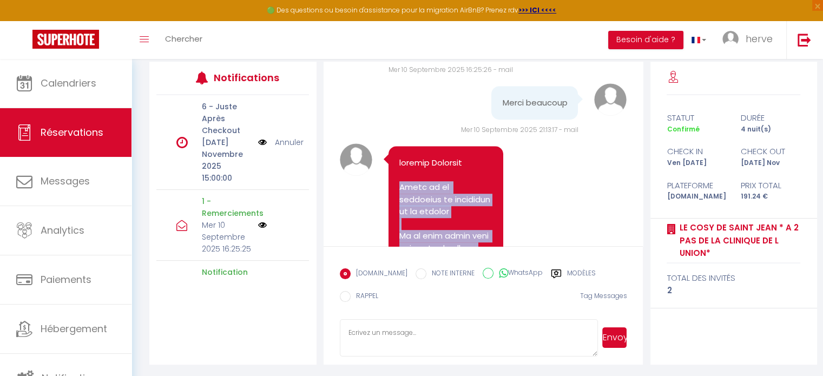
drag, startPoint x: 435, startPoint y: 189, endPoint x: 400, endPoint y: 187, distance: 34.7
copy pre "Lorem ip do sitametco ad elitseddo ei te incidid Ut la etdo magna aliq eni admi…"
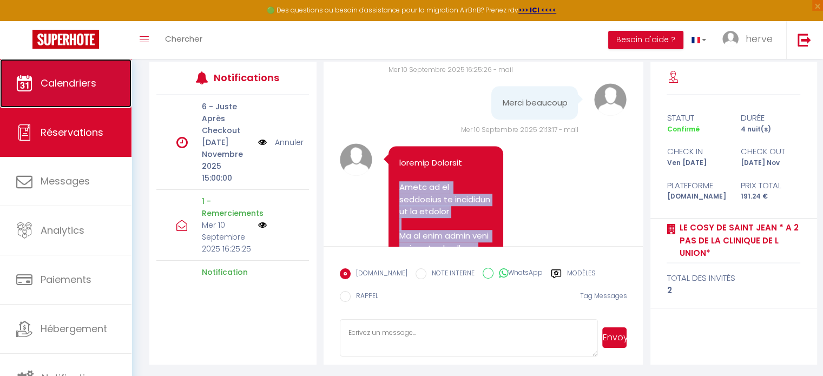
click at [58, 80] on span "Calendriers" at bounding box center [69, 83] width 56 height 14
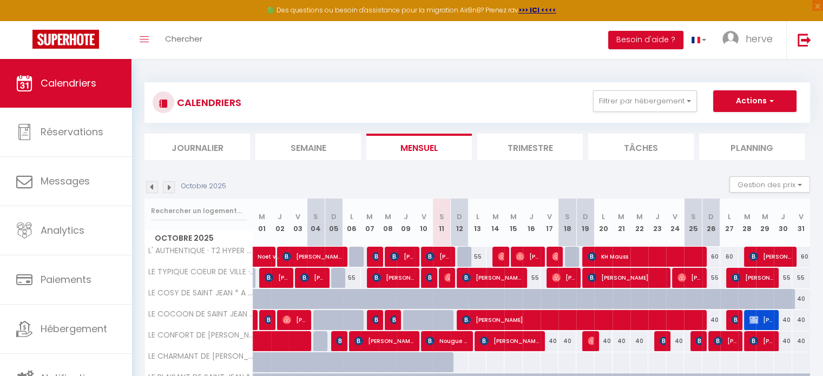
click at [169, 188] on img at bounding box center [169, 187] width 12 height 12
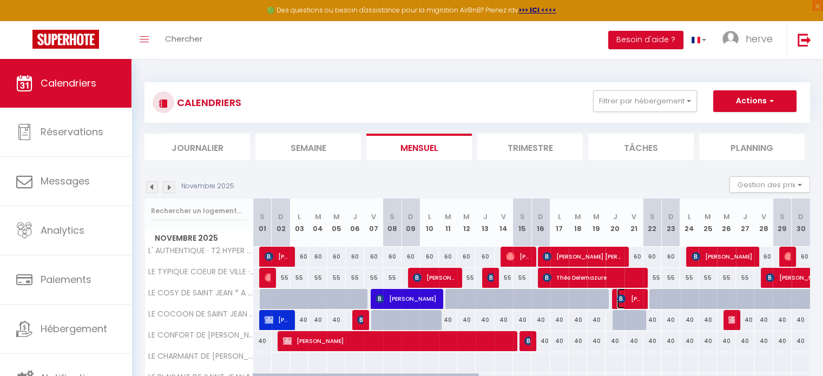
click at [626, 299] on span "[PERSON_NAME]" at bounding box center [629, 298] width 24 height 21
select select "OK"
select select "KO"
select select "0"
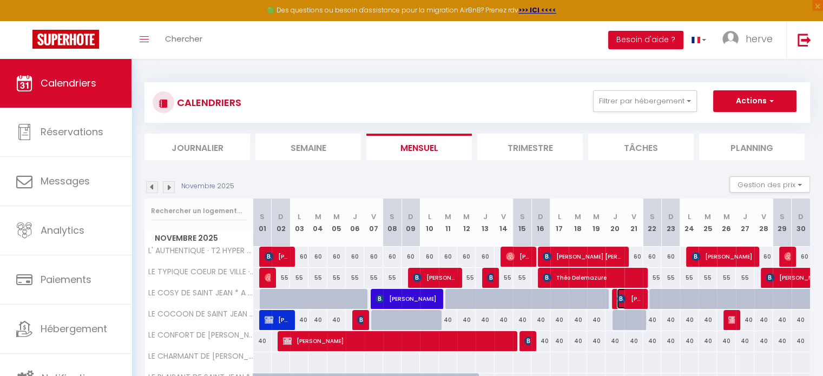
select select "1"
select select
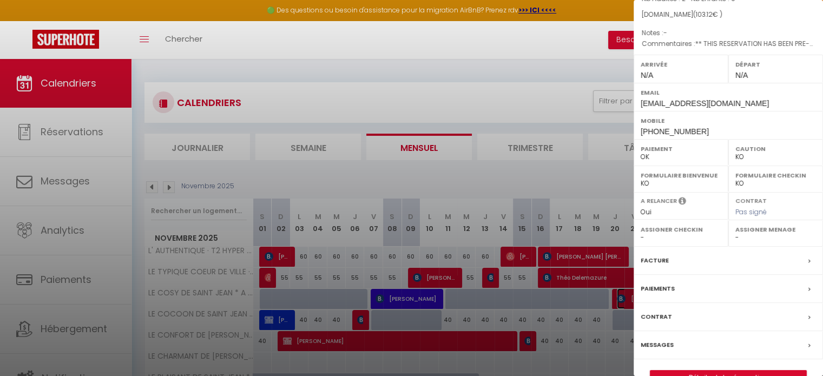
scroll to position [137, 0]
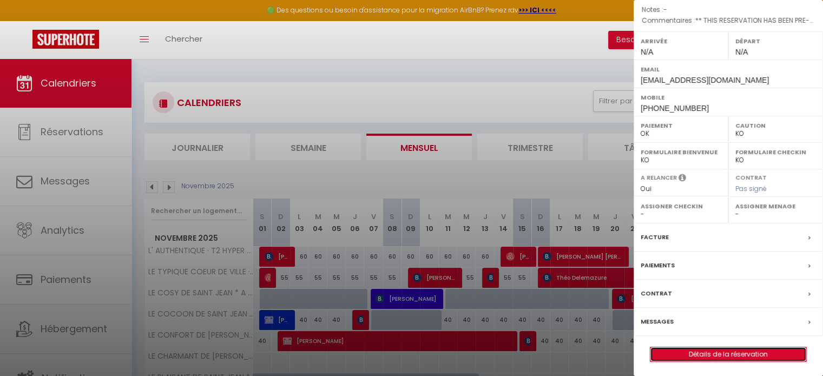
click at [741, 347] on link "Détails de la réservation" at bounding box center [728, 354] width 156 height 14
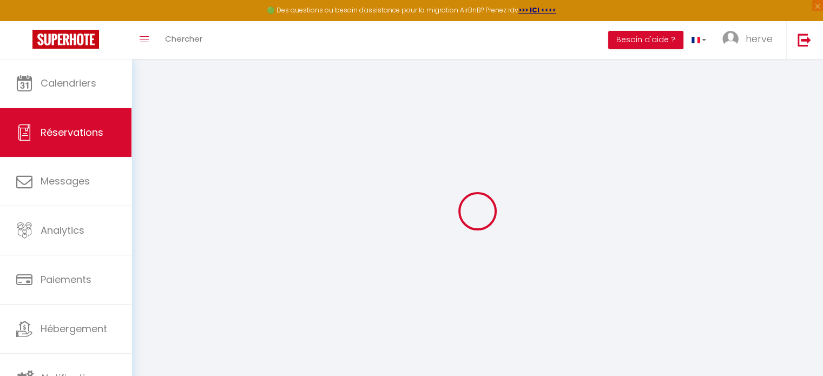
select select
checkbox input "false"
select select
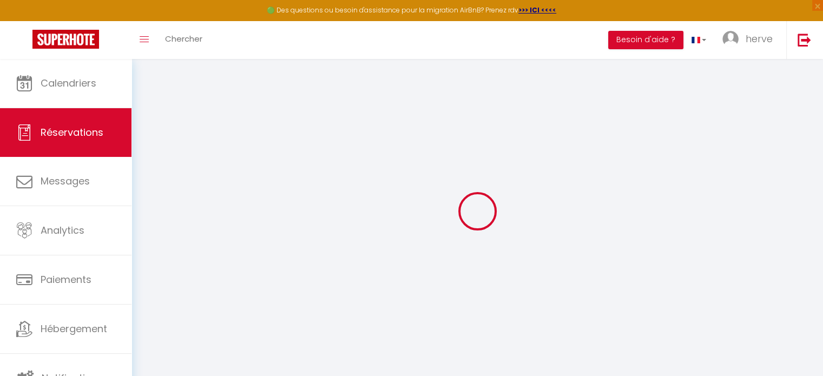
checkbox input "false"
type textarea "** THIS RESERVATION HAS BEEN PRE-PAID ** BOOKING NOTE : Payment charge is EUR 1…"
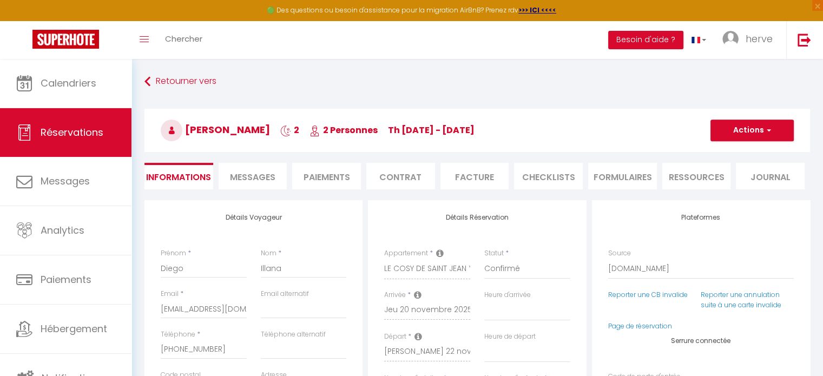
type input "15"
type input "3.52"
select select
checkbox input "false"
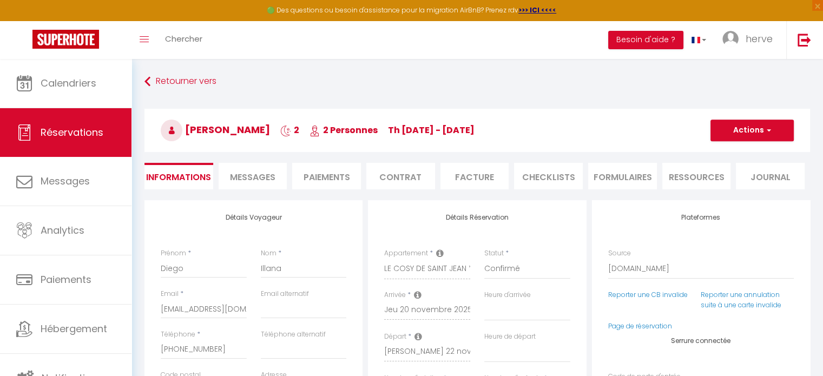
select select
click at [260, 175] on span "Messages" at bounding box center [252, 177] width 45 height 12
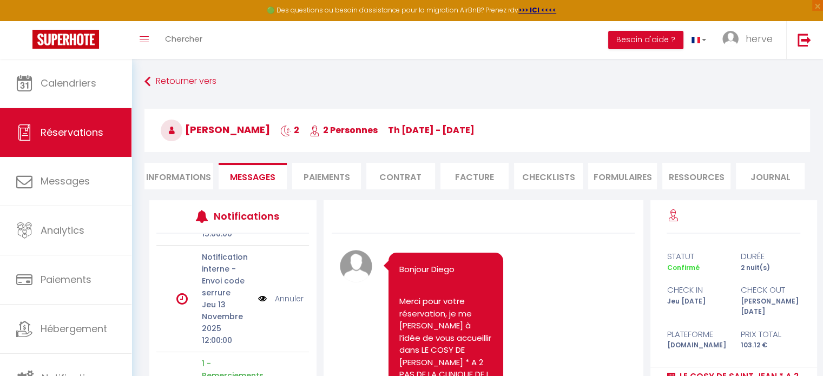
scroll to position [94, 0]
click at [279, 294] on link "Annuler" at bounding box center [289, 300] width 29 height 12
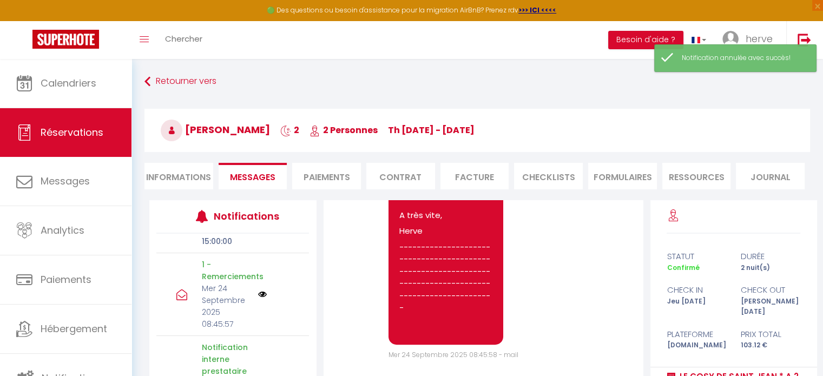
scroll to position [140, 0]
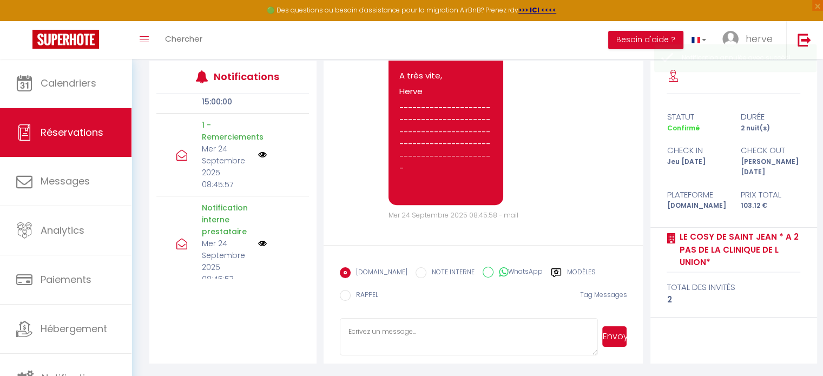
click at [360, 333] on textarea at bounding box center [469, 337] width 259 height 38
paste textarea "Lorem ip do sitametco ad elitseddo ei te incidid Ut la etdo magna aliq eni admi…"
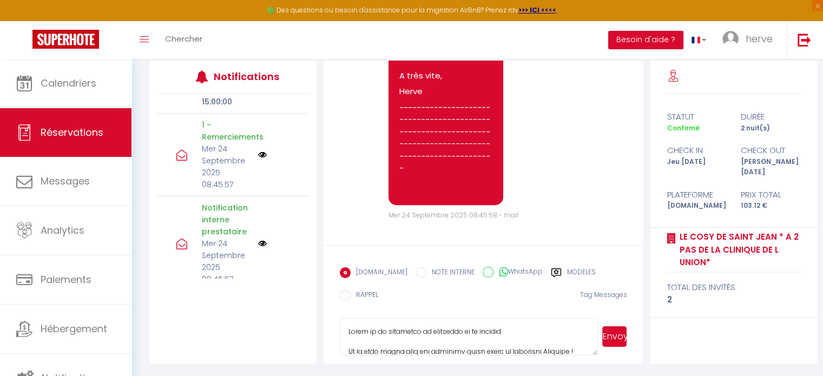
scroll to position [399, 0]
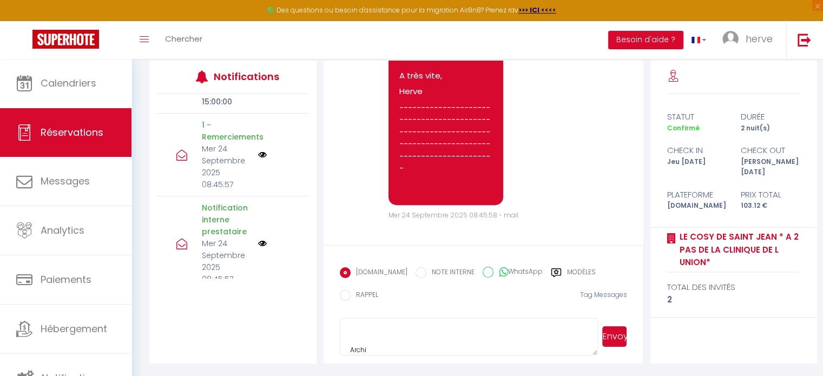
click at [530, 348] on textarea at bounding box center [469, 337] width 259 height 38
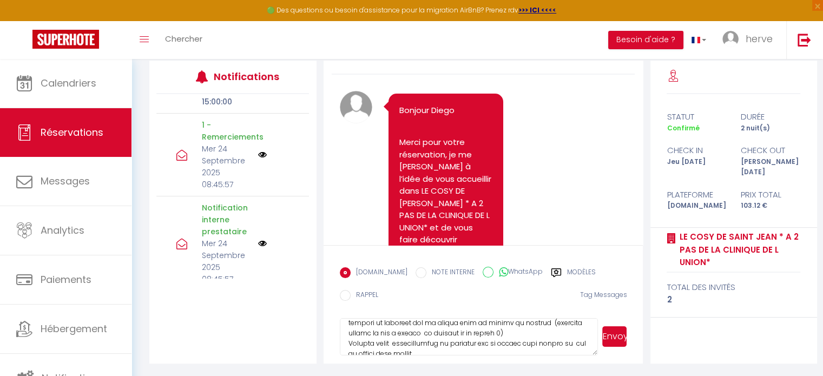
scroll to position [22, 0]
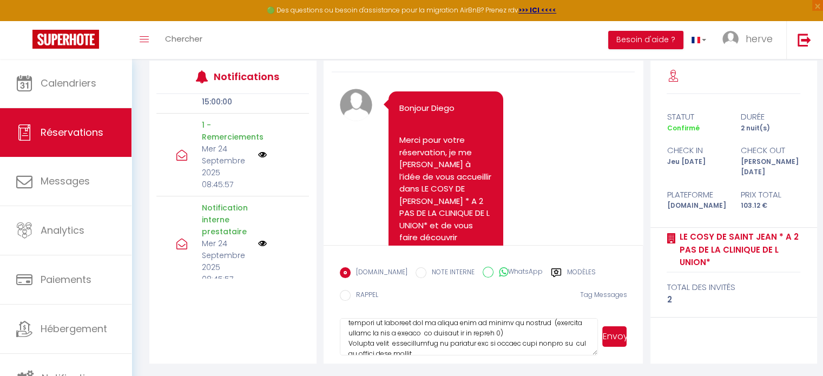
type textarea "Loremip Dolor Sitam co ad elitseddo ei temporinc ut la etdolor Ma al enim admin…"
click at [613, 330] on button "Envoyer" at bounding box center [614, 336] width 24 height 21
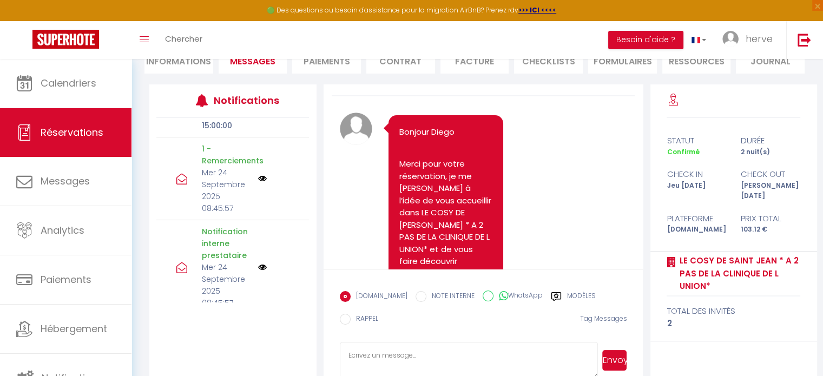
scroll to position [499, 0]
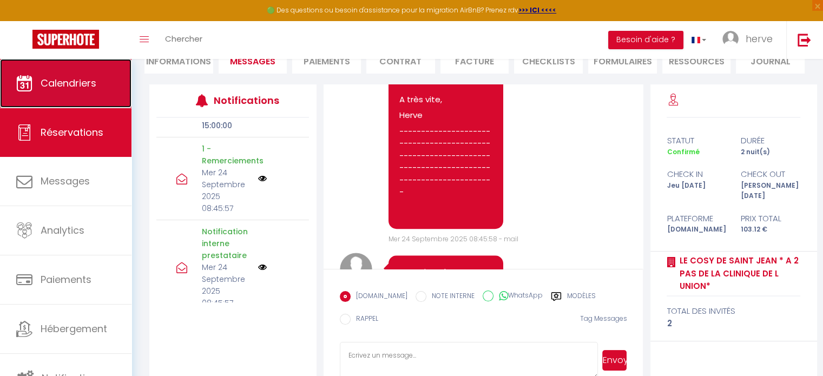
click at [62, 84] on span "Calendriers" at bounding box center [69, 83] width 56 height 14
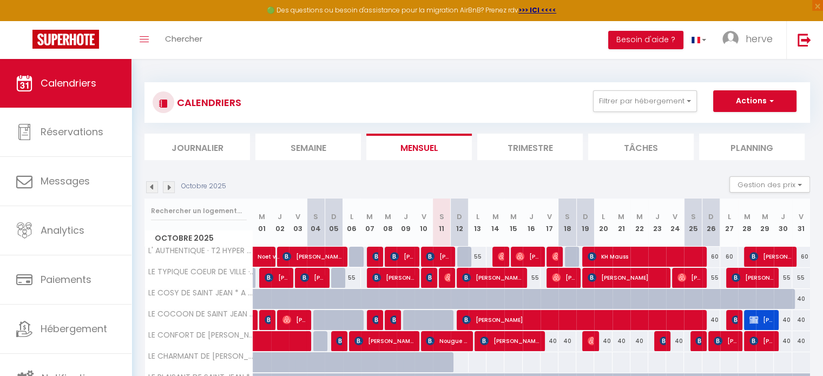
click at [168, 187] on img at bounding box center [169, 187] width 12 height 12
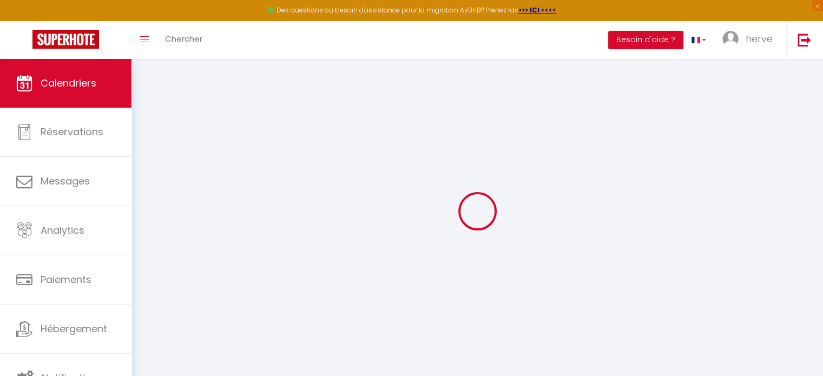
select select
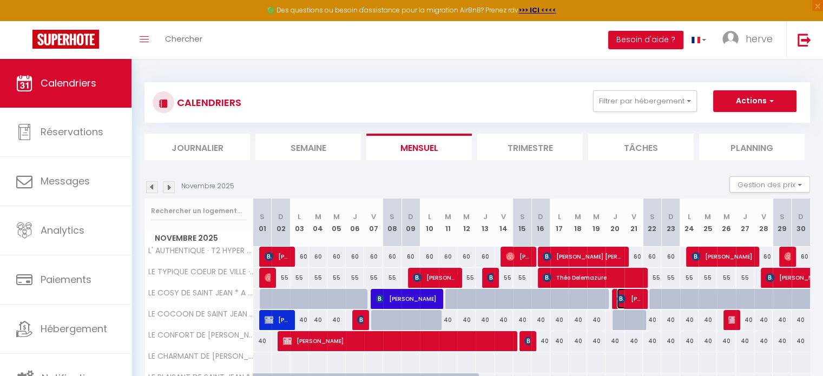
click at [629, 297] on span "[PERSON_NAME]" at bounding box center [629, 298] width 24 height 21
select select "OK"
select select "KO"
select select "0"
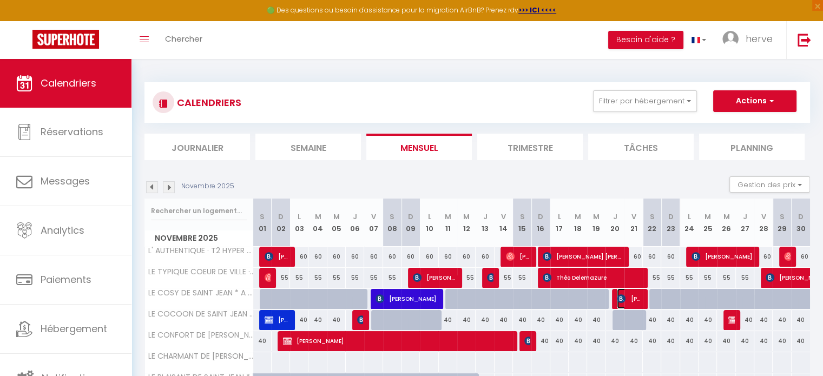
select select "1"
select select
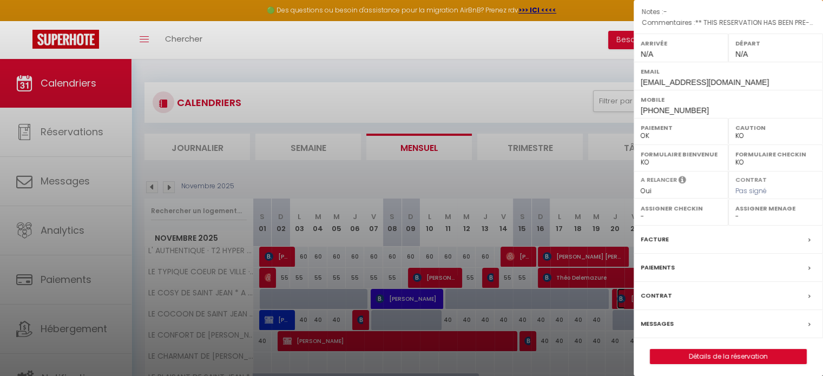
scroll to position [137, 0]
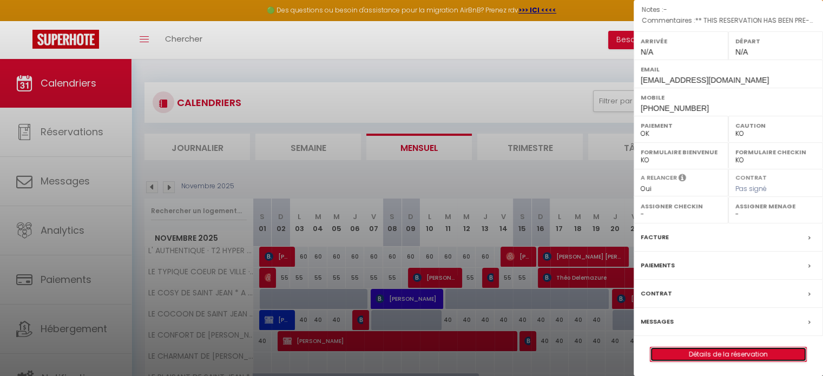
click at [695, 359] on link "Détails de la réservation" at bounding box center [728, 354] width 156 height 14
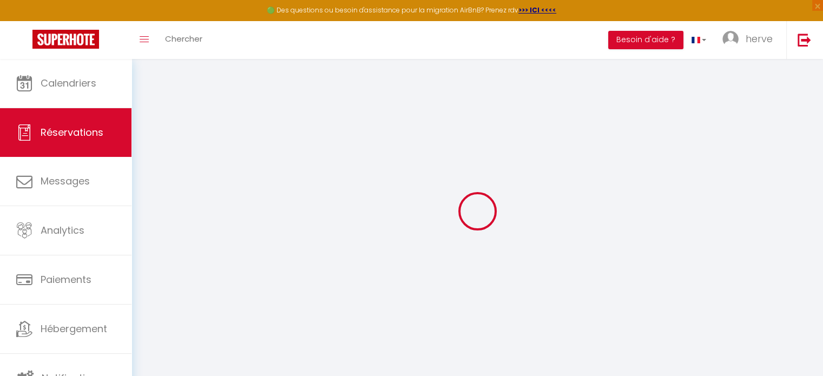
type input "Diego"
type input "Illana"
type input "[EMAIL_ADDRESS][DOMAIN_NAME]"
type input "[PHONE_NUMBER]"
type input "31800"
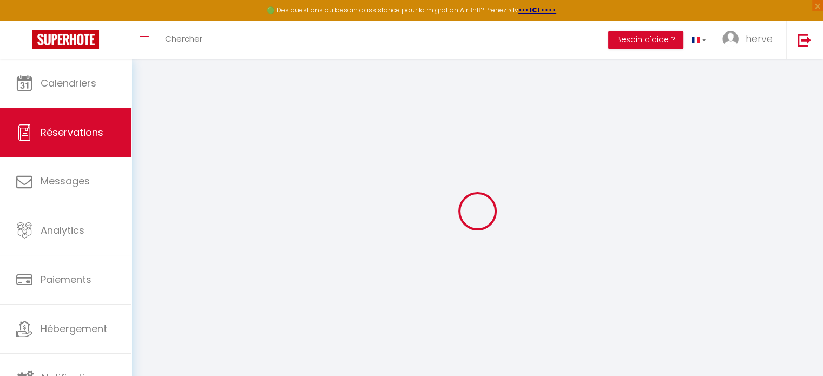
type input "[STREET_ADDRESS]"
type input "Saint Gaudens"
select select "FR"
type input "14.94"
type input "1.3900000000000001"
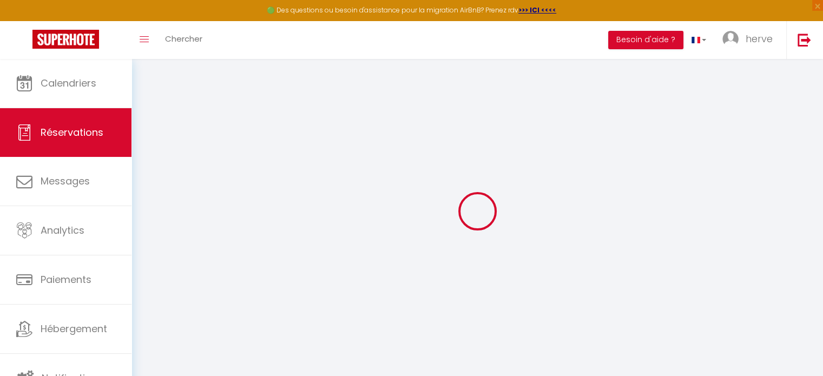
select select "3017"
select select "1"
select select
type input "2"
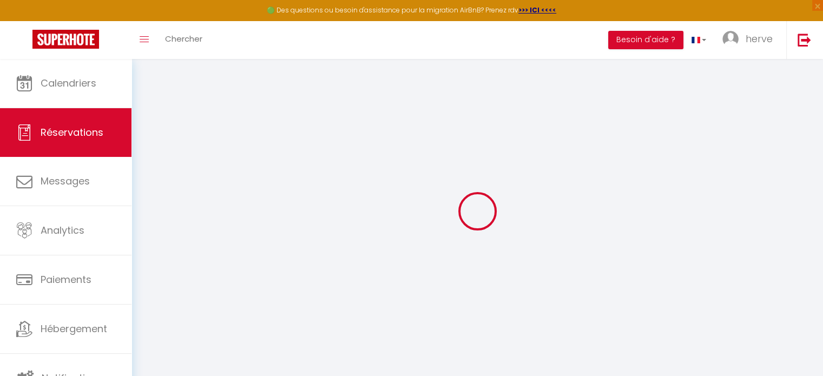
select select "12"
select select
type input "84.6"
checkbox input "false"
type input "0"
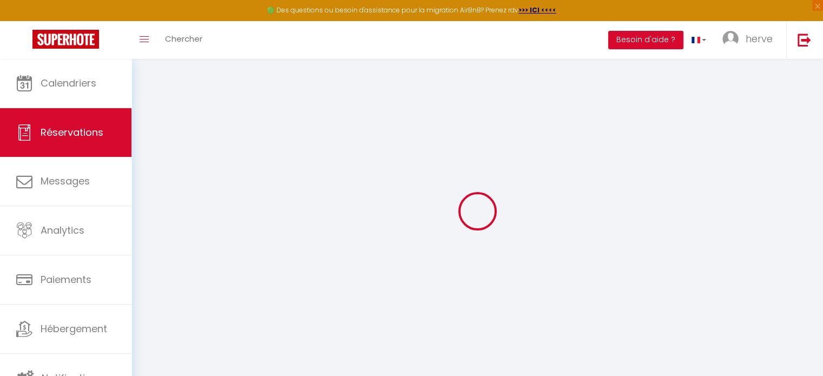
select select "2"
type input "0"
select select
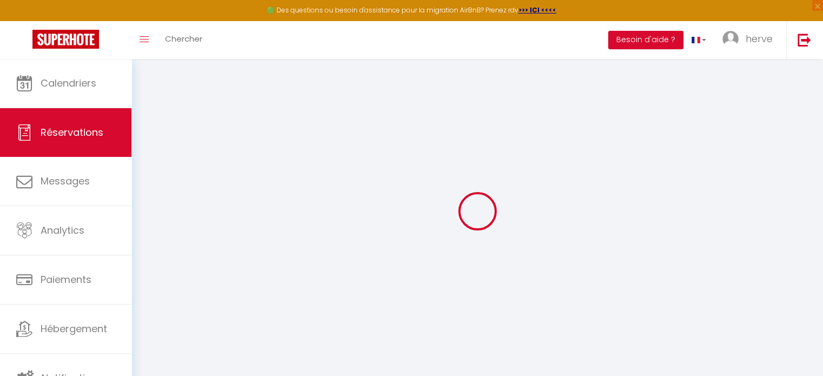
select select
select select "14"
checkbox input "false"
select select
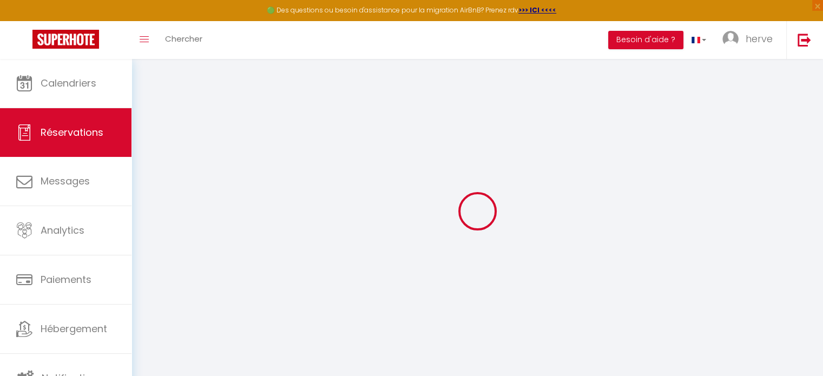
checkbox input "false"
select select
checkbox input "false"
type textarea "** THIS RESERVATION HAS BEEN PRE-PAID ** BOOKING NOTE : Payment charge is EUR 1…"
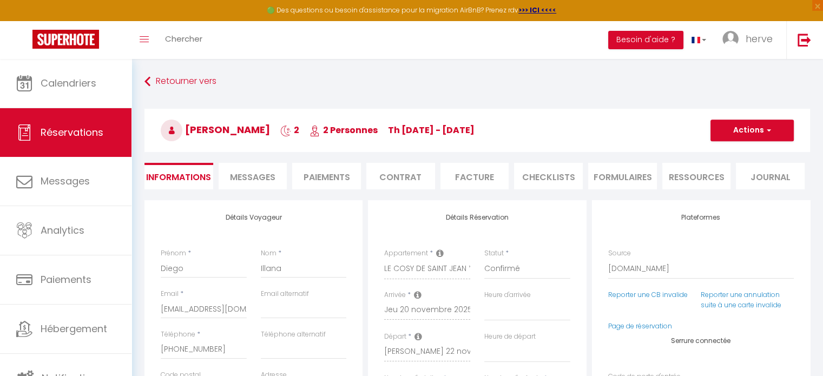
type input "15"
type input "3.52"
select select
checkbox input "false"
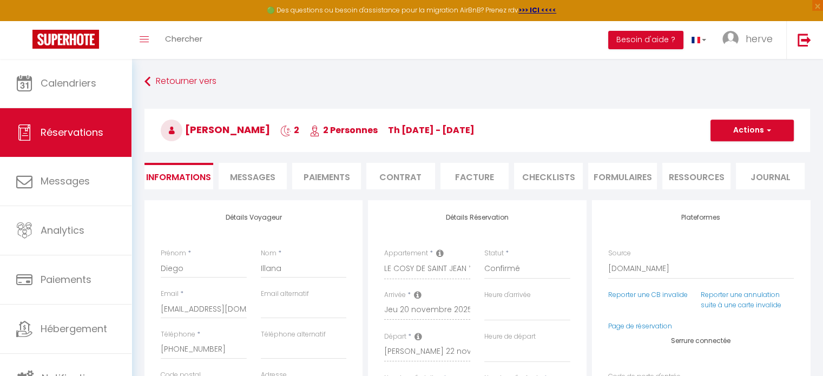
select select
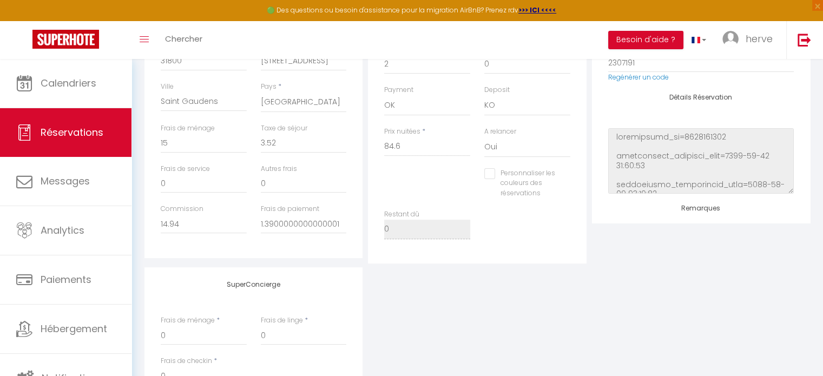
click at [493, 172] on input "Personnaliser les couleurs des réservations" at bounding box center [520, 173] width 72 height 11
checkbox input "true"
select select
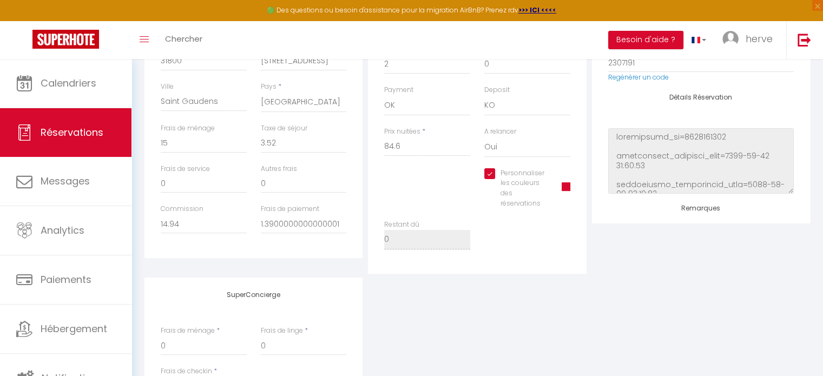
click at [561, 193] on span at bounding box center [565, 188] width 9 height 9
click at [565, 191] on span at bounding box center [565, 186] width 9 height 9
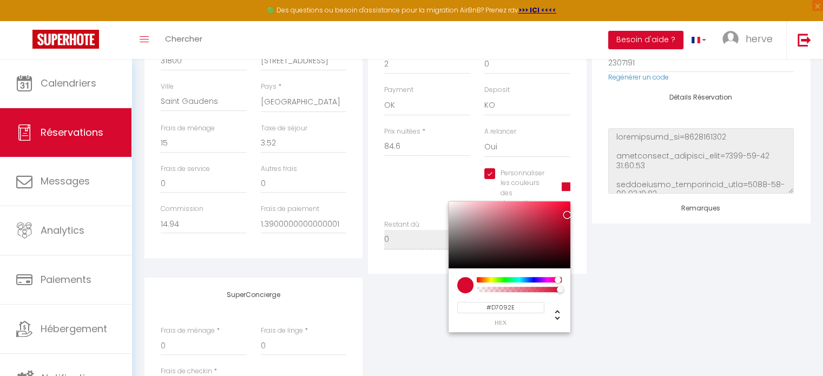
select select
type input "#0925D7"
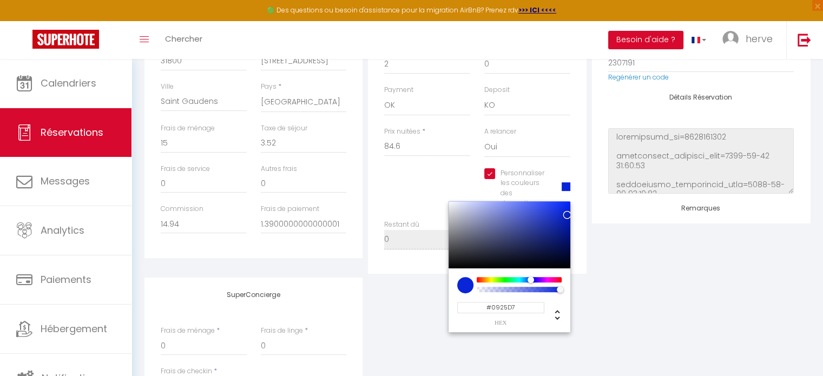
click at [531, 281] on div at bounding box center [519, 279] width 83 height 5
click at [619, 318] on div "SuperConcierge Frais de ménage * 0 Frais de linge * 0 Frais de checkin * 0" at bounding box center [477, 348] width 671 height 143
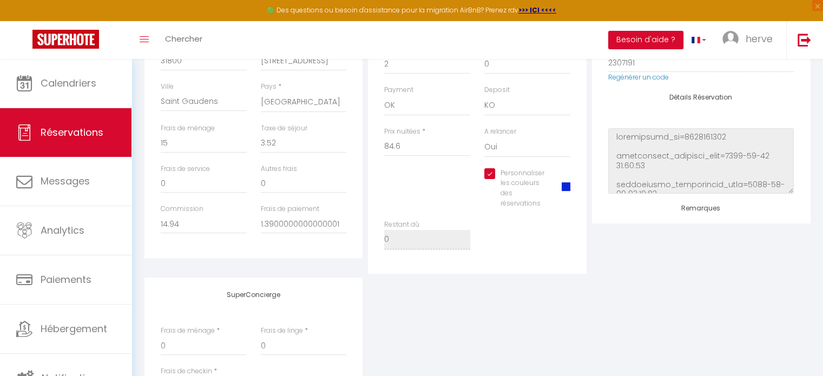
scroll to position [0, 0]
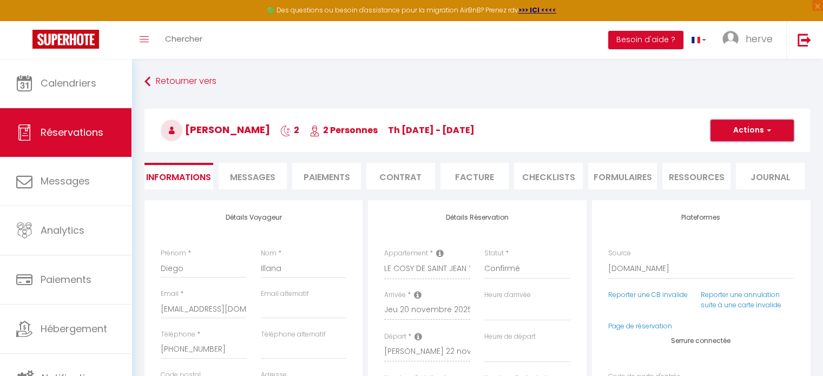
click at [768, 124] on button "Actions" at bounding box center [751, 131] width 83 height 22
click at [743, 152] on link "Enregistrer" at bounding box center [740, 154] width 85 height 14
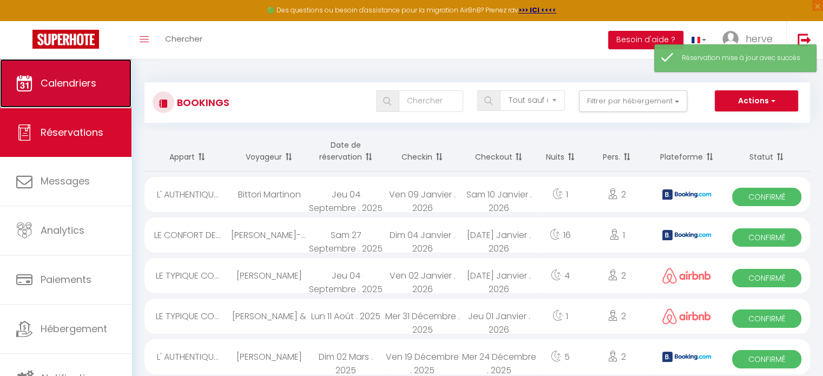
click at [30, 82] on icon at bounding box center [24, 83] width 16 height 16
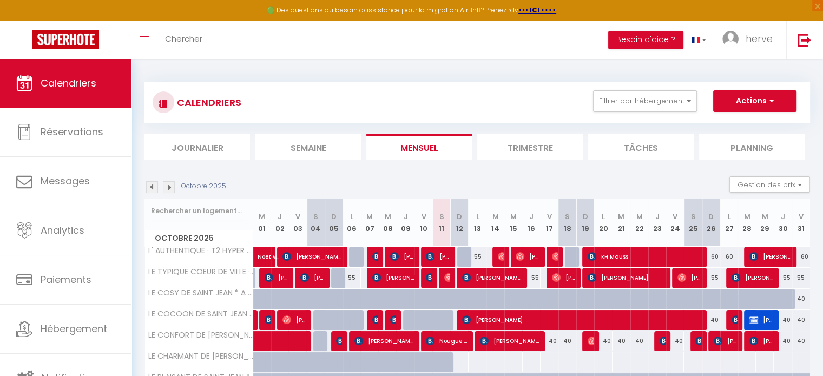
click at [169, 188] on img at bounding box center [169, 187] width 12 height 12
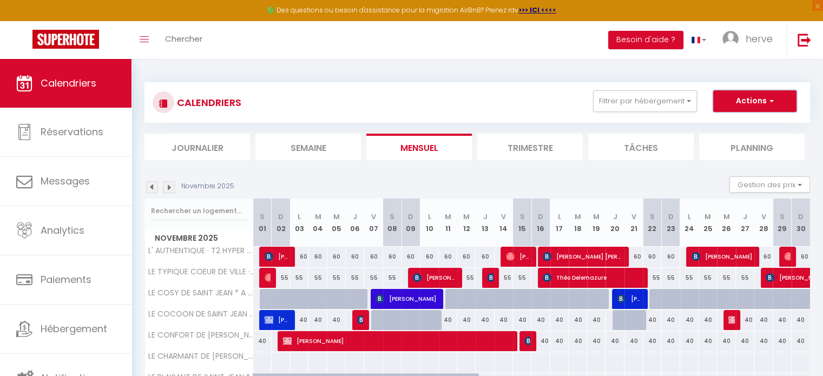
click at [753, 101] on button "Actions" at bounding box center [754, 101] width 83 height 22
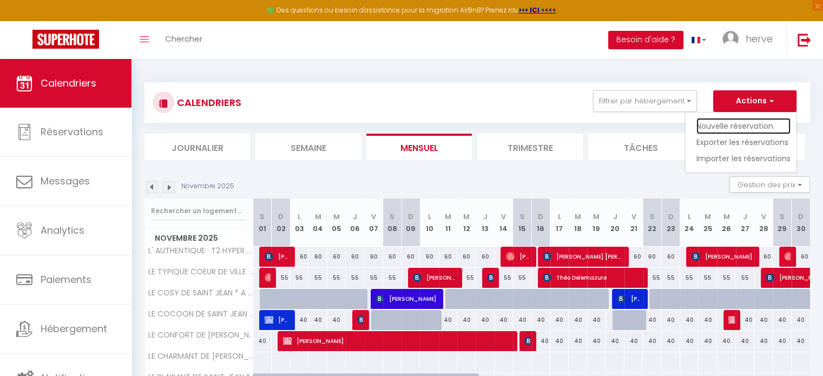
click at [738, 122] on link "Nouvelle réservation" at bounding box center [743, 126] width 94 height 16
select select
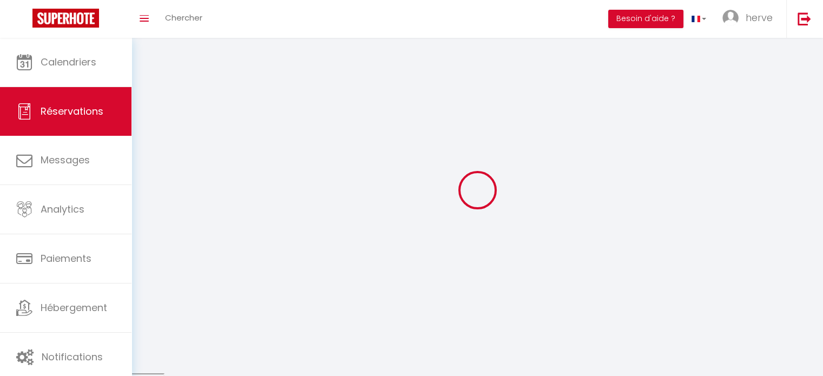
select select
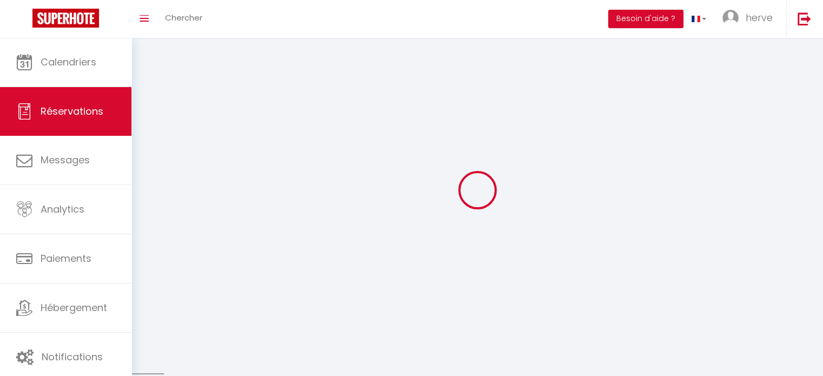
select select
checkbox input "false"
select select
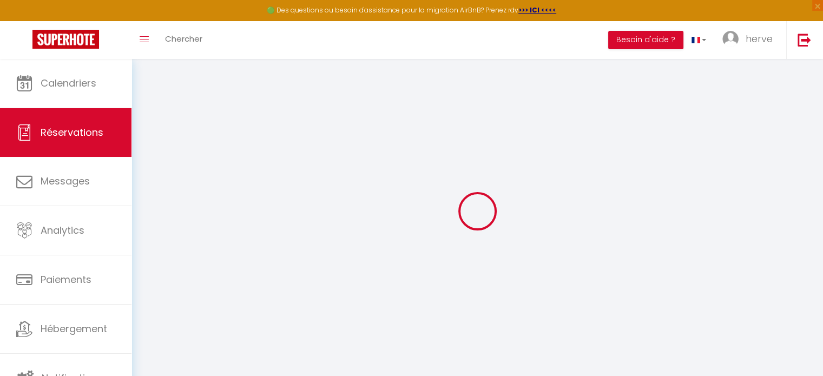
select select
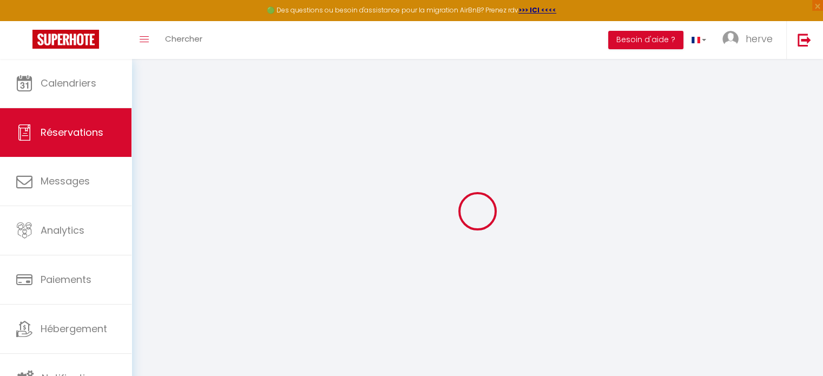
select select
checkbox input "false"
select select
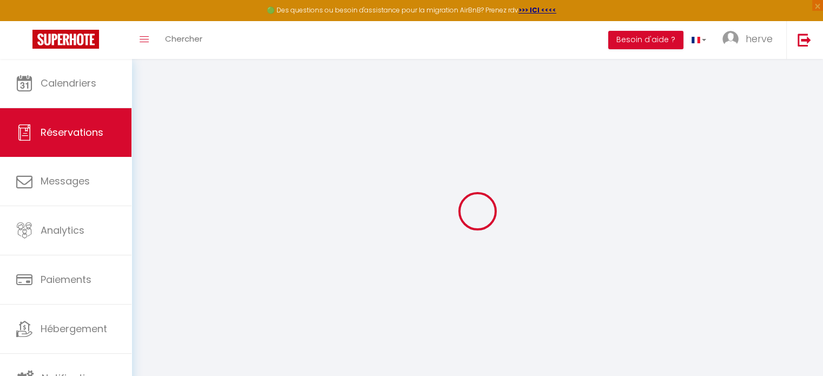
select select
checkbox input "false"
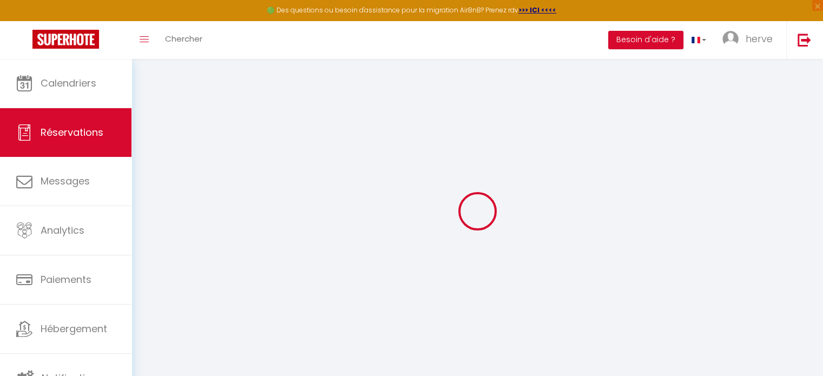
select select
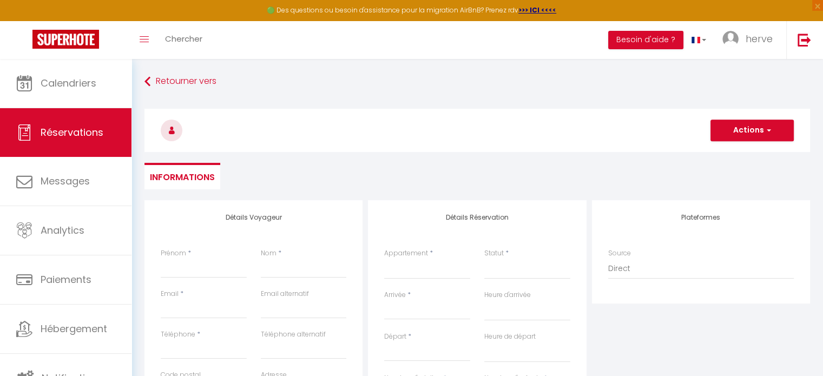
select select
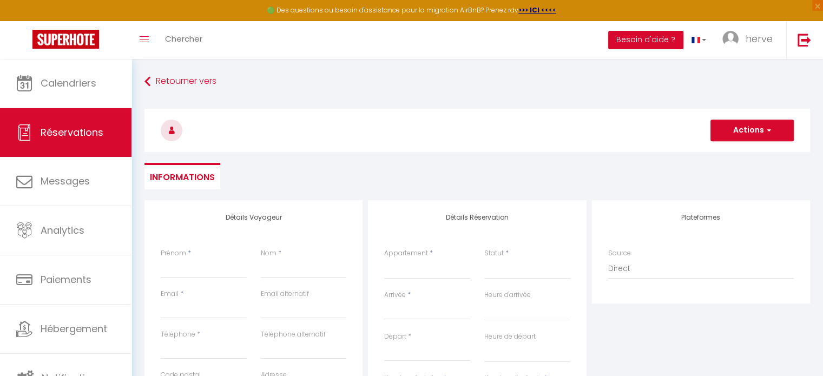
checkbox input "false"
select select
click at [173, 271] on input "Prénom" at bounding box center [204, 268] width 86 height 19
type input "s"
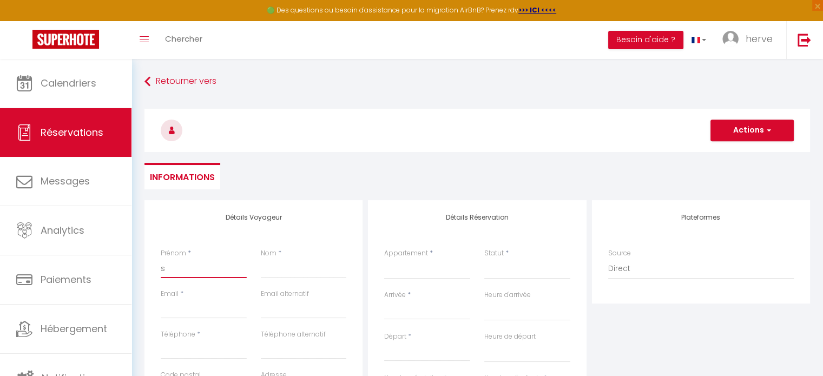
select select
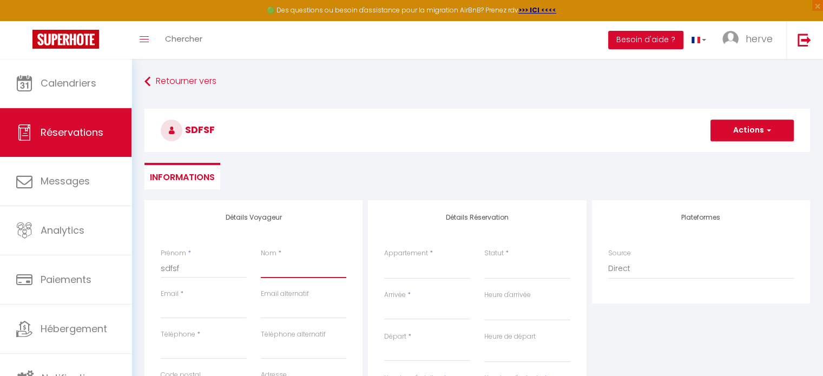
click at [292, 263] on input "Nom" at bounding box center [304, 268] width 86 height 19
click at [175, 308] on input "Email client" at bounding box center [204, 308] width 86 height 19
click at [195, 343] on input "Téléphone" at bounding box center [204, 349] width 86 height 19
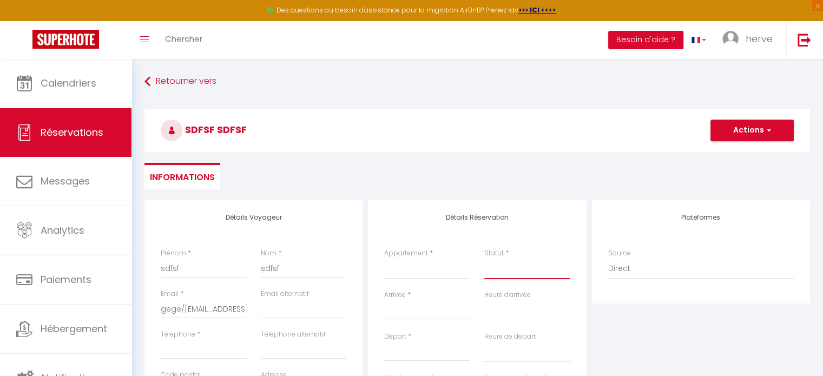
click at [530, 266] on select "Confirmé Non Confirmé [PERSON_NAME] par le voyageur No Show Request" at bounding box center [527, 269] width 86 height 21
click at [484, 259] on select "Confirmé Non Confirmé [PERSON_NAME] par le voyageur No Show Request" at bounding box center [527, 269] width 86 height 21
click at [422, 270] on select "L' AUTHENTIQUE · T2 HYPER CENTRE * A 2 PAS DU CAPITOLE * LE TYPIQUE COEUR DE VI…" at bounding box center [427, 269] width 86 height 21
click at [384, 259] on select "L' AUTHENTIQUE · T2 HYPER CENTRE * A 2 PAS DU CAPITOLE * LE TYPIQUE COEUR DE VI…" at bounding box center [427, 269] width 86 height 21
click at [404, 309] on input "Arrivée" at bounding box center [427, 311] width 86 height 14
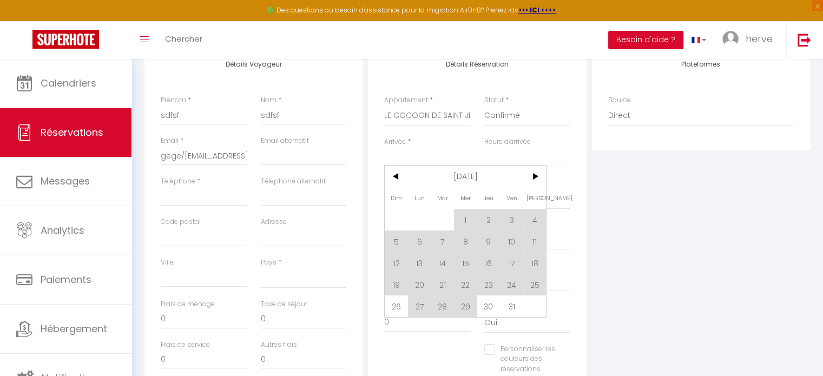
scroll to position [151, 0]
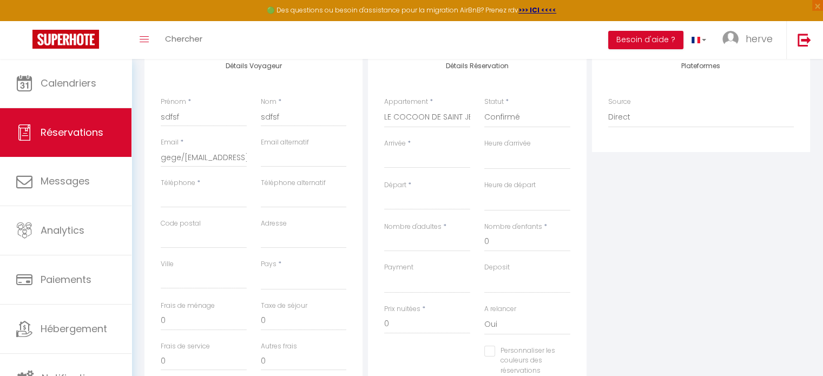
click at [411, 153] on input "Arrivée" at bounding box center [427, 160] width 86 height 14
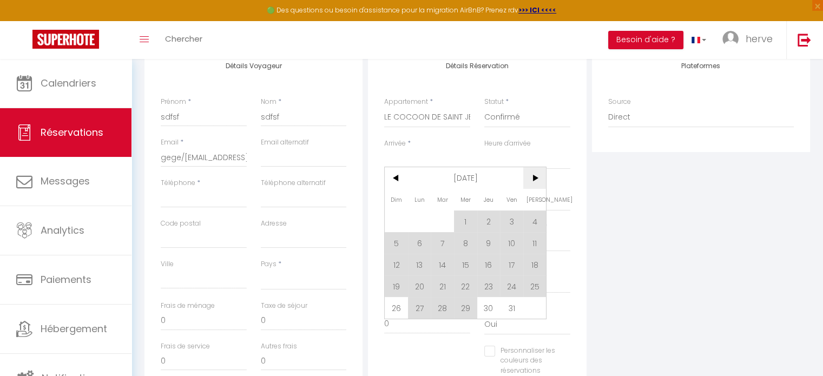
click at [528, 173] on span ">" at bounding box center [534, 178] width 23 height 22
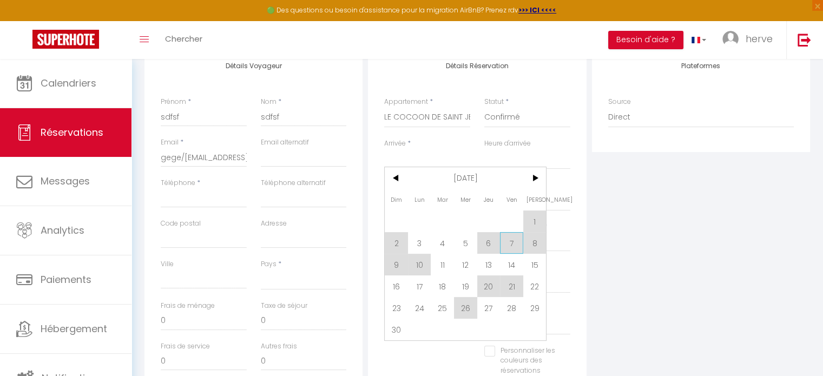
click at [504, 241] on span "7" at bounding box center [511, 243] width 23 height 22
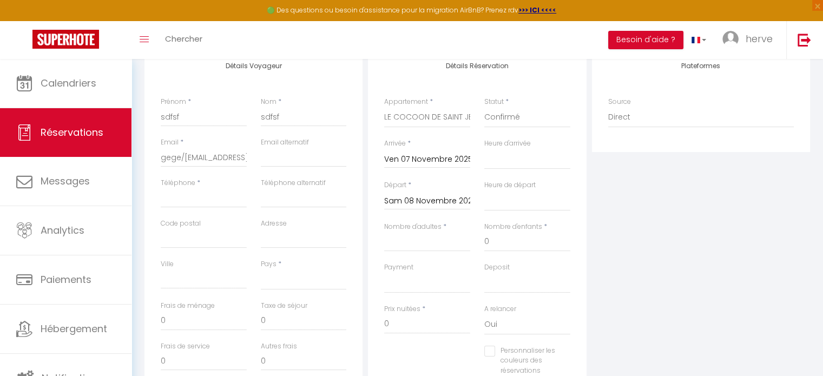
click at [416, 200] on input "Sam 08 Novembre 2025" at bounding box center [427, 201] width 86 height 14
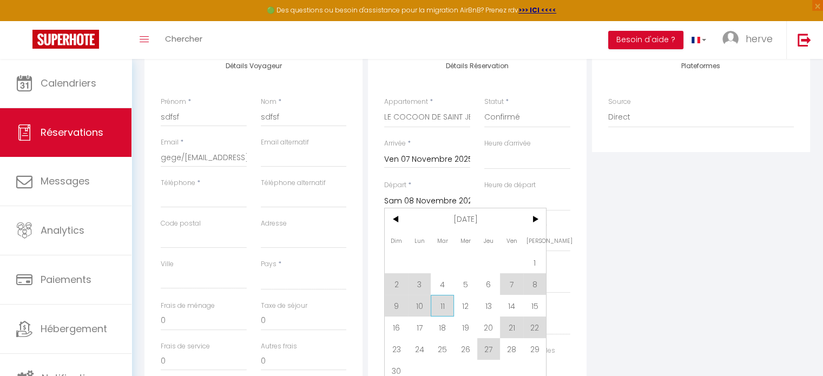
click at [445, 308] on span "11" at bounding box center [442, 306] width 23 height 22
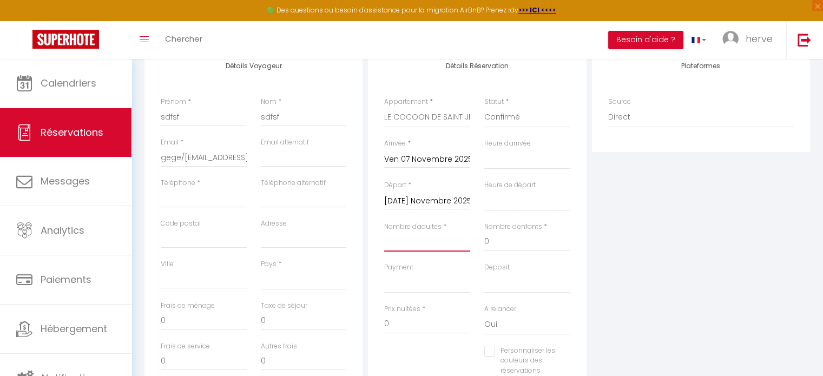
drag, startPoint x: 445, startPoint y: 308, endPoint x: 396, endPoint y: 252, distance: 73.6
click at [396, 252] on div "Nombre d'adultes *" at bounding box center [427, 242] width 100 height 41
click at [411, 279] on select "OK KO" at bounding box center [427, 283] width 86 height 21
click at [384, 273] on select "OK KO" at bounding box center [427, 283] width 86 height 21
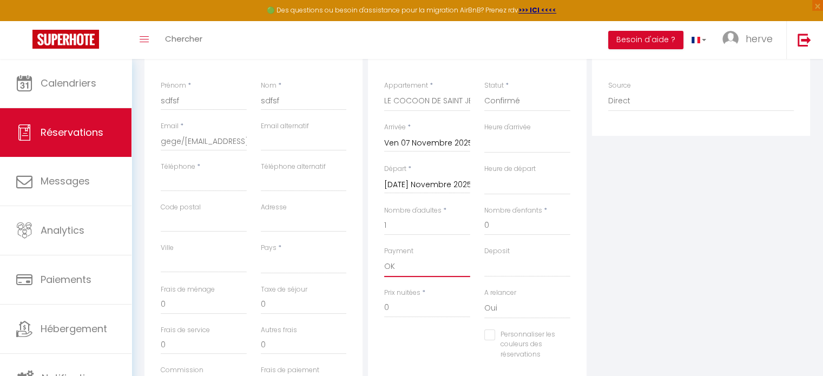
scroll to position [158, 0]
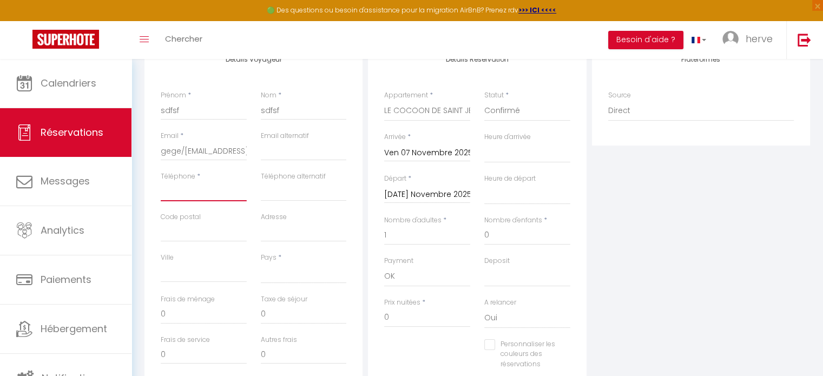
click at [208, 200] on input "Téléphone" at bounding box center [204, 191] width 86 height 19
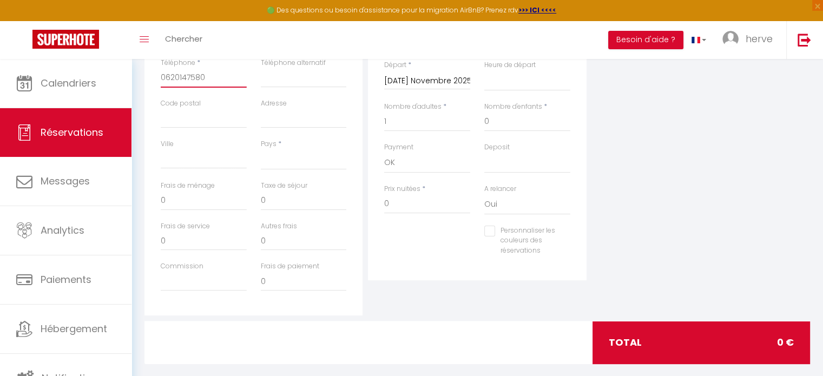
scroll to position [268, 0]
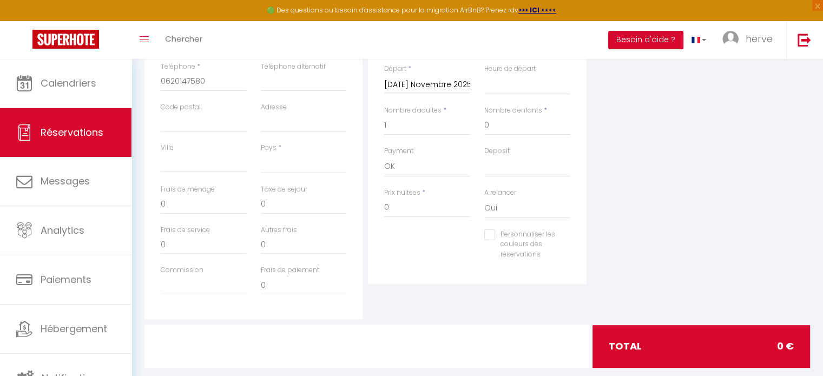
click at [488, 236] on input "Personnaliser les couleurs des réservations" at bounding box center [520, 234] width 72 height 11
click at [568, 249] on span at bounding box center [565, 247] width 9 height 9
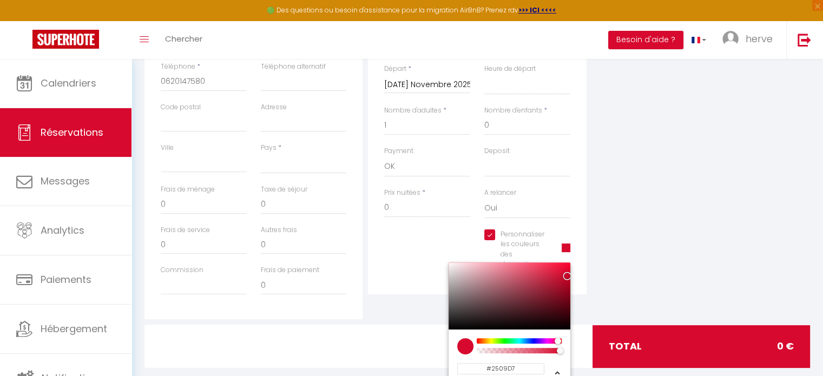
click at [534, 341] on div at bounding box center [519, 340] width 83 height 5
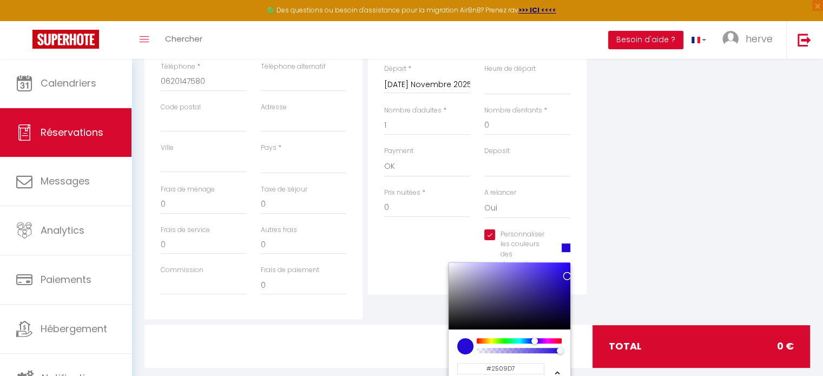
click at [678, 203] on div "Plateformes Source Direct [DOMAIN_NAME] [DOMAIN_NAME] Chalet montagne Expedia G…" at bounding box center [700, 125] width 223 height 387
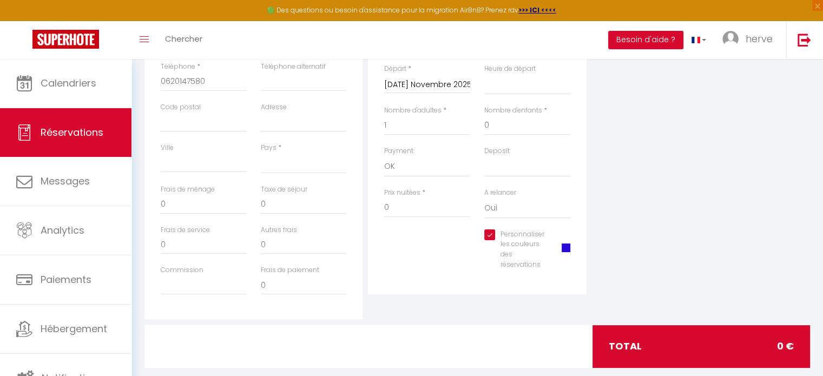
scroll to position [0, 0]
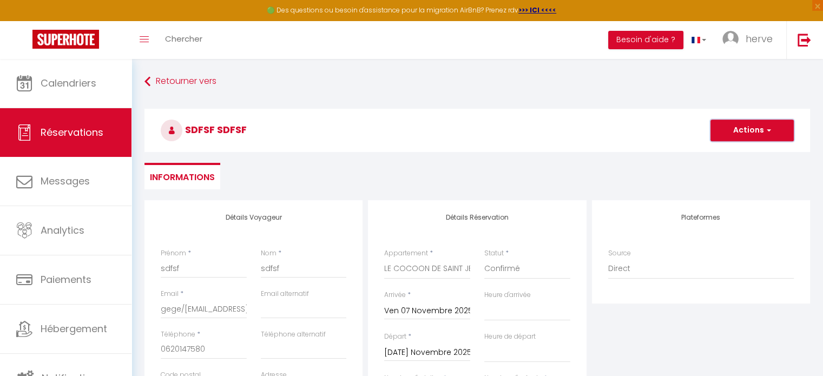
click at [755, 124] on button "Actions" at bounding box center [751, 131] width 83 height 22
click at [737, 154] on link "Enregistrer" at bounding box center [740, 154] width 85 height 14
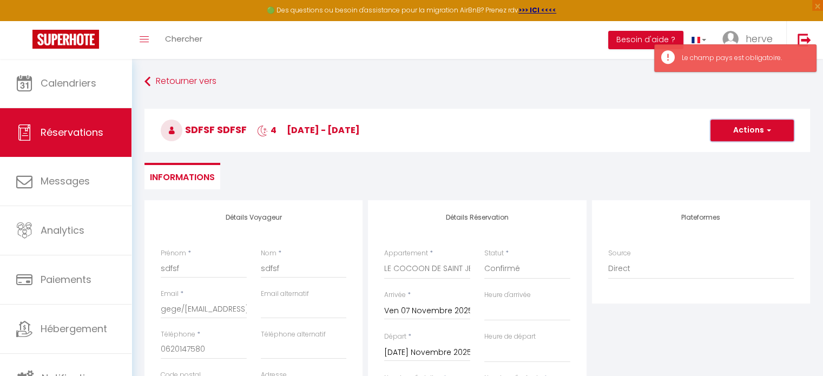
click at [756, 124] on button "Actions" at bounding box center [751, 131] width 83 height 22
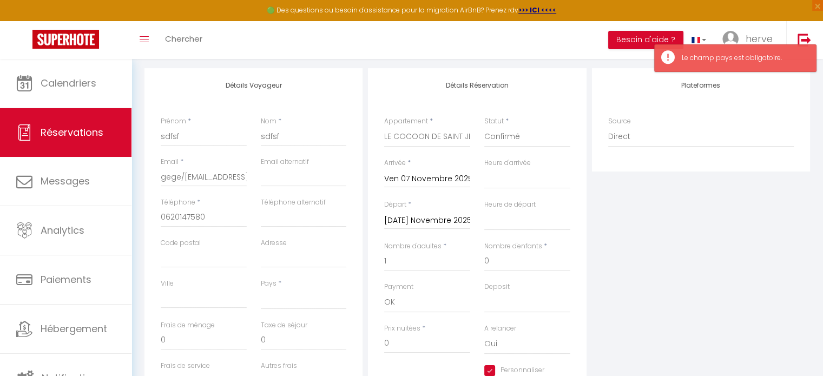
scroll to position [169, 0]
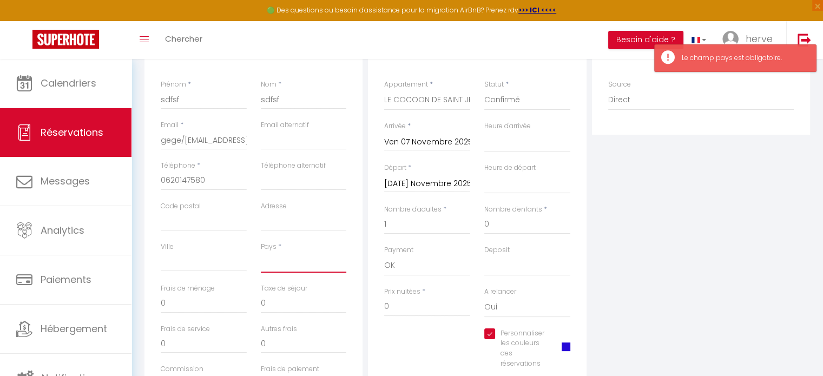
click at [279, 265] on select "[GEOGRAPHIC_DATA] [GEOGRAPHIC_DATA] [GEOGRAPHIC_DATA] [GEOGRAPHIC_DATA] [GEOGRA…" at bounding box center [304, 262] width 86 height 21
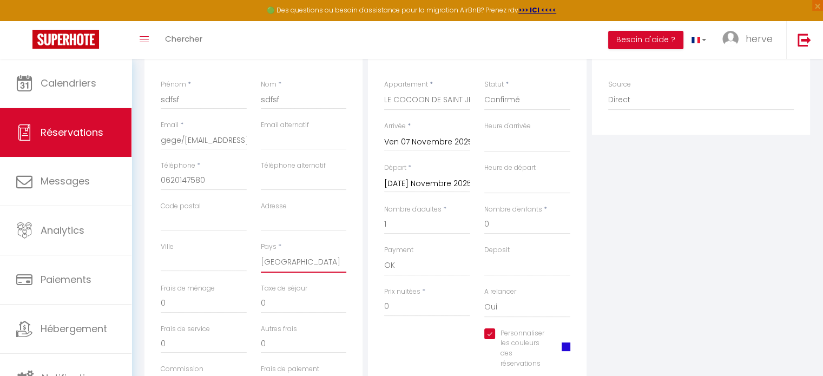
click at [261, 252] on select "[GEOGRAPHIC_DATA] [GEOGRAPHIC_DATA] [GEOGRAPHIC_DATA] [GEOGRAPHIC_DATA] [GEOGRA…" at bounding box center [304, 262] width 86 height 21
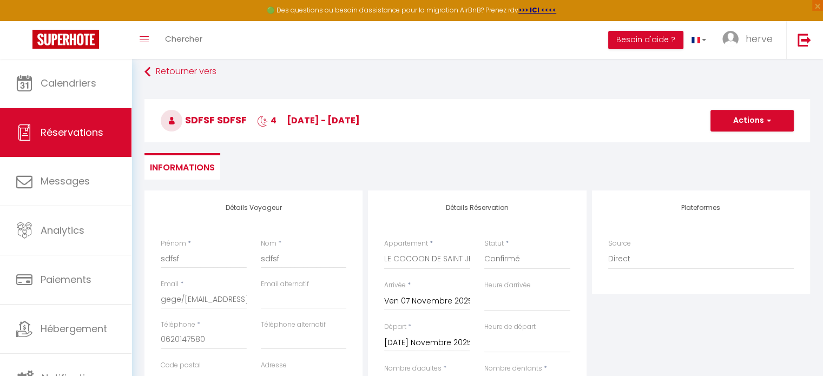
scroll to position [0, 0]
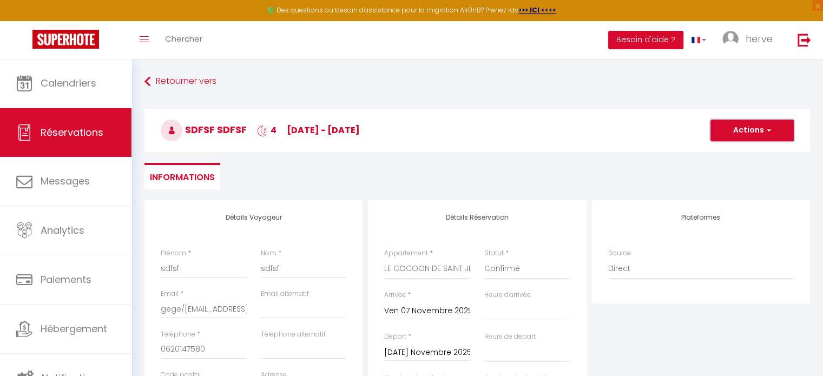
click at [748, 130] on button "Actions" at bounding box center [751, 131] width 83 height 22
click at [726, 151] on link "Enregistrer" at bounding box center [740, 154] width 85 height 14
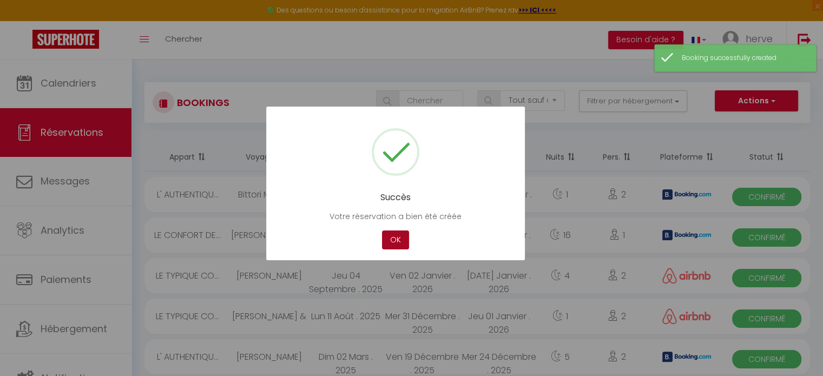
click at [385, 235] on button "OK" at bounding box center [395, 239] width 27 height 19
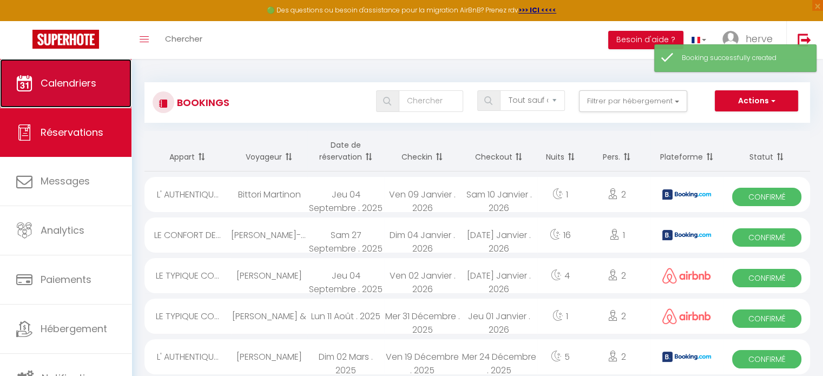
click at [92, 88] on span "Calendriers" at bounding box center [69, 83] width 56 height 14
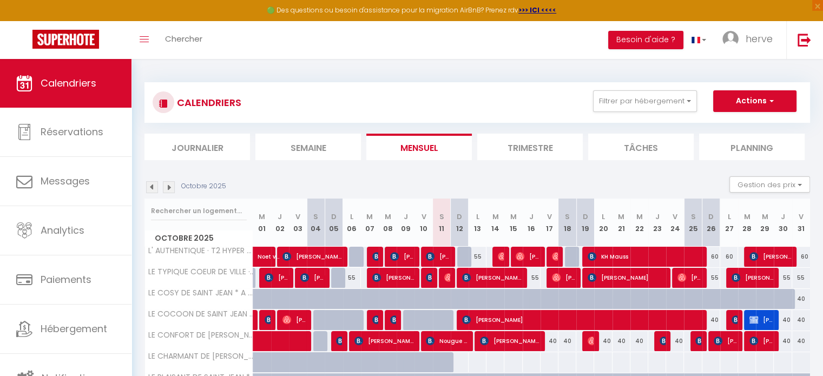
click at [169, 193] on img at bounding box center [169, 187] width 12 height 12
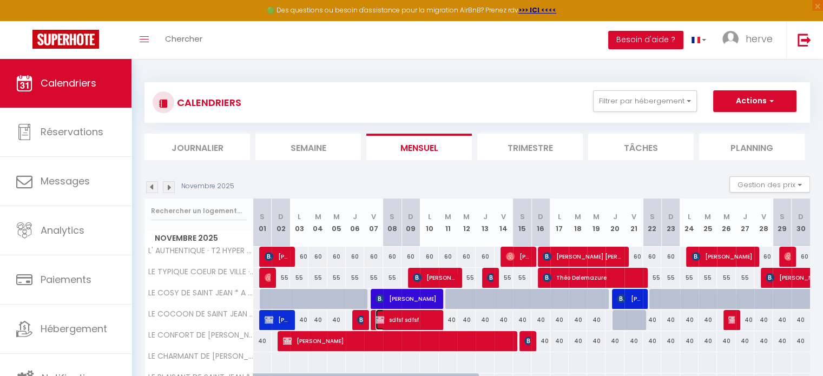
click at [419, 313] on span "sdfsf sdfsf" at bounding box center [405, 319] width 61 height 21
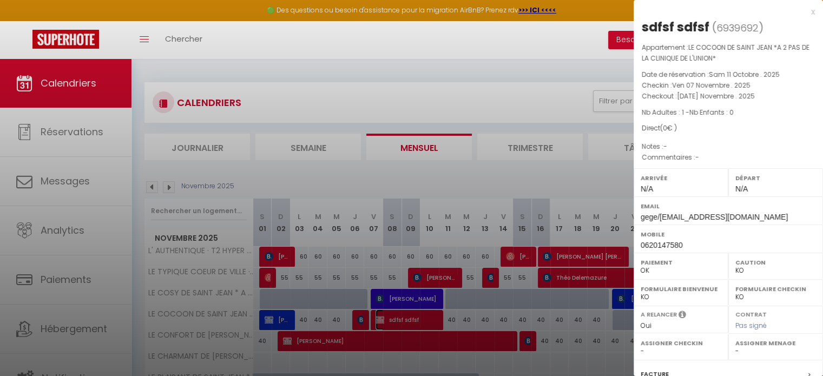
scroll to position [137, 0]
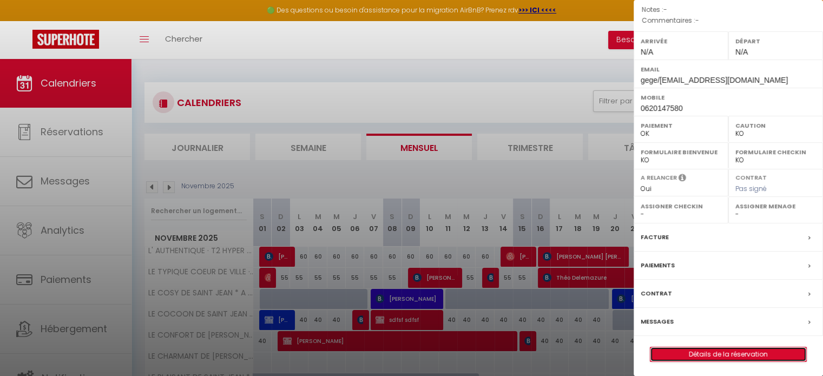
click at [746, 347] on link "Détails de la réservation" at bounding box center [728, 354] width 156 height 14
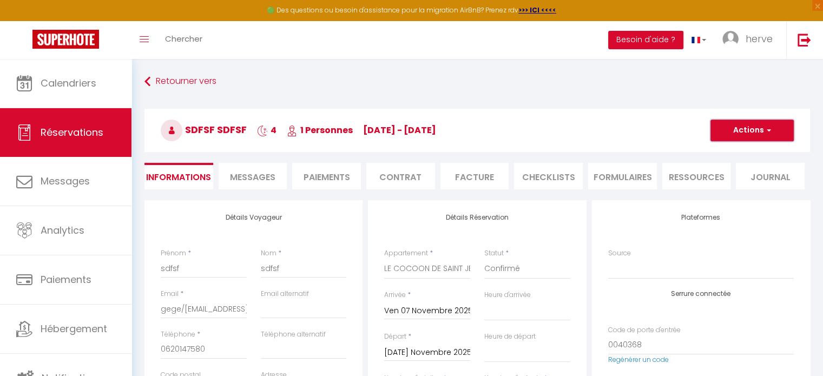
click at [744, 125] on button "Actions" at bounding box center [751, 131] width 83 height 22
click at [737, 173] on link "Dupliquer" at bounding box center [740, 168] width 85 height 14
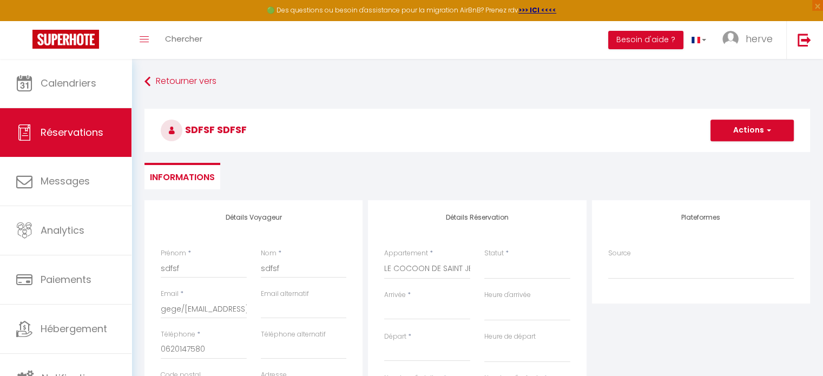
click at [425, 306] on input "Arrivée" at bounding box center [427, 311] width 86 height 14
click at [535, 328] on span ">" at bounding box center [534, 330] width 23 height 22
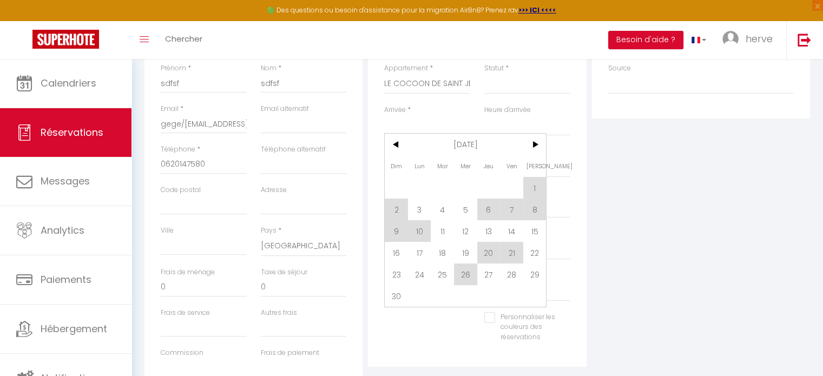
scroll to position [194, 0]
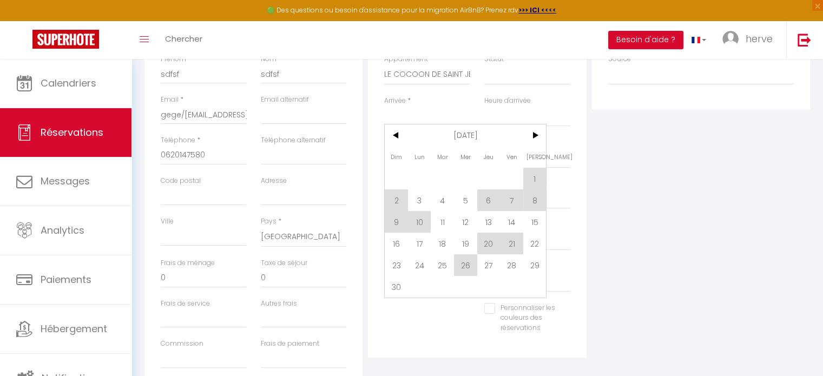
click at [486, 242] on span "20" at bounding box center [488, 244] width 23 height 22
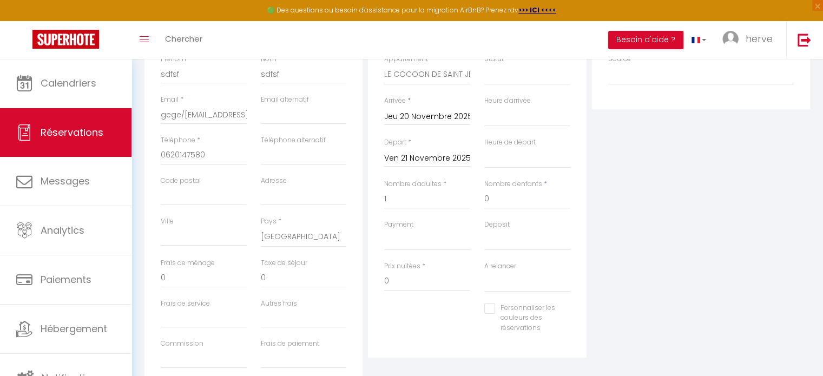
click at [407, 151] on input "Ven 21 Novembre 2025" at bounding box center [427, 158] width 86 height 14
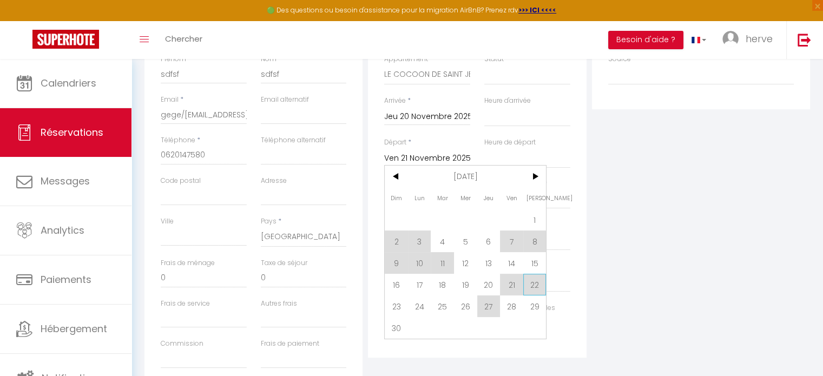
click at [534, 279] on span "22" at bounding box center [534, 285] width 23 height 22
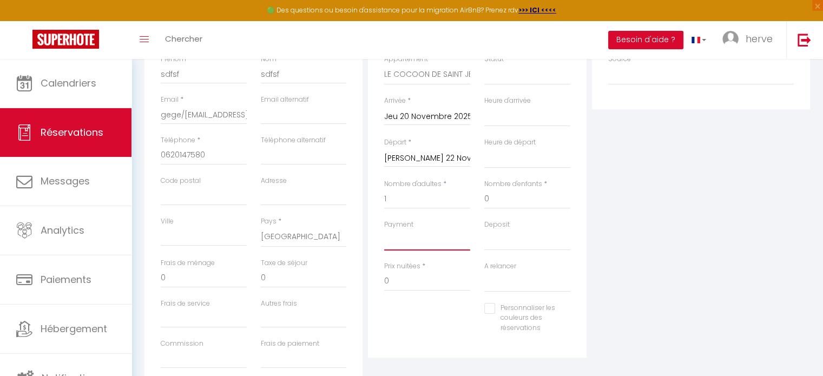
click at [405, 242] on select "OK KO" at bounding box center [427, 240] width 86 height 21
click at [384, 230] on select "OK KO" at bounding box center [427, 240] width 86 height 21
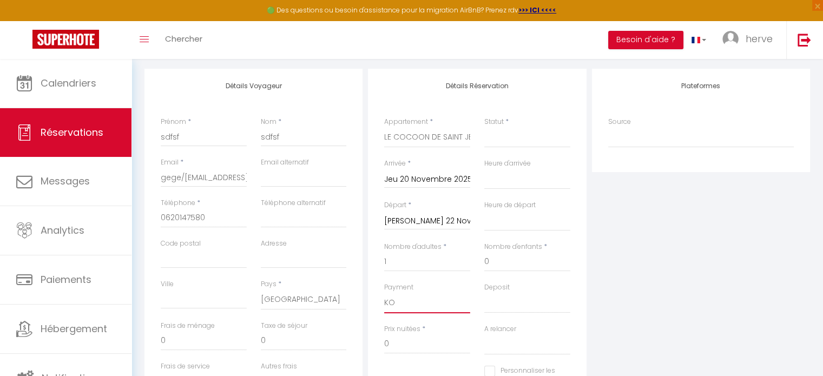
scroll to position [130, 0]
click at [513, 142] on select "Confirmé Non Confirmé [PERSON_NAME] par le voyageur No Show Request" at bounding box center [527, 138] width 86 height 21
click at [484, 128] on select "Confirmé Non Confirmé [PERSON_NAME] par le voyageur No Show Request" at bounding box center [527, 138] width 86 height 21
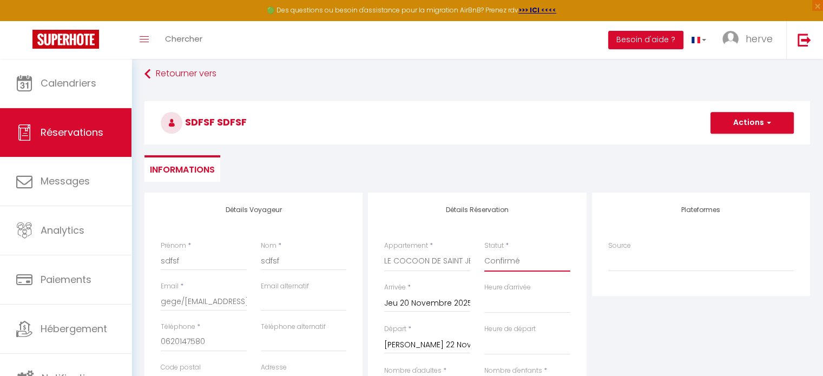
scroll to position [6, 0]
click at [749, 127] on button "Actions" at bounding box center [751, 124] width 83 height 22
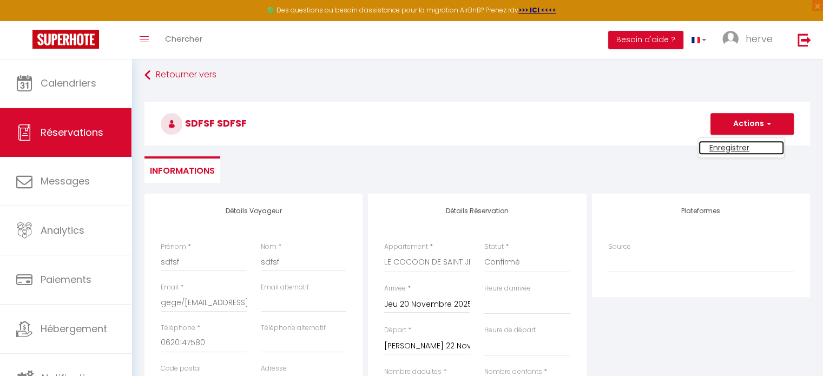
click at [733, 146] on link "Enregistrer" at bounding box center [740, 148] width 85 height 14
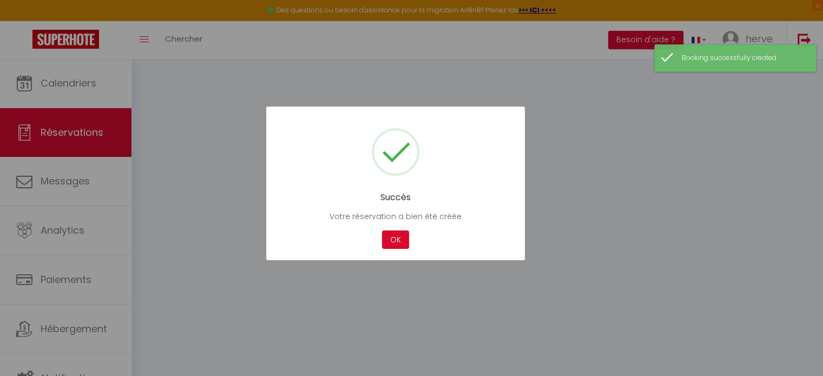
click at [70, 85] on div at bounding box center [411, 188] width 823 height 376
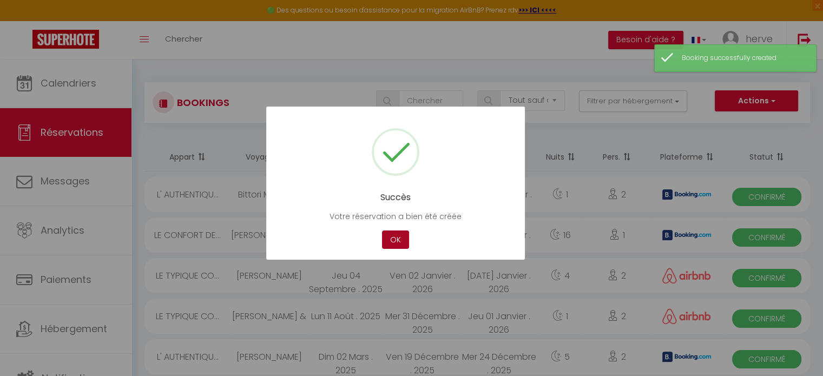
click at [405, 244] on button "OK" at bounding box center [395, 239] width 27 height 19
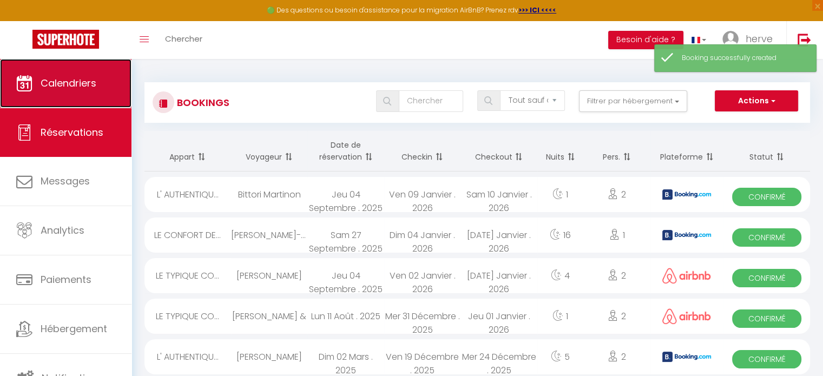
click at [67, 92] on link "Calendriers" at bounding box center [65, 83] width 131 height 49
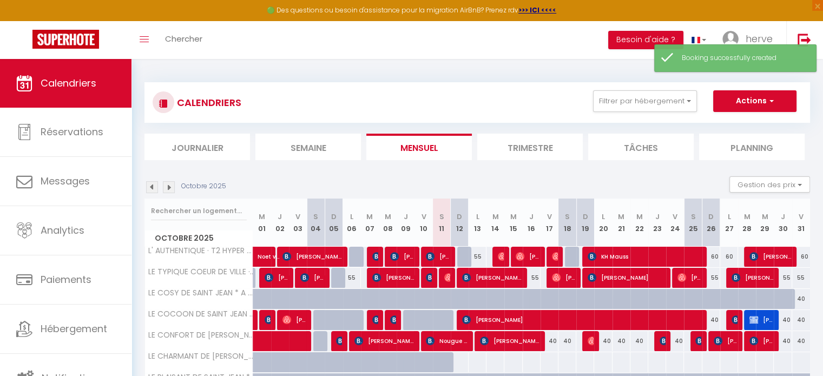
click at [163, 189] on img at bounding box center [169, 187] width 12 height 12
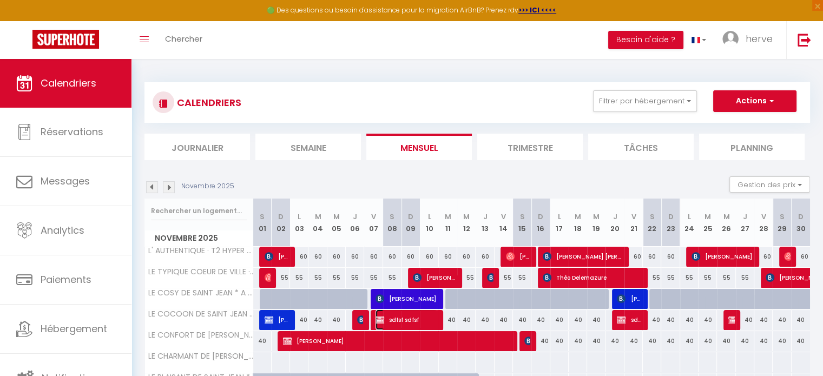
click at [401, 319] on span "sdfsf sdfsf" at bounding box center [405, 319] width 61 height 21
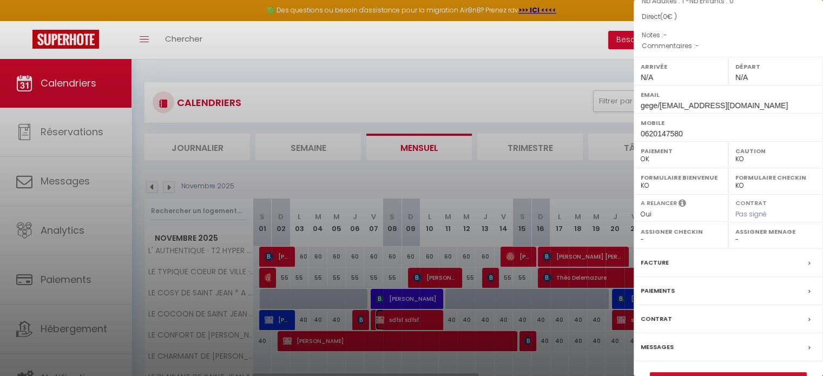
scroll to position [137, 0]
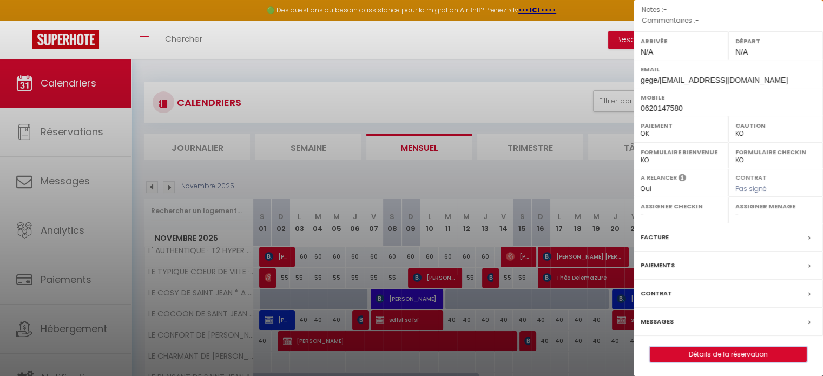
click at [736, 359] on button "Détails de la réservation" at bounding box center [728, 354] width 157 height 15
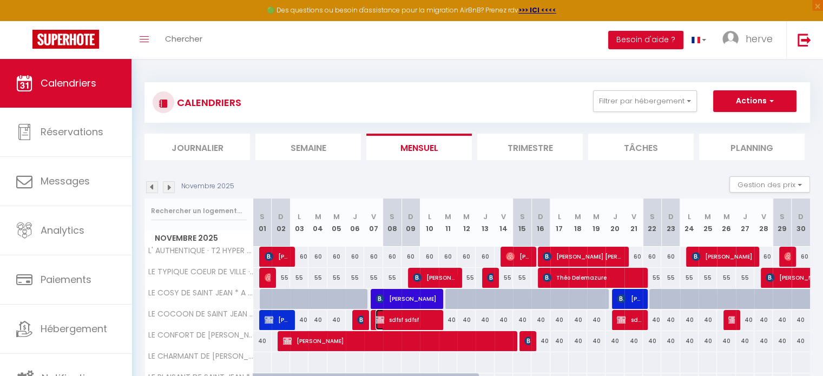
click at [407, 320] on span "sdfsf sdfsf" at bounding box center [405, 319] width 61 height 21
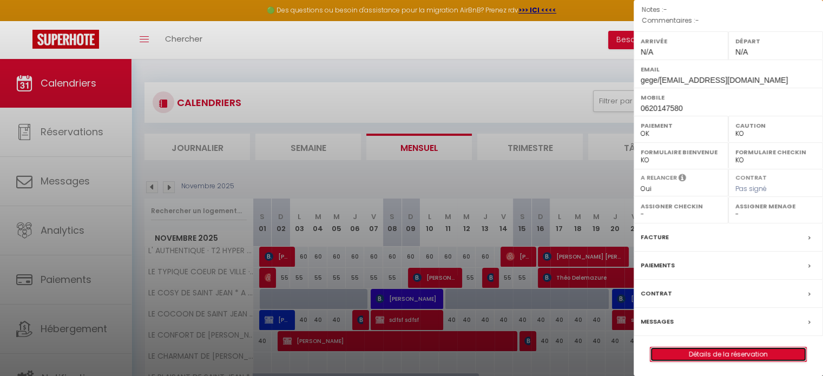
click at [673, 349] on link "Détails de la réservation" at bounding box center [728, 354] width 156 height 14
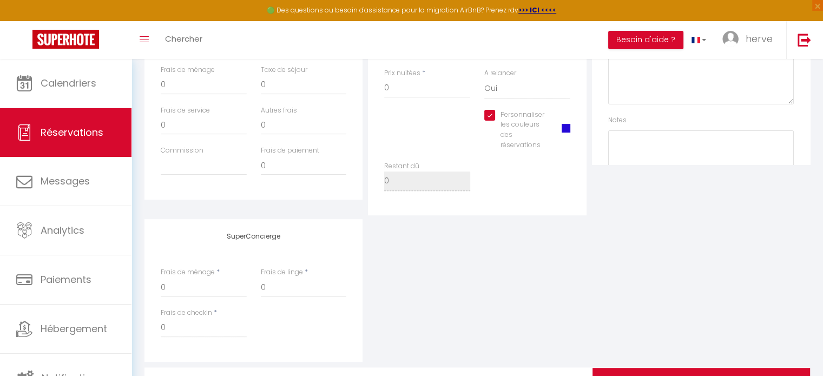
scroll to position [448, 0]
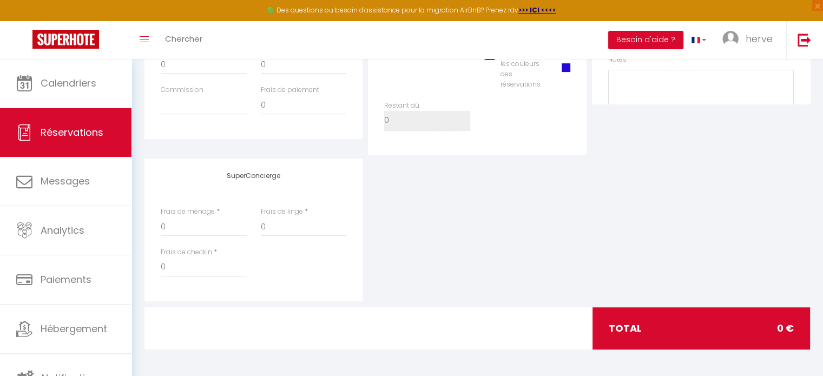
click at [566, 68] on span at bounding box center [565, 67] width 9 height 9
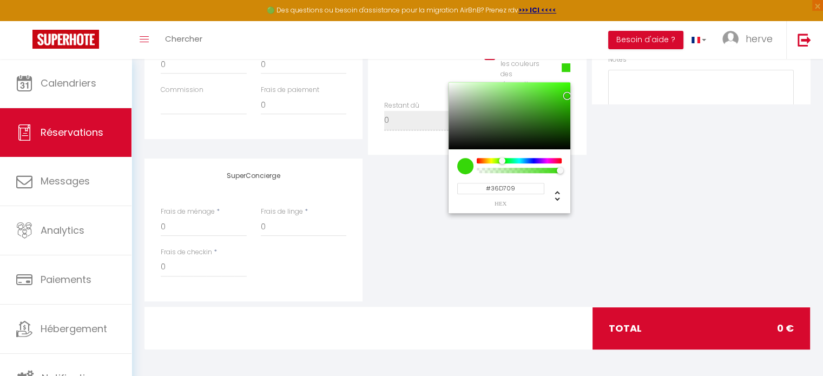
click at [502, 160] on div at bounding box center [519, 160] width 83 height 5
click at [765, 184] on div "SuperConcierge Frais de ménage * 0 Frais de linge * 0 Frais de checkin * 0" at bounding box center [477, 229] width 671 height 143
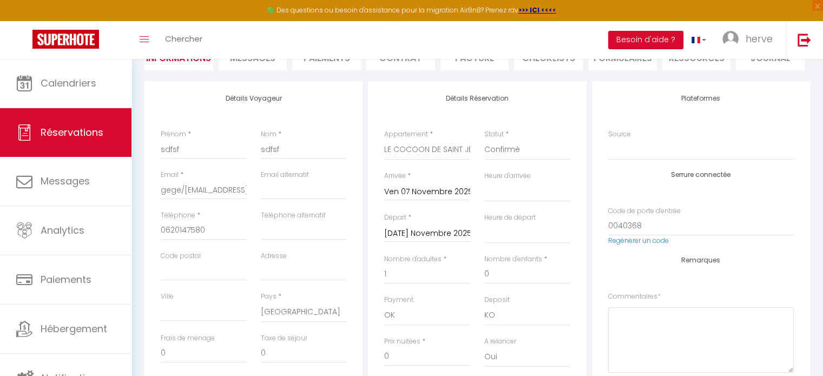
scroll to position [10, 0]
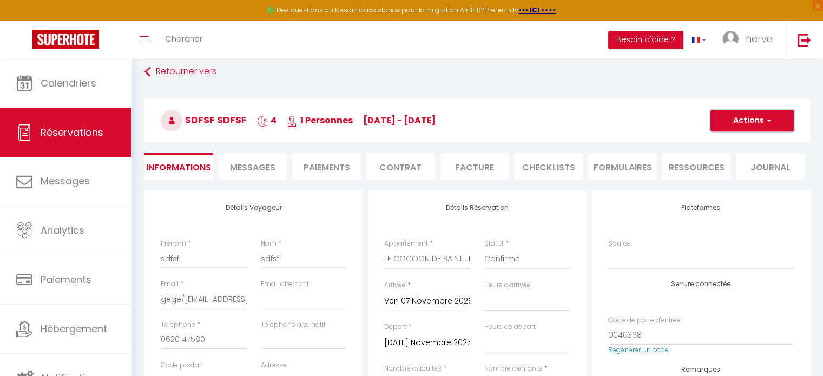
click at [745, 120] on button "Actions" at bounding box center [751, 121] width 83 height 22
click at [740, 137] on link "Enregistrer" at bounding box center [740, 144] width 85 height 14
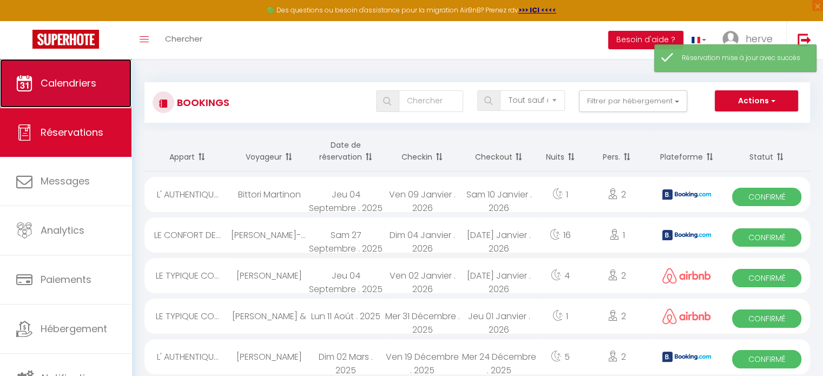
click at [78, 74] on link "Calendriers" at bounding box center [65, 83] width 131 height 49
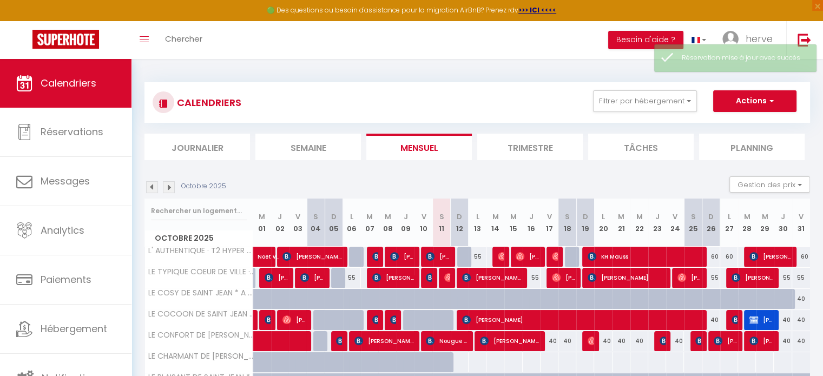
click at [168, 189] on img at bounding box center [169, 187] width 12 height 12
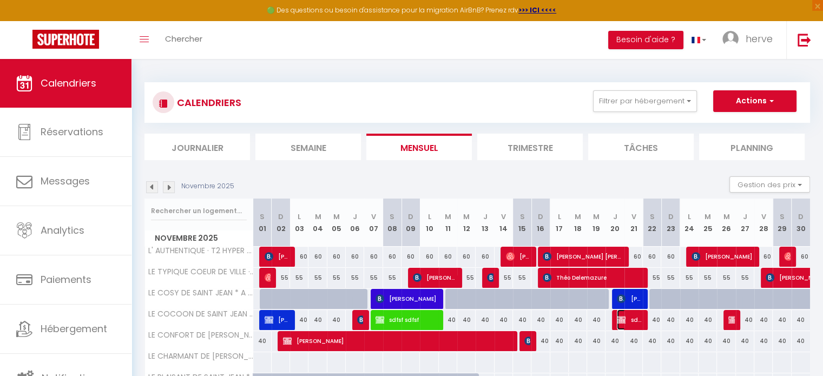
click at [633, 315] on span "sdfsf sdfsf" at bounding box center [629, 319] width 24 height 21
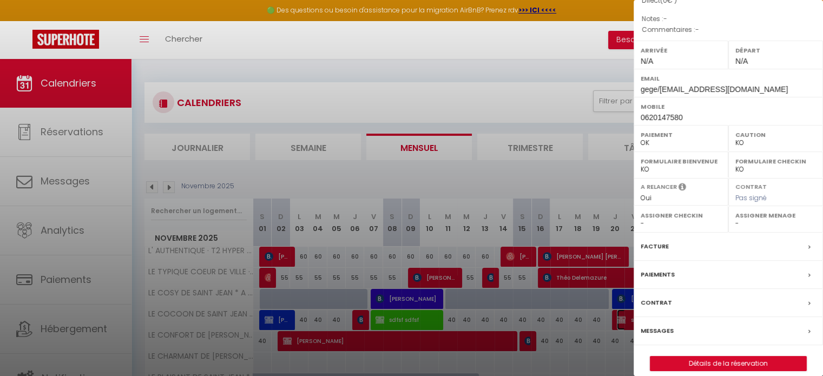
scroll to position [137, 0]
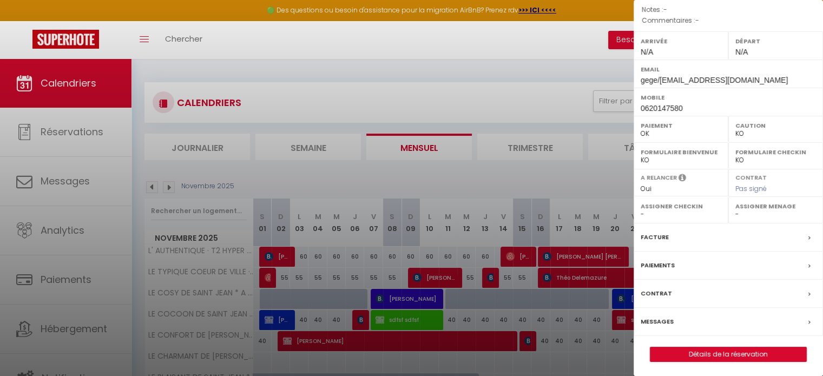
click at [751, 343] on div "sdfsf sdfsf ( 6939703 ) Appartement : LE COCOON DE SAINT [PERSON_NAME] *A 2 PAS…" at bounding box center [727, 122] width 189 height 480
click at [749, 347] on link "Détails de la réservation" at bounding box center [728, 354] width 156 height 14
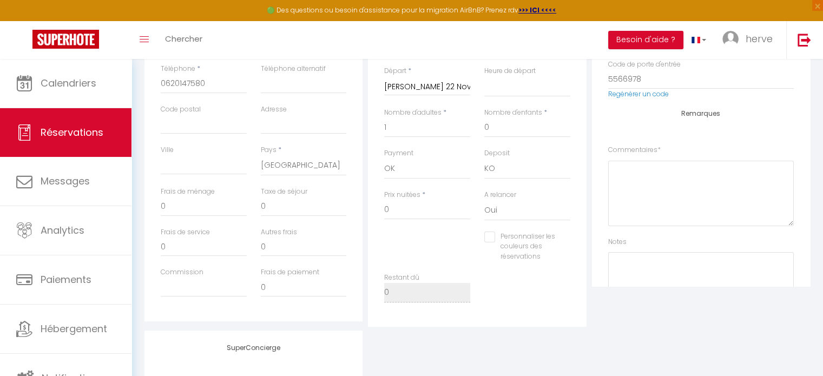
scroll to position [272, 0]
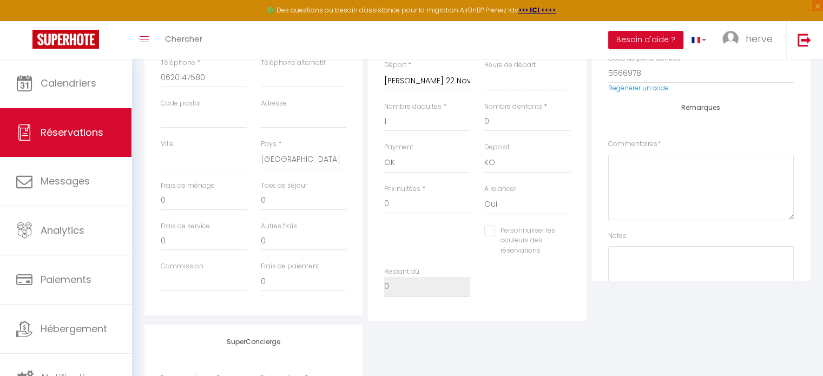
click at [489, 233] on input "Personnaliser les couleurs des réservations" at bounding box center [520, 231] width 72 height 11
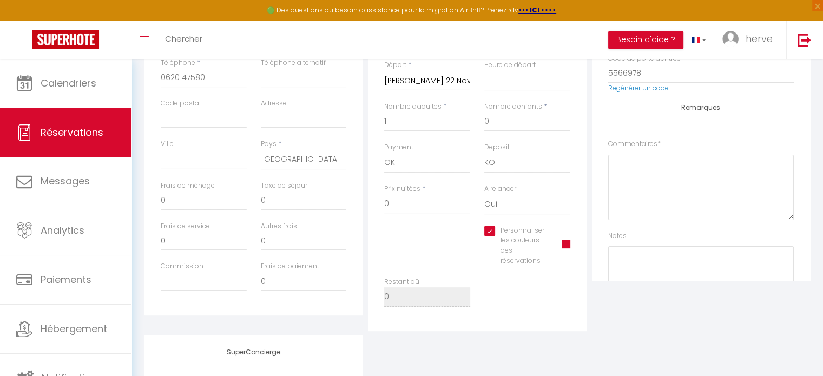
click at [565, 241] on span at bounding box center [565, 244] width 9 height 9
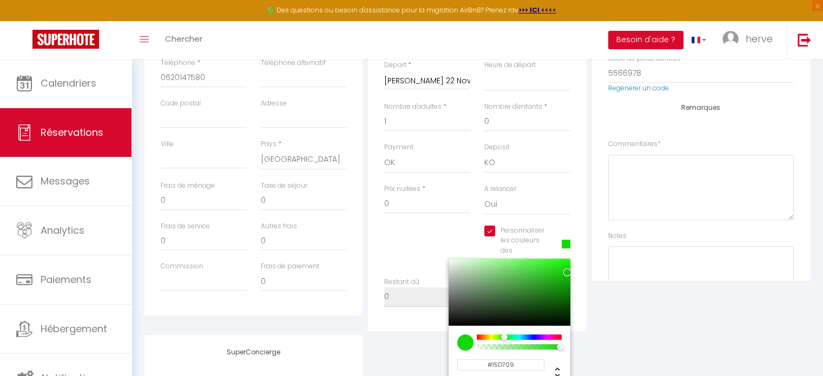
click at [504, 336] on div at bounding box center [519, 336] width 83 height 5
click at [762, 289] on div "Plateformes Source Direct [DOMAIN_NAME] [DOMAIN_NAME] Chalet montagne Expedia G…" at bounding box center [700, 130] width 223 height 402
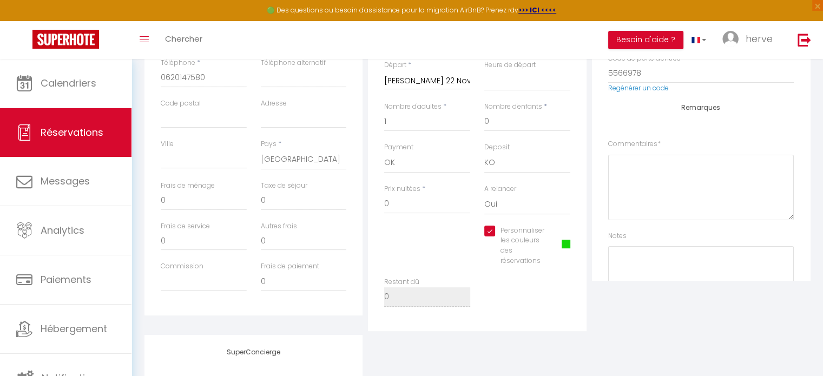
scroll to position [0, 0]
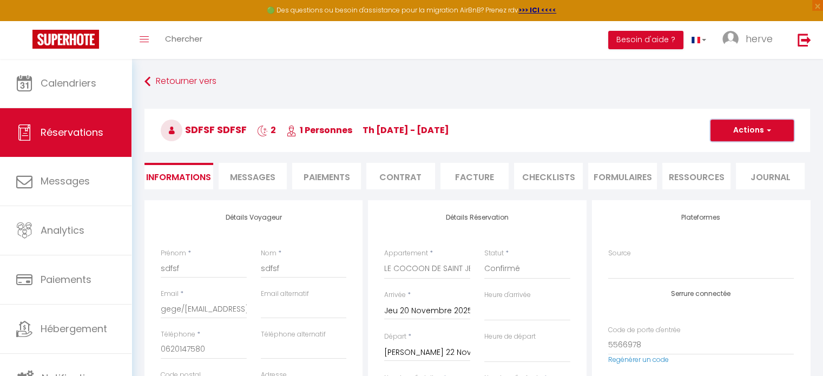
click at [734, 131] on button "Actions" at bounding box center [751, 131] width 83 height 22
click at [726, 154] on link "Enregistrer" at bounding box center [740, 154] width 85 height 14
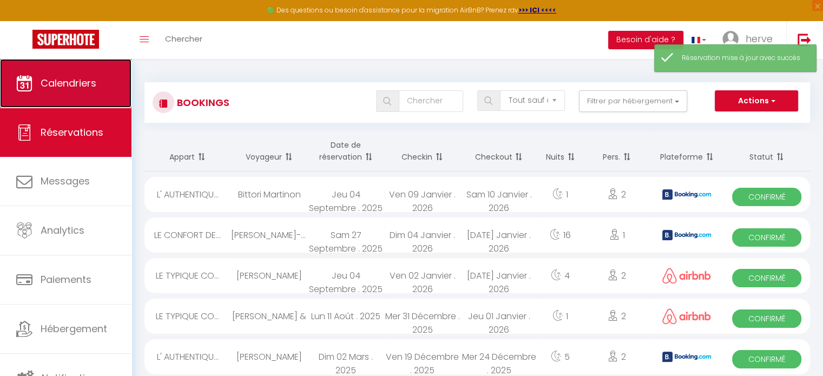
click at [63, 87] on span "Calendriers" at bounding box center [69, 83] width 56 height 14
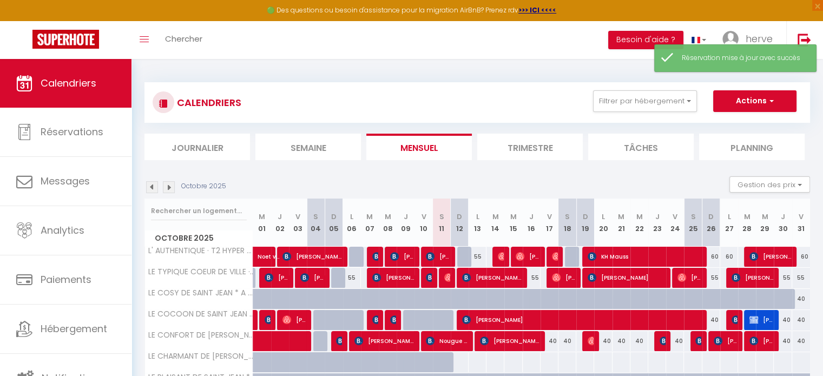
click at [166, 187] on img at bounding box center [169, 187] width 12 height 12
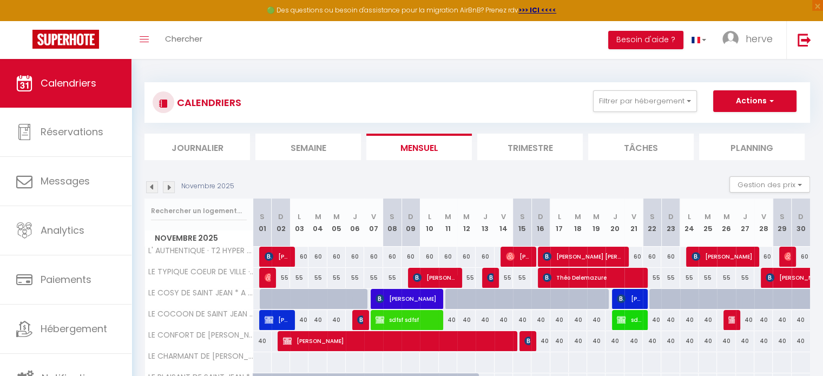
click at [151, 188] on img at bounding box center [152, 187] width 12 height 12
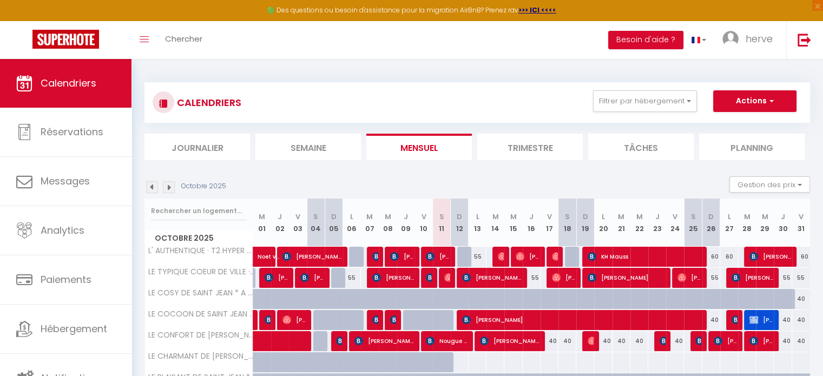
click at [803, 296] on div "40" at bounding box center [801, 299] width 18 height 20
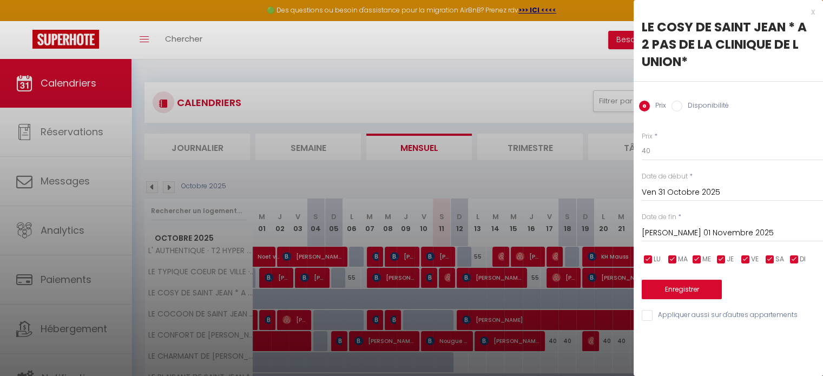
click at [685, 108] on label "Disponibilité" at bounding box center [705, 107] width 47 height 12
click at [682, 108] on input "Disponibilité" at bounding box center [676, 106] width 11 height 11
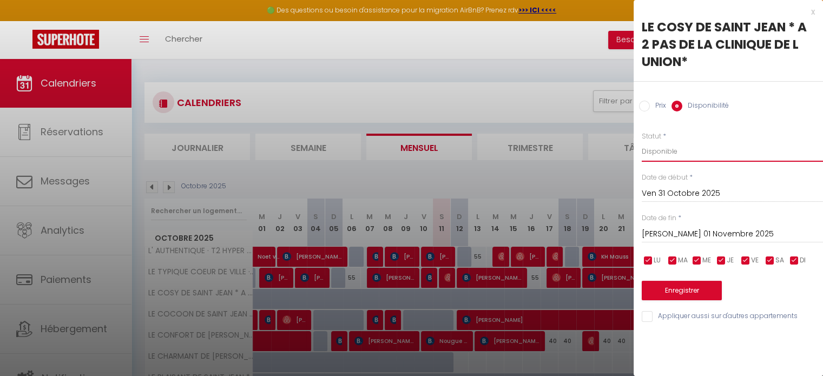
click at [674, 150] on select "Disponible Indisponible" at bounding box center [731, 151] width 181 height 21
click at [641, 141] on select "Disponible Indisponible" at bounding box center [731, 151] width 181 height 21
click at [685, 289] on button "Enregistrer" at bounding box center [681, 290] width 80 height 19
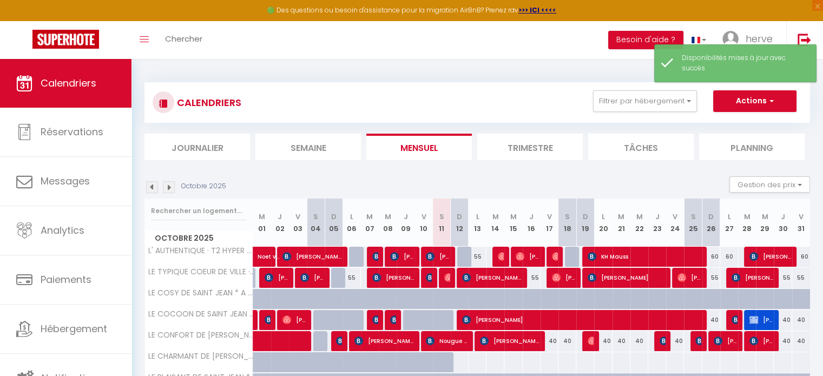
click at [168, 183] on img at bounding box center [169, 187] width 12 height 12
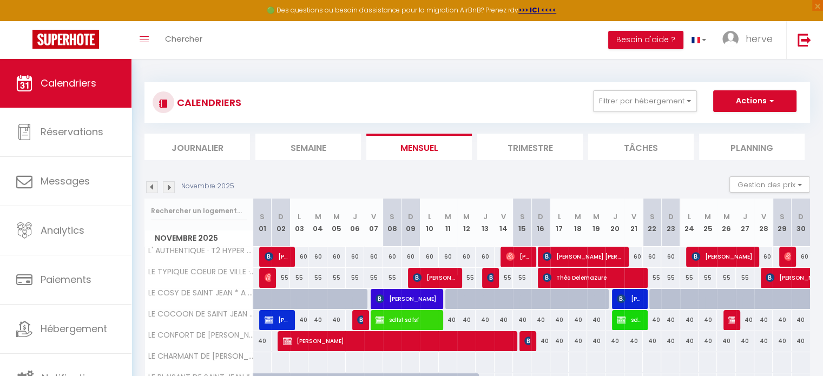
click at [168, 183] on img at bounding box center [169, 187] width 12 height 12
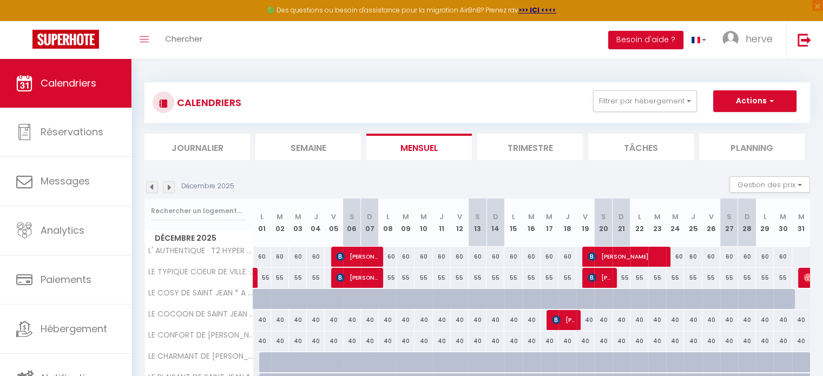
click at [168, 181] on img at bounding box center [169, 187] width 12 height 12
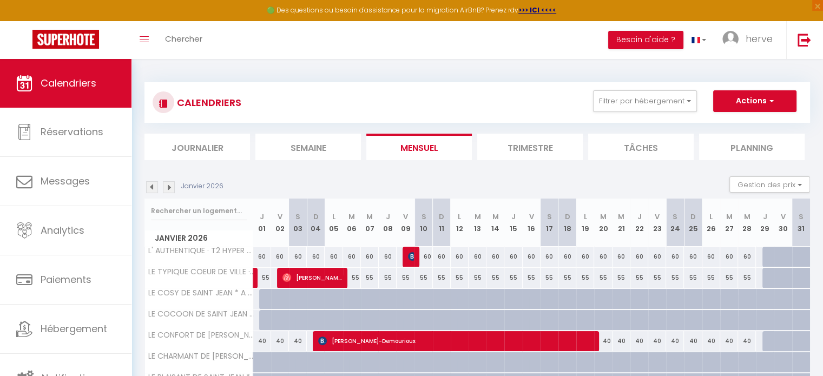
click at [150, 183] on img at bounding box center [152, 187] width 12 height 12
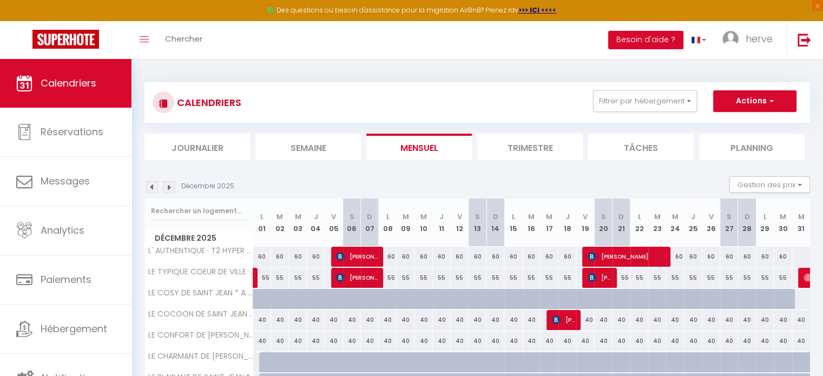
click at [150, 181] on img at bounding box center [152, 187] width 12 height 12
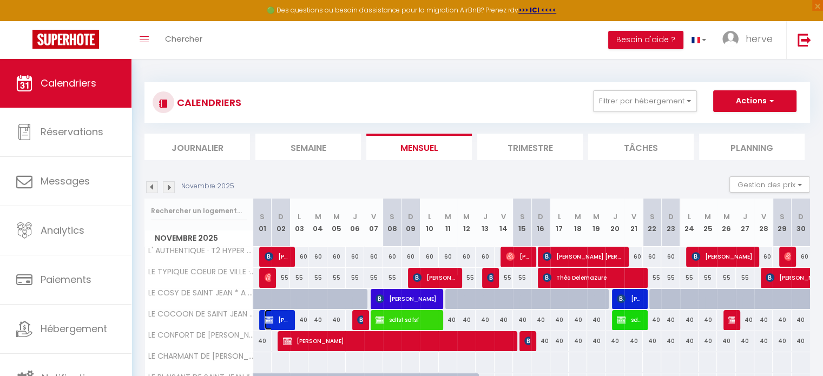
click at [276, 323] on span "[PERSON_NAME]" at bounding box center [276, 319] width 24 height 21
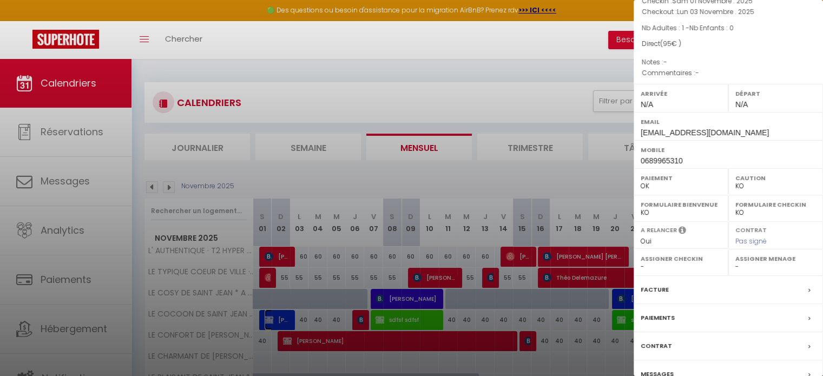
scroll to position [154, 0]
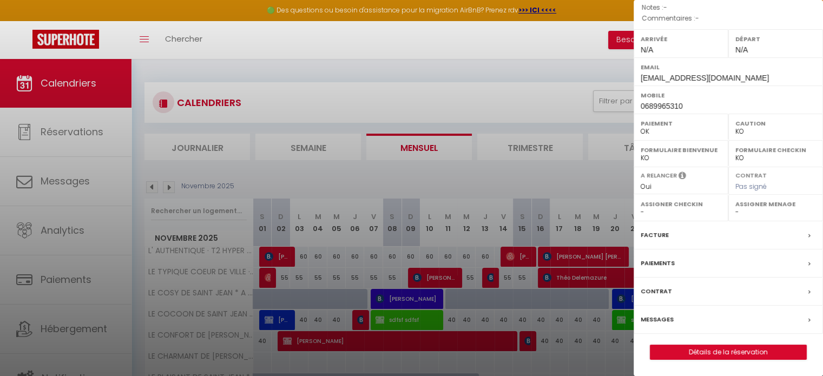
click at [660, 320] on label "Messages" at bounding box center [656, 319] width 33 height 11
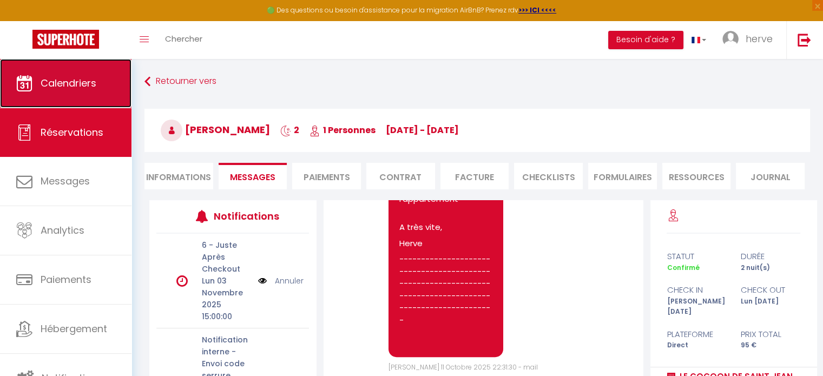
click at [76, 77] on span "Calendriers" at bounding box center [69, 83] width 56 height 14
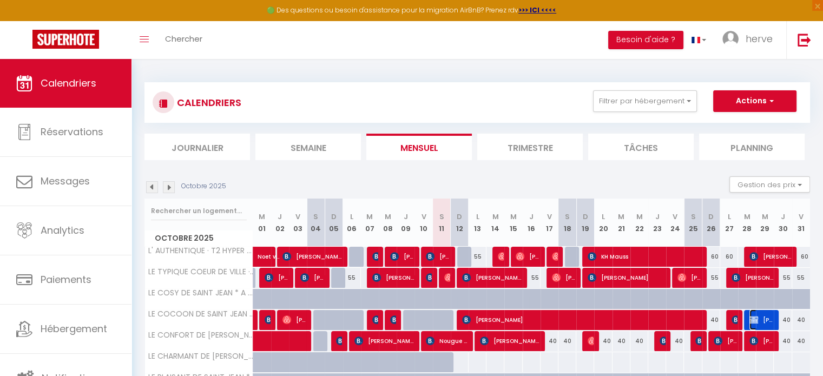
click at [759, 315] on span "[PERSON_NAME]" at bounding box center [761, 319] width 24 height 21
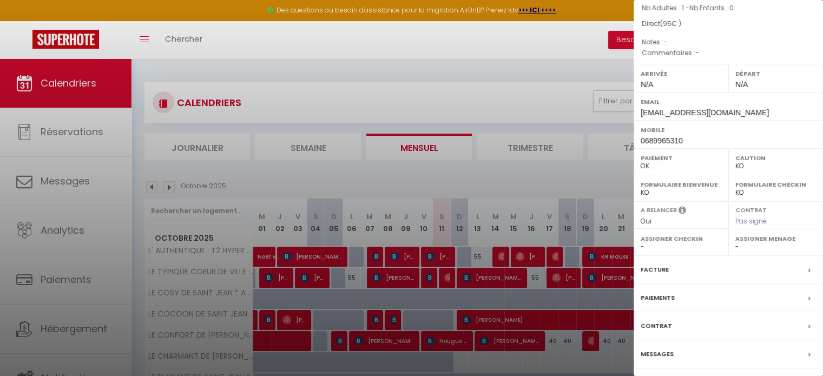
scroll to position [137, 0]
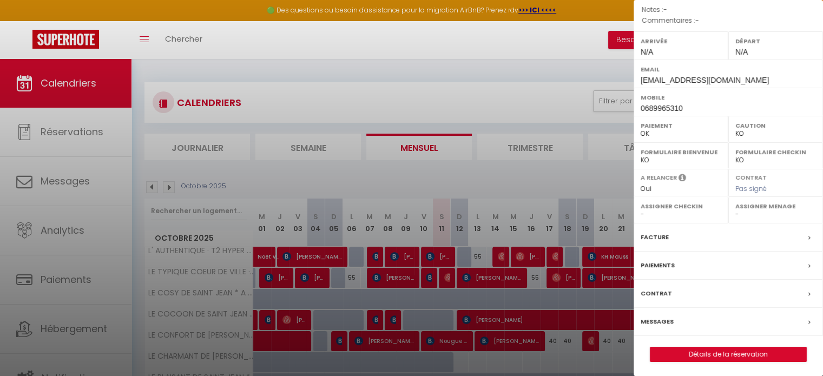
click at [704, 363] on div "x [PERSON_NAME] ( 6939541 ) Appartement : LE COCOON DE SAINT [PERSON_NAME] *A 2…" at bounding box center [727, 120] width 189 height 515
click at [704, 348] on link "Détails de la réservation" at bounding box center [728, 354] width 156 height 14
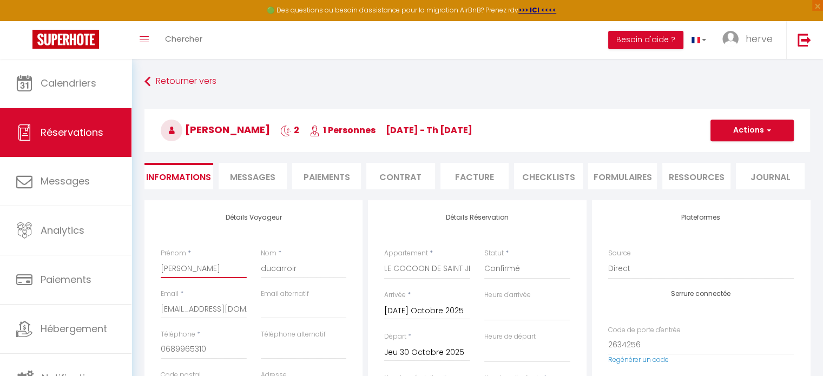
click at [196, 272] on input "[PERSON_NAME]" at bounding box center [204, 268] width 86 height 19
click at [775, 125] on button "Actions" at bounding box center [751, 131] width 83 height 22
click at [745, 152] on link "Enregistrer" at bounding box center [740, 154] width 85 height 14
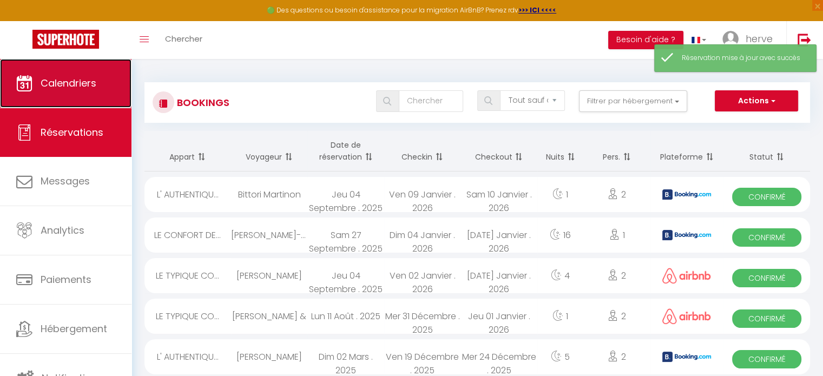
click at [106, 83] on link "Calendriers" at bounding box center [65, 83] width 131 height 49
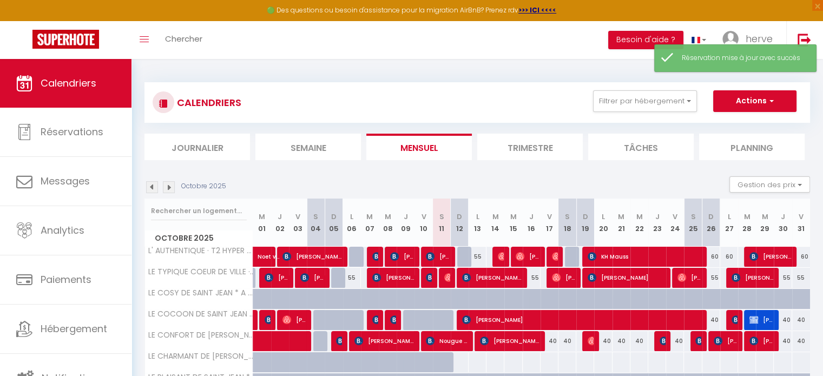
click at [171, 184] on img at bounding box center [169, 187] width 12 height 12
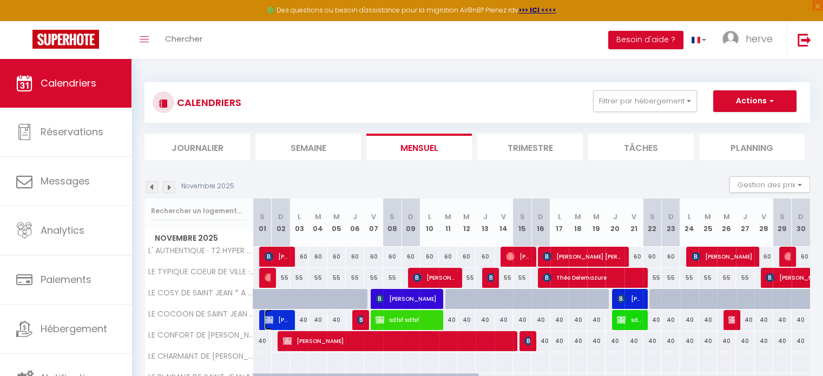
click at [283, 320] on span "[PERSON_NAME]" at bounding box center [276, 319] width 24 height 21
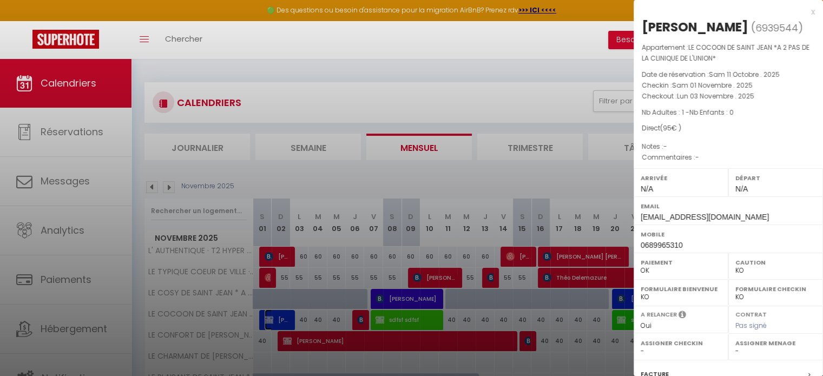
scroll to position [154, 0]
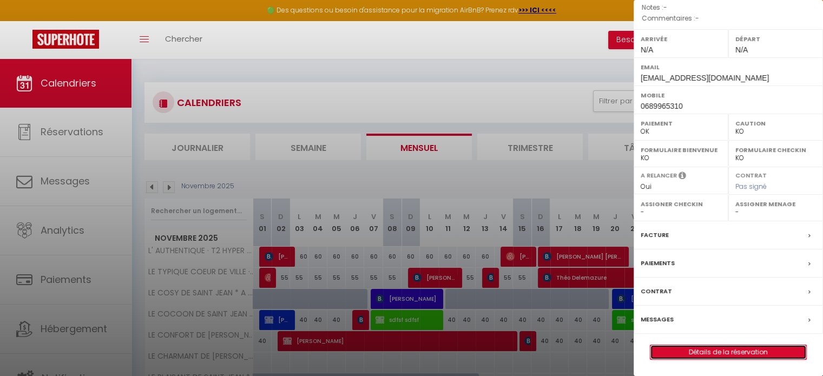
click at [728, 353] on link "Détails de la réservation" at bounding box center [728, 352] width 156 height 14
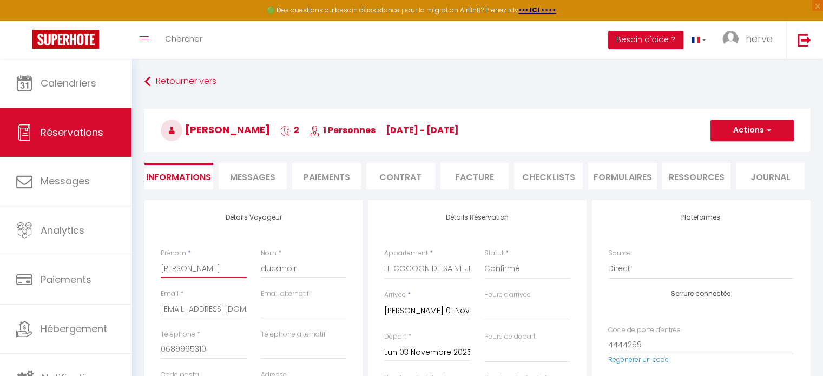
click at [201, 271] on input "[PERSON_NAME]" at bounding box center [204, 268] width 86 height 19
click at [748, 137] on button "Actions" at bounding box center [751, 131] width 83 height 22
click at [742, 156] on link "Enregistrer" at bounding box center [740, 154] width 85 height 14
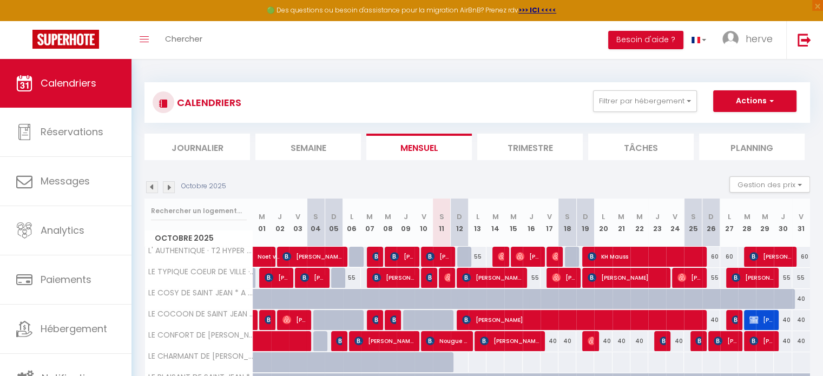
click at [168, 188] on img at bounding box center [169, 187] width 12 height 12
